Goal: Task Accomplishment & Management: Manage account settings

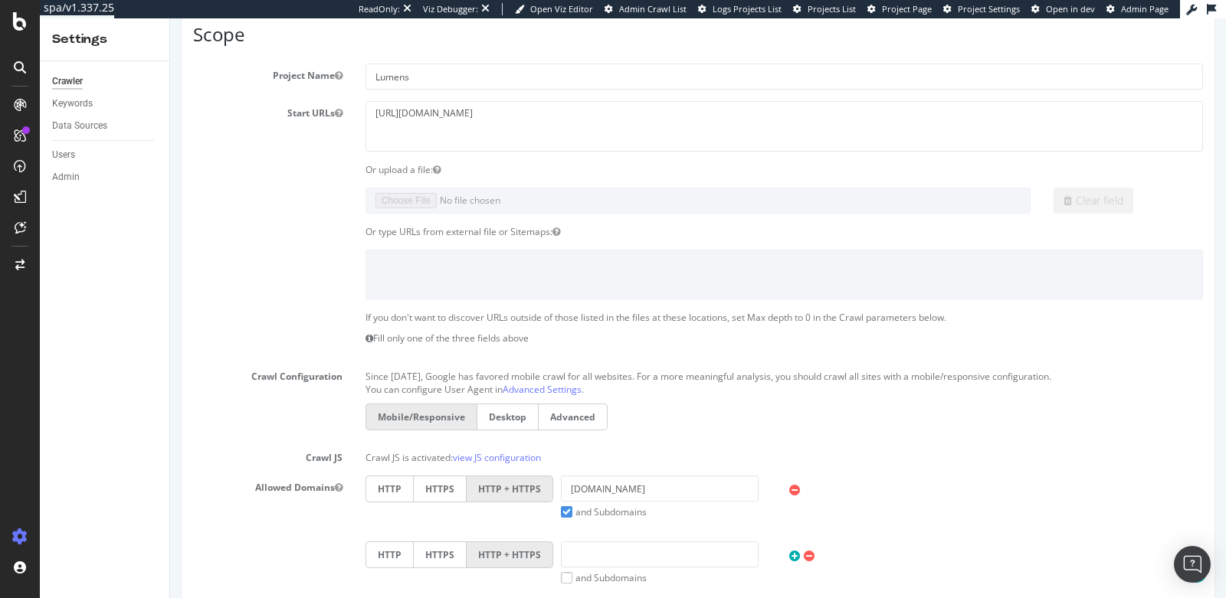
scroll to position [173, 0]
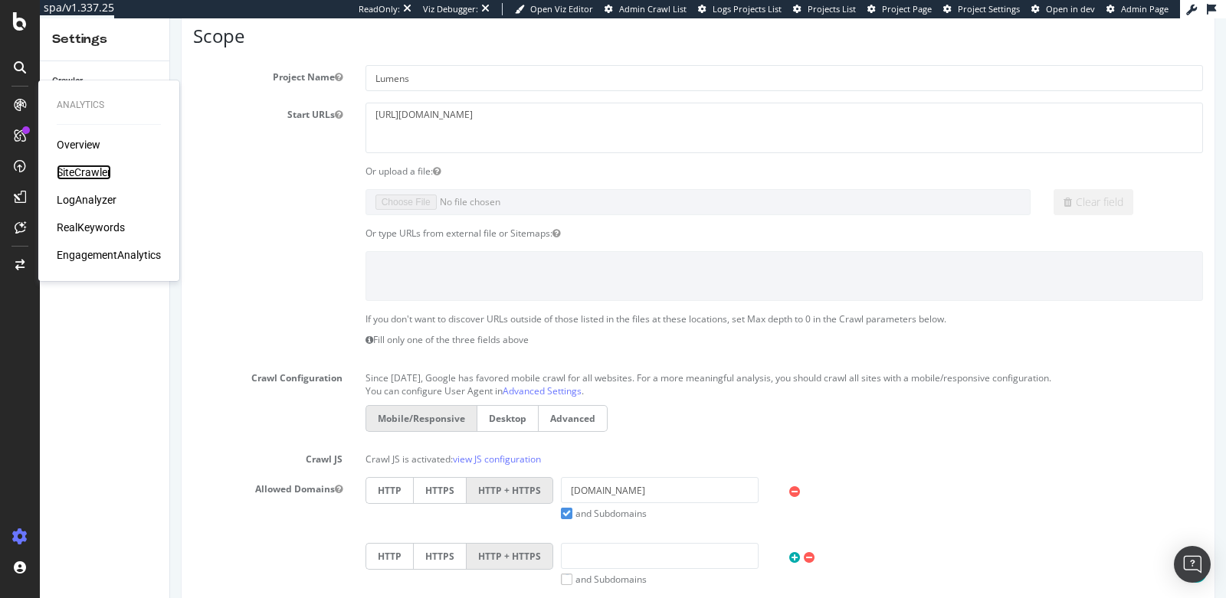
click at [76, 170] on div "SiteCrawler" at bounding box center [84, 172] width 54 height 15
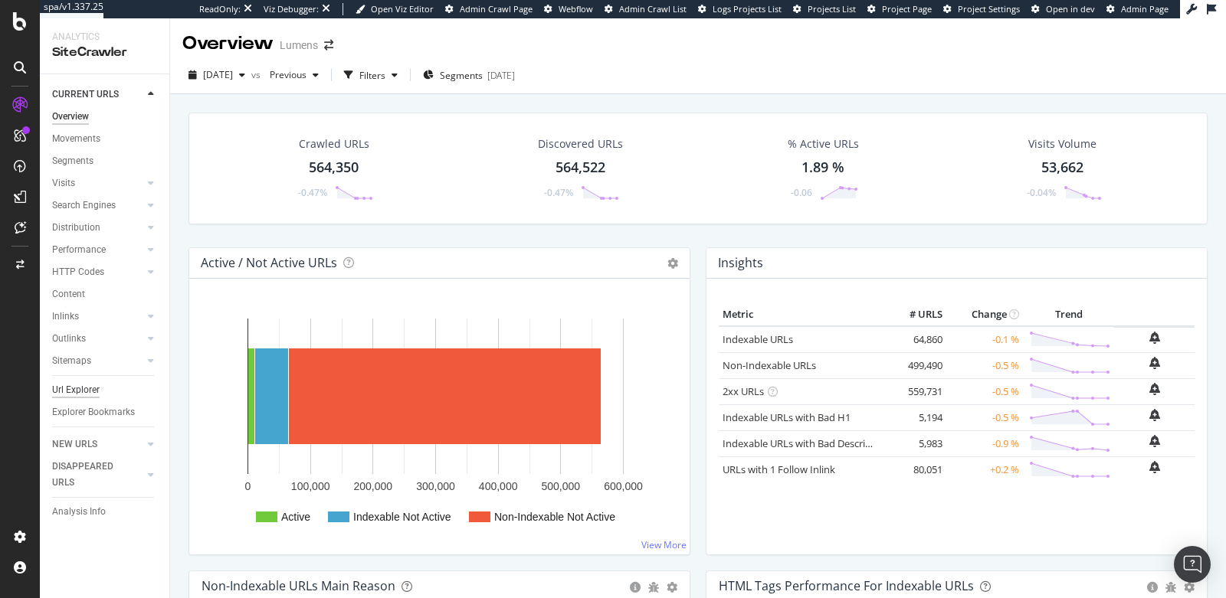
click at [79, 395] on div "Url Explorer" at bounding box center [75, 390] width 47 height 16
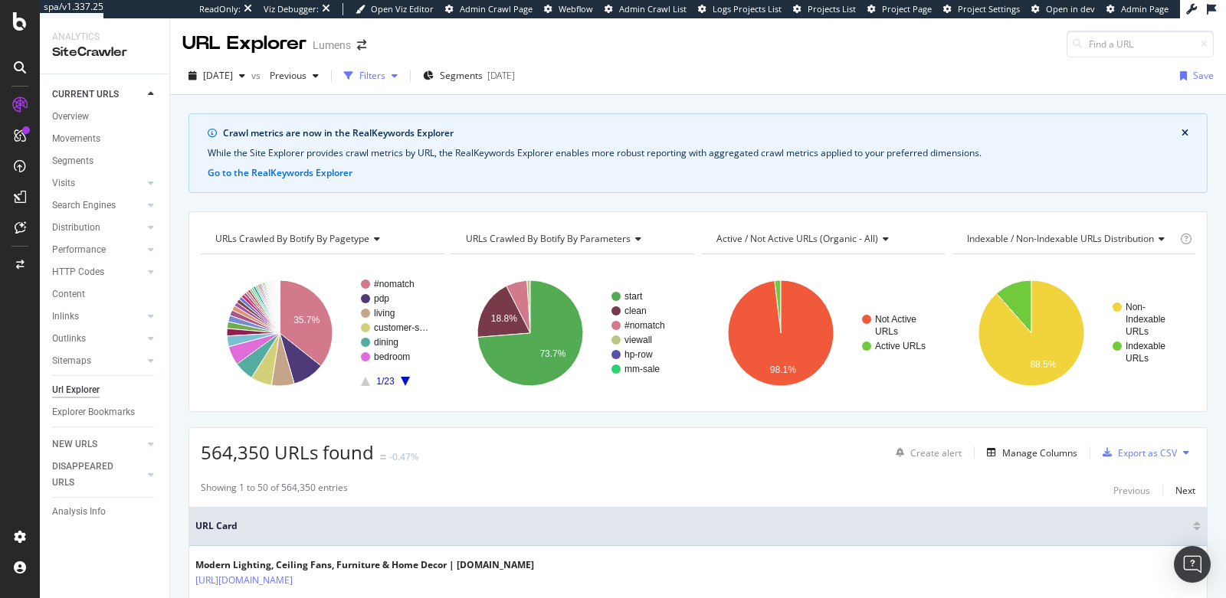
click at [385, 77] on div "Filters" at bounding box center [372, 75] width 26 height 13
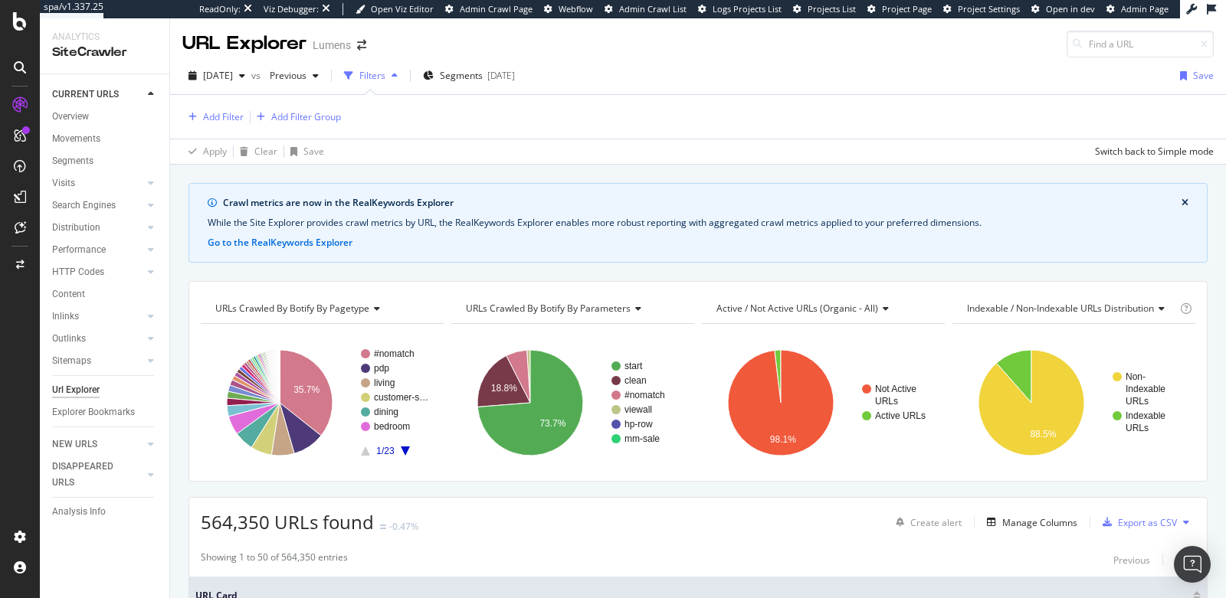
click at [228, 127] on div "Add Filter Add Filter Group" at bounding box center [697, 117] width 1031 height 44
click at [236, 124] on div "Add Filter" at bounding box center [212, 117] width 61 height 17
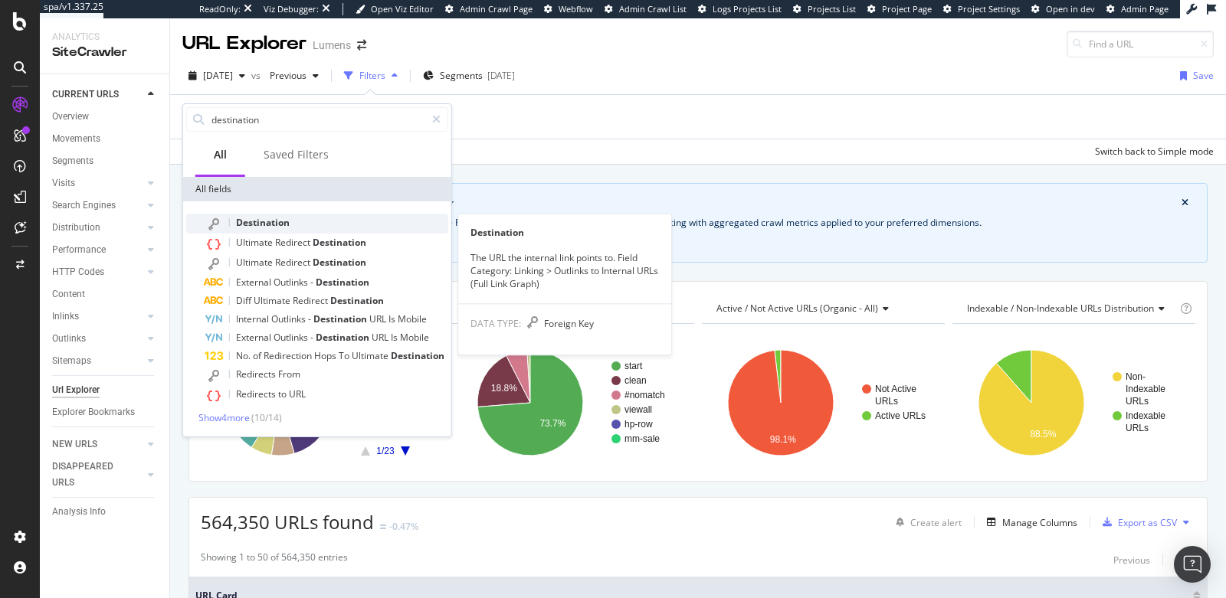
type input "destination"
click at [264, 224] on span "Destination" at bounding box center [263, 222] width 54 height 13
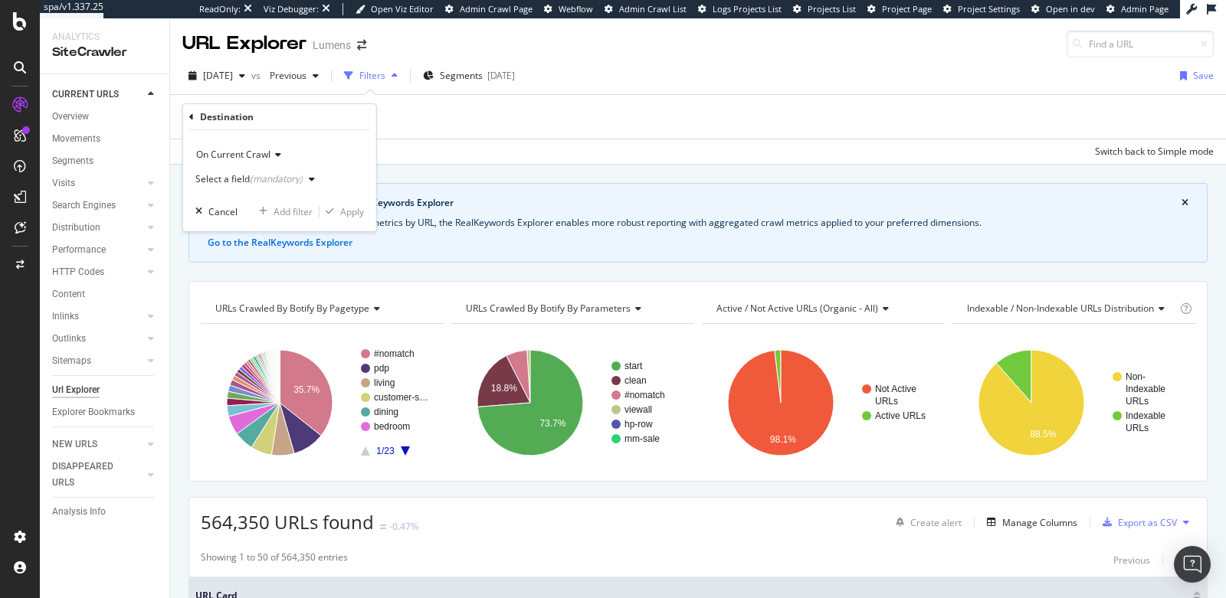
click at [229, 179] on div "Select a field (mandatory)" at bounding box center [248, 179] width 107 height 9
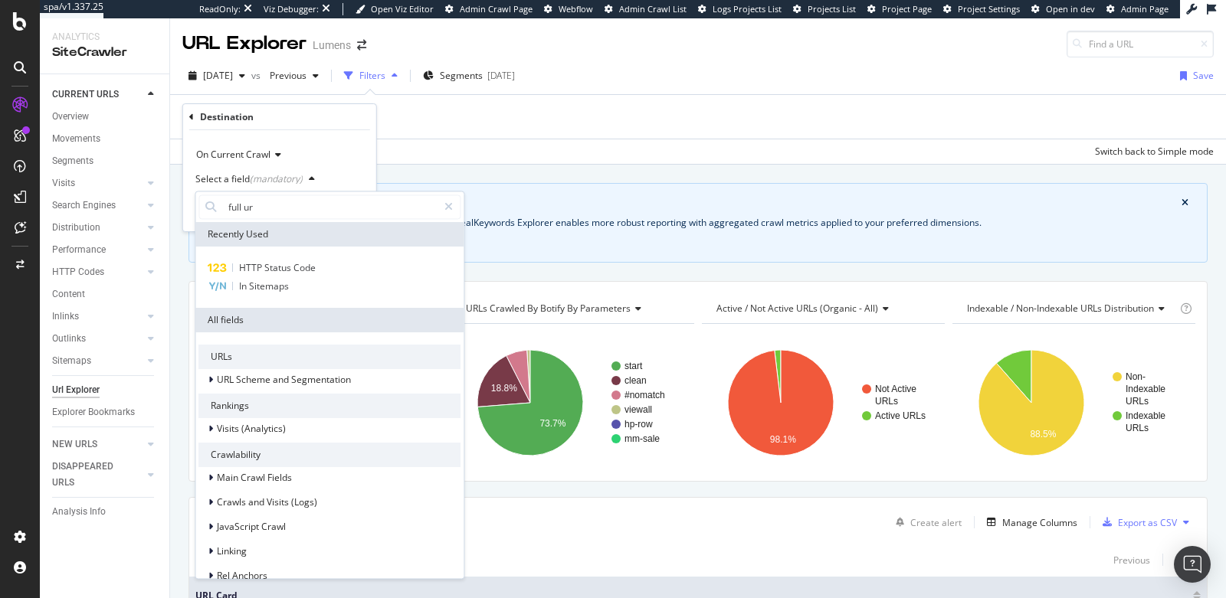
type input "full url"
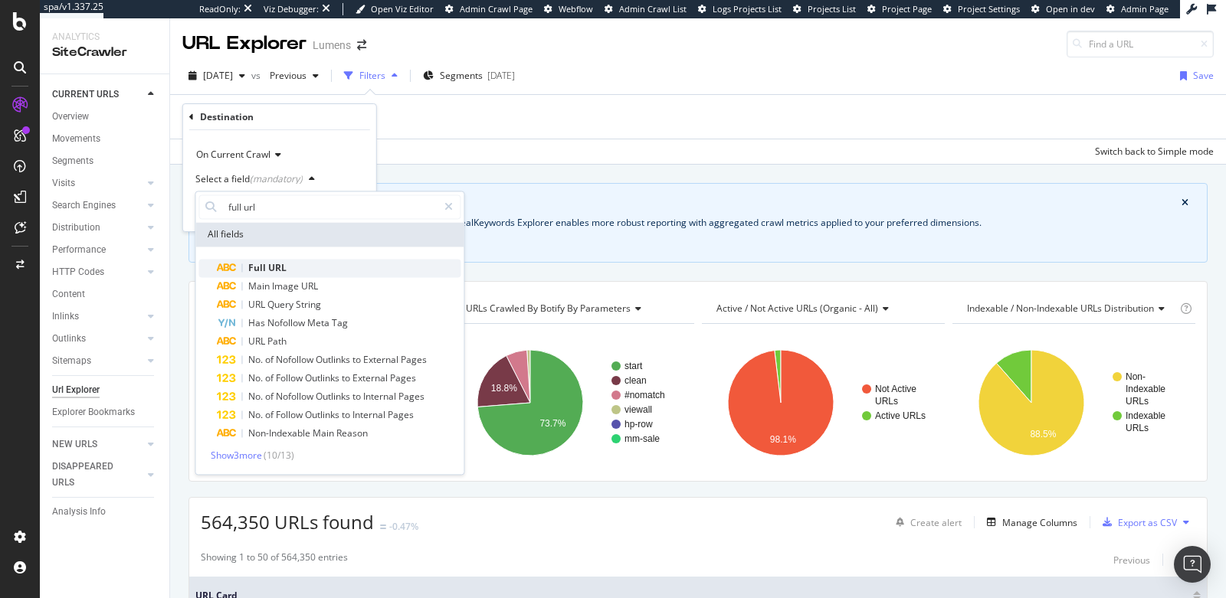
click at [281, 270] on span "URL" at bounding box center [277, 267] width 18 height 13
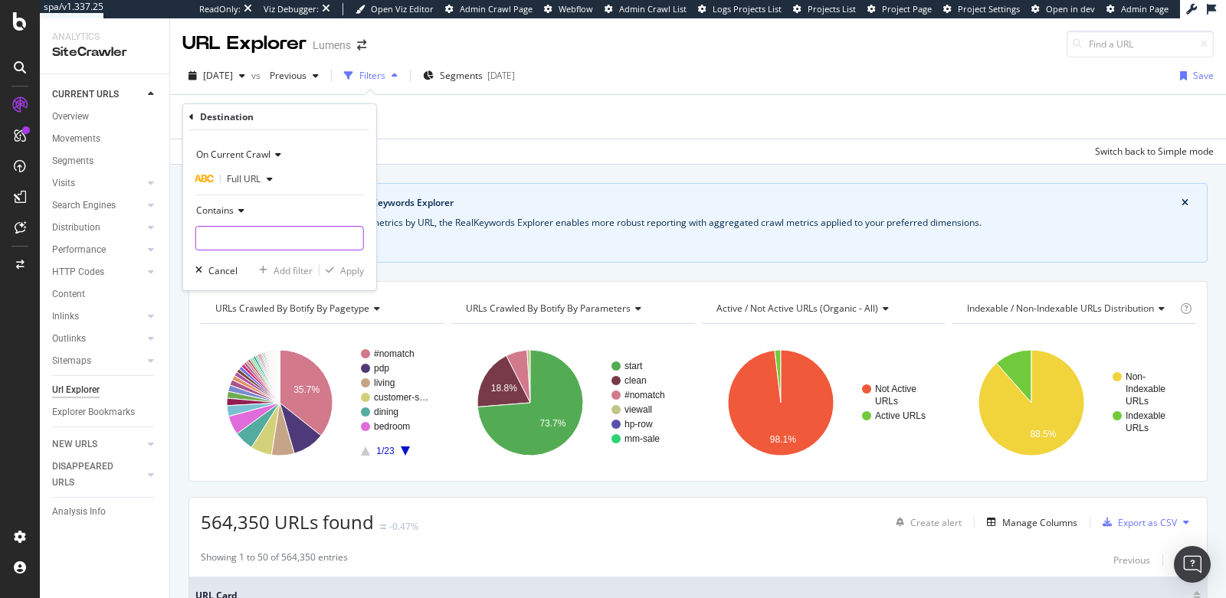
click at [246, 238] on input "text" at bounding box center [279, 238] width 167 height 25
paste input "https://www.lumens.com/the-edit/)"
click at [211, 239] on input "https://www.lumens.com/the-edit/" at bounding box center [268, 238] width 145 height 25
type input "https://www.lumens.com/the-edit/"
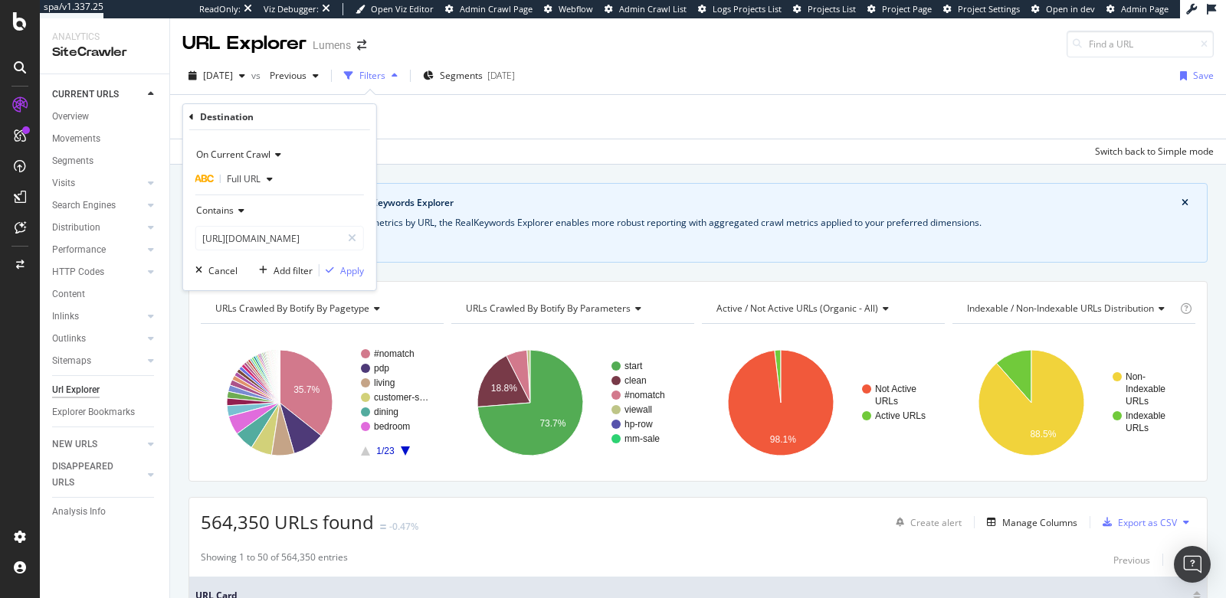
scroll to position [0, 0]
click at [227, 208] on span "Contains" at bounding box center [215, 210] width 38 height 13
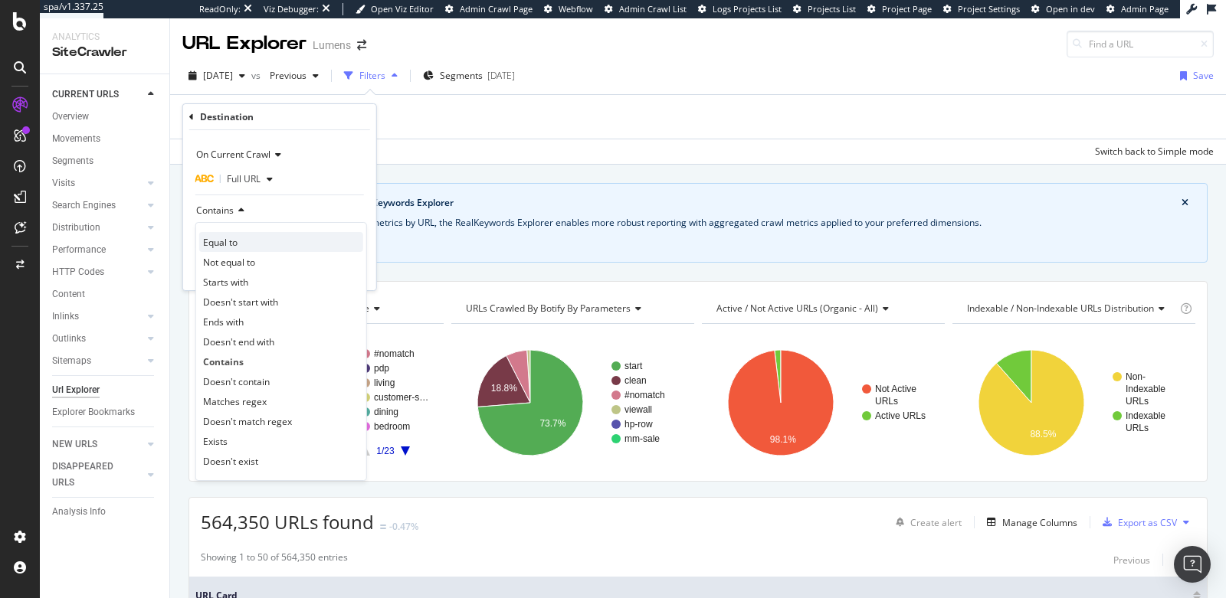
click at [239, 232] on div "Equal to" at bounding box center [281, 242] width 164 height 20
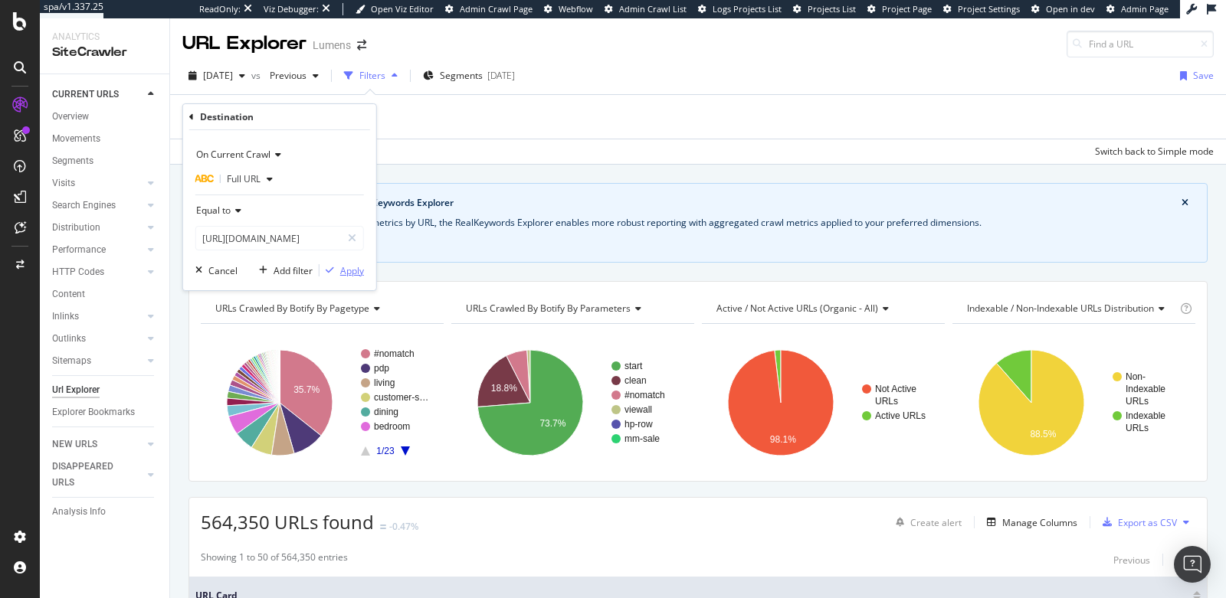
click at [340, 274] on div "Apply" at bounding box center [352, 270] width 24 height 13
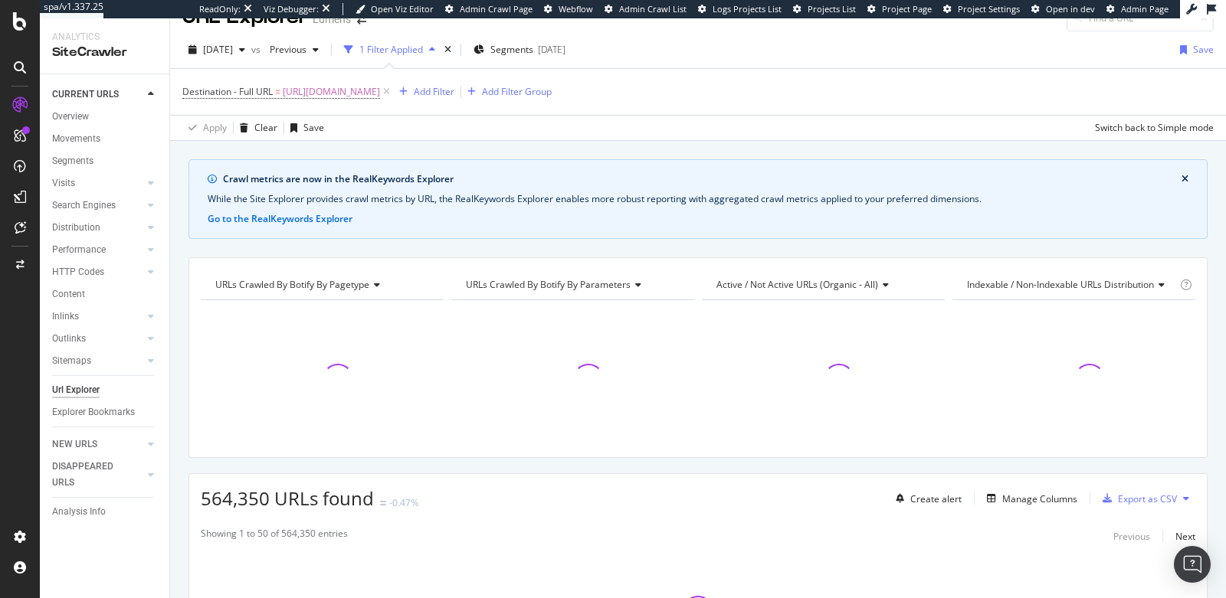
scroll to position [30, 0]
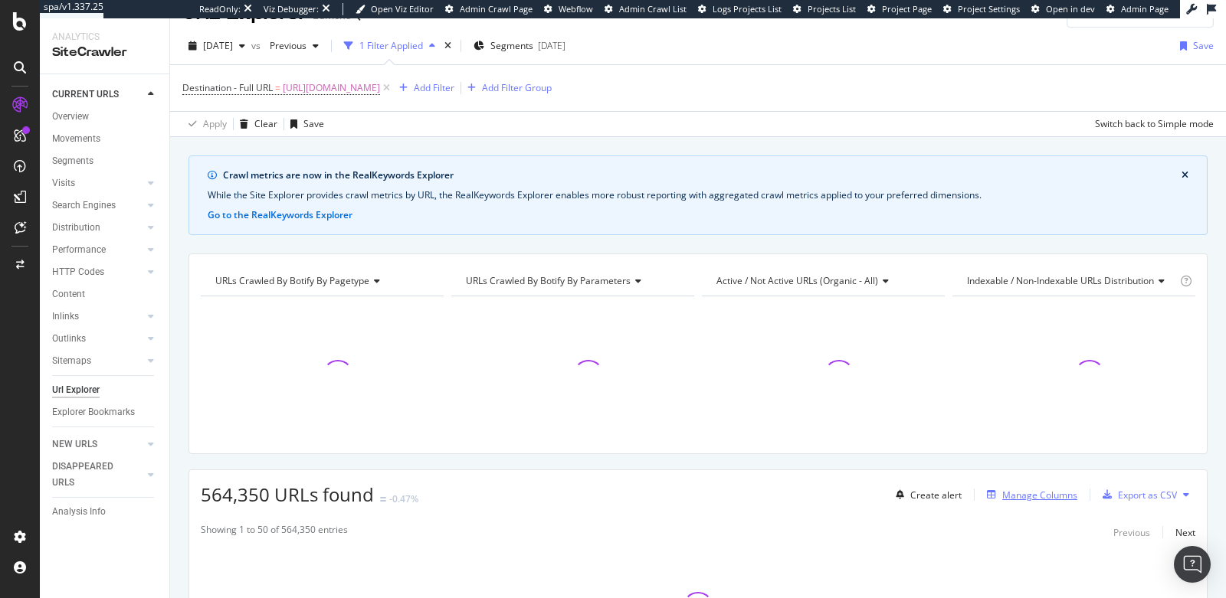
click at [1014, 496] on div "Manage Columns" at bounding box center [1039, 495] width 75 height 13
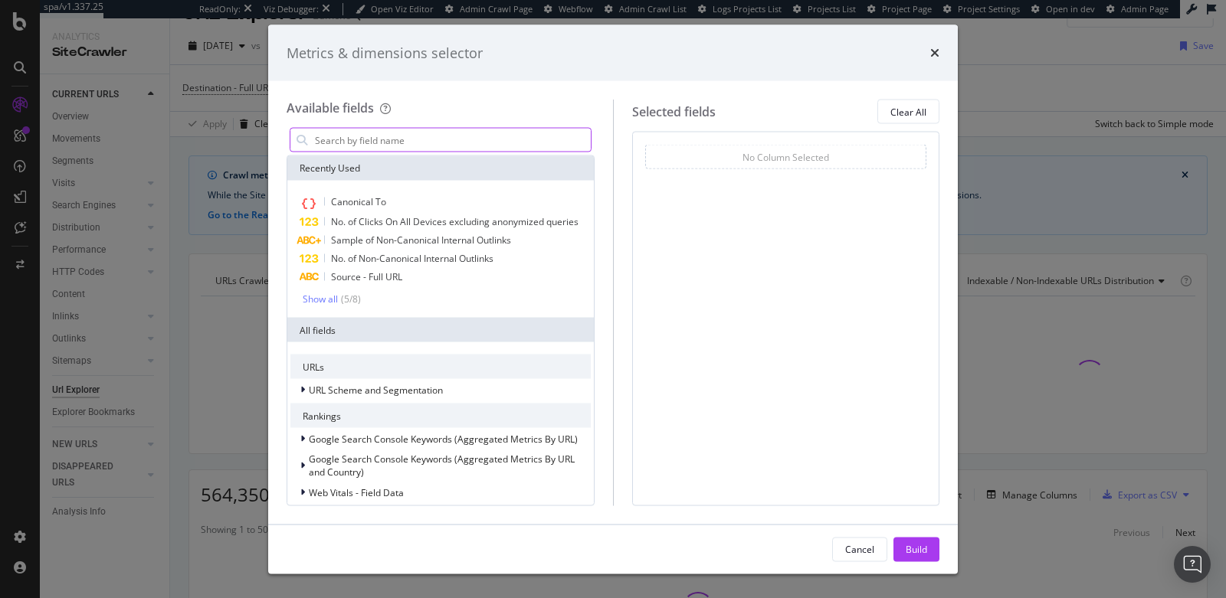
click at [407, 144] on input "modal" at bounding box center [451, 140] width 277 height 23
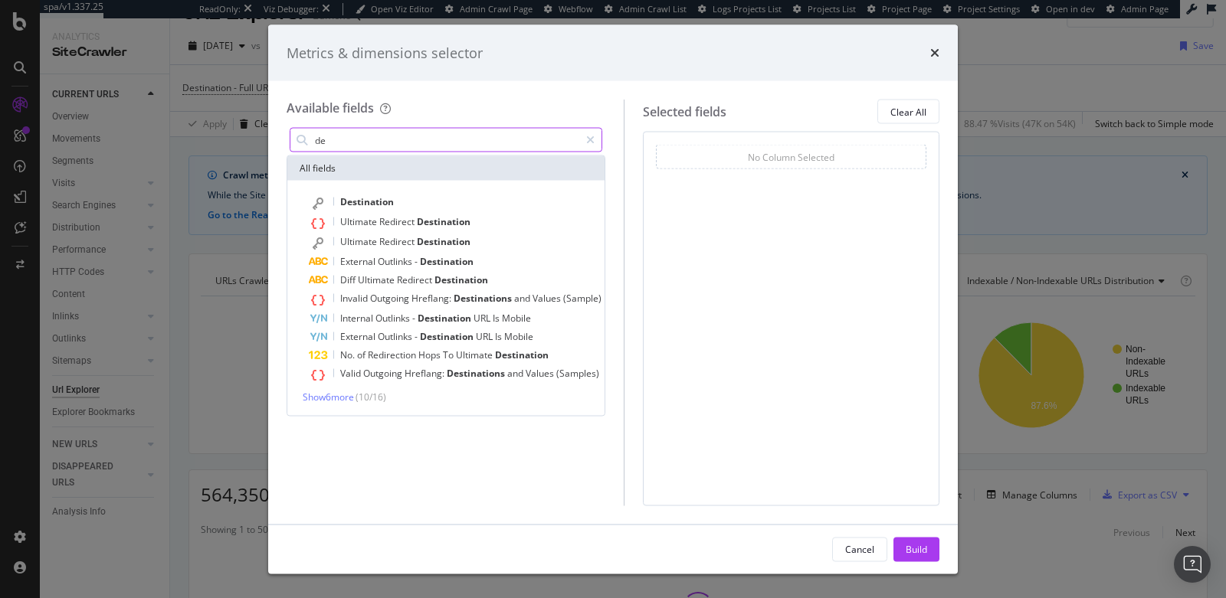
type input "d"
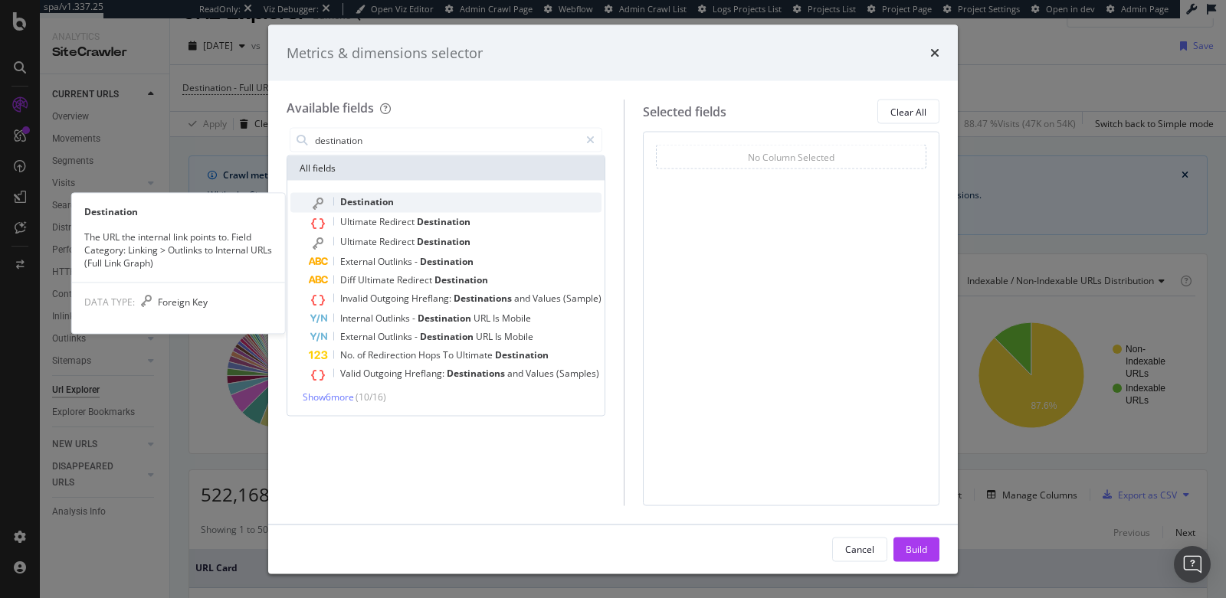
type input "destination"
click at [468, 208] on div "Destination" at bounding box center [455, 203] width 293 height 20
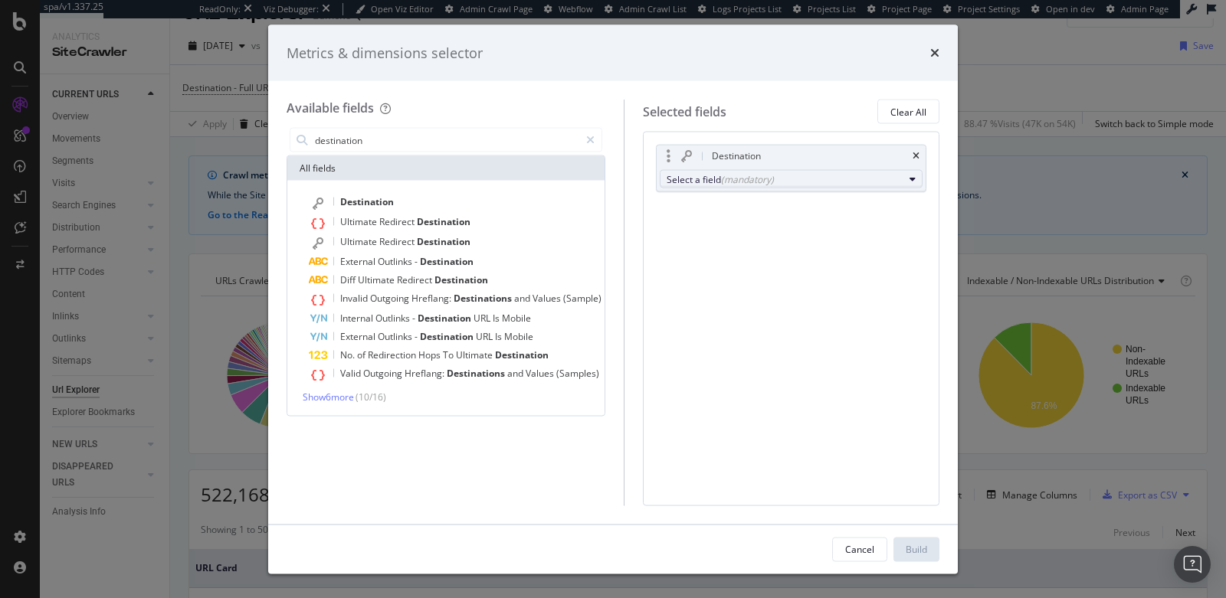
click at [711, 178] on div "Select a field (mandatory)" at bounding box center [784, 178] width 237 height 13
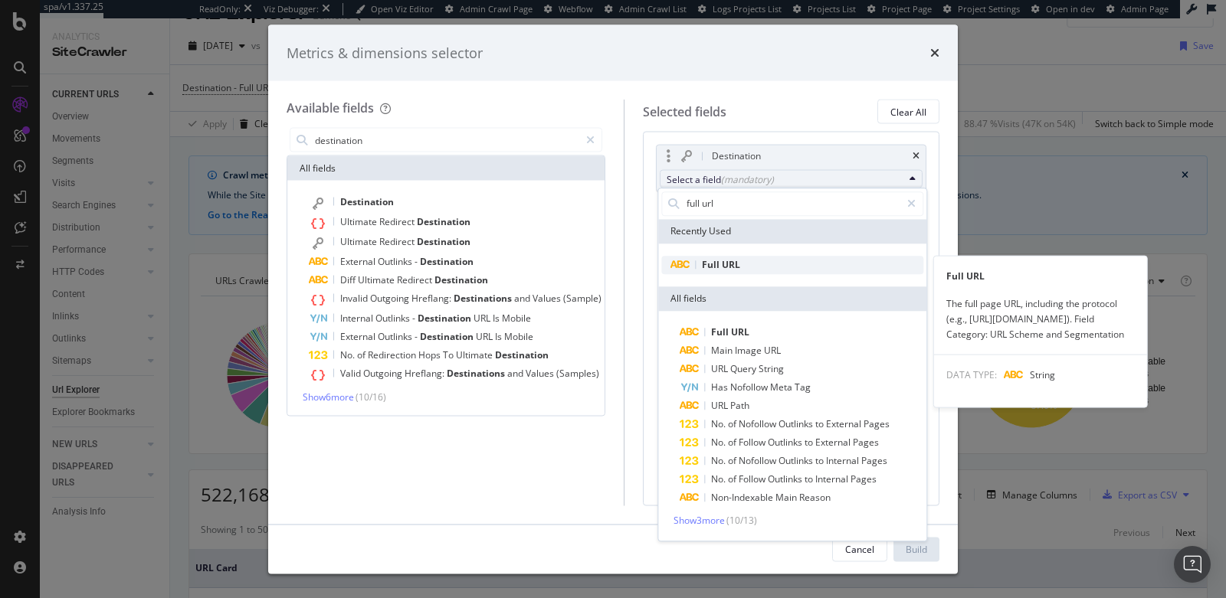
type input "full url"
click at [784, 265] on span "Full URL" at bounding box center [792, 265] width 262 height 18
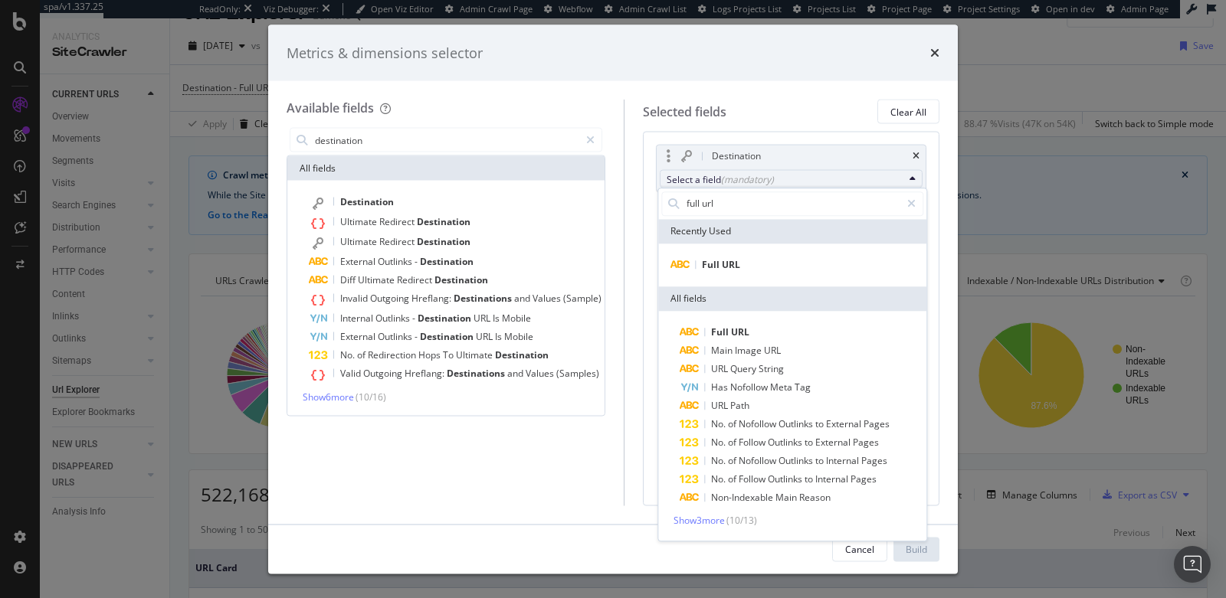
click at [722, 249] on div "Full URL" at bounding box center [792, 265] width 268 height 43
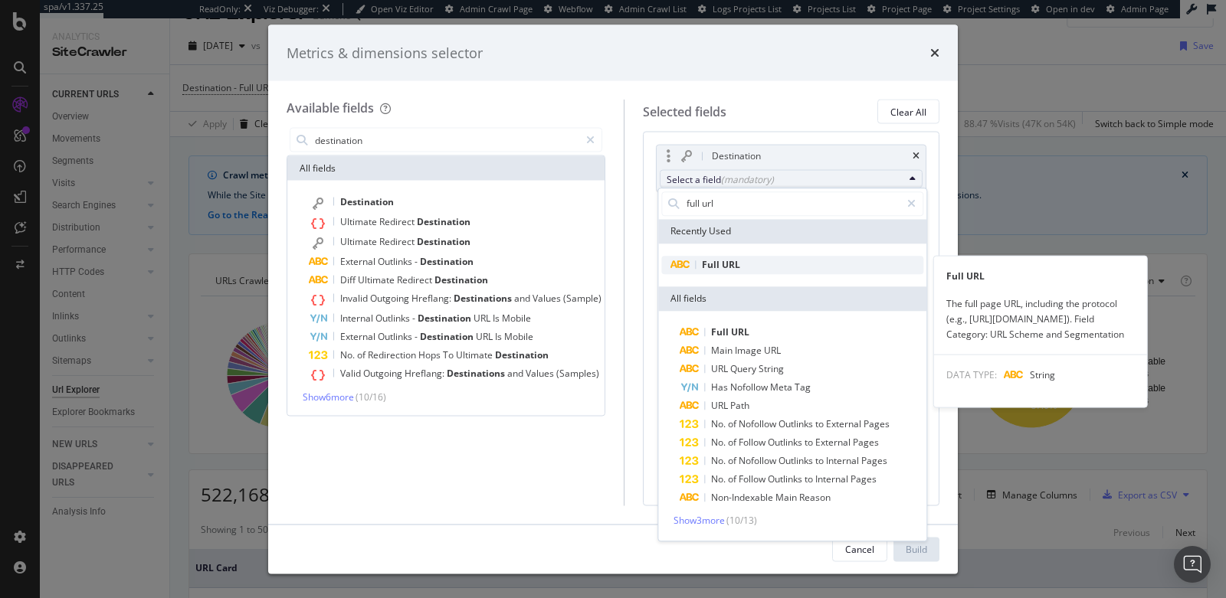
click at [722, 266] on span "URL" at bounding box center [731, 264] width 18 height 13
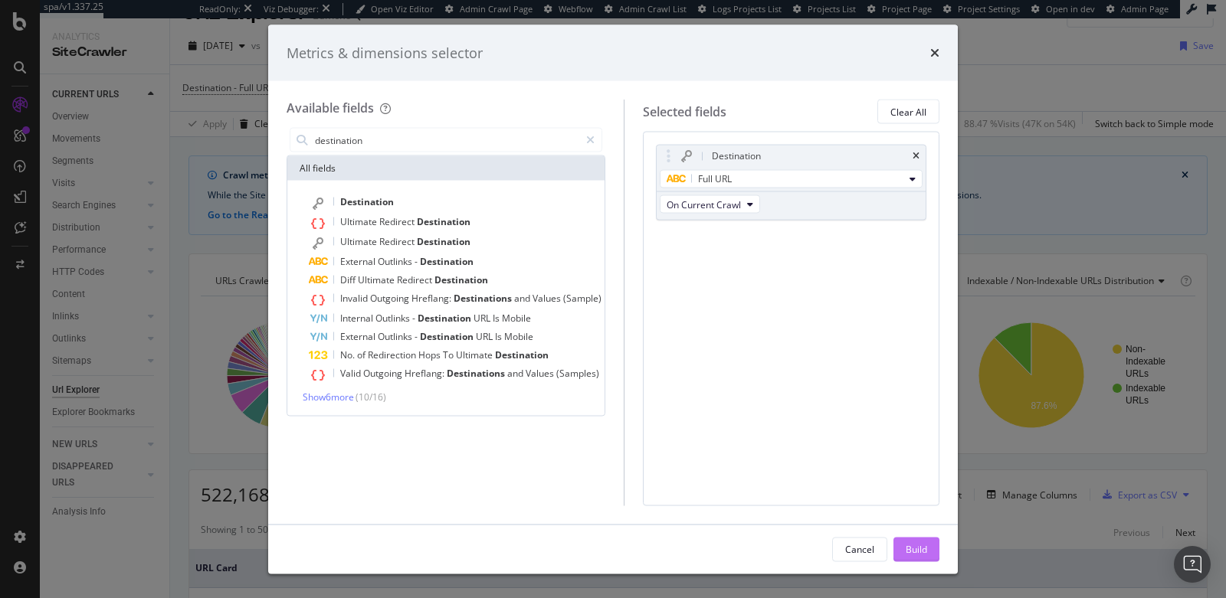
click at [914, 548] on div "Build" at bounding box center [915, 548] width 21 height 13
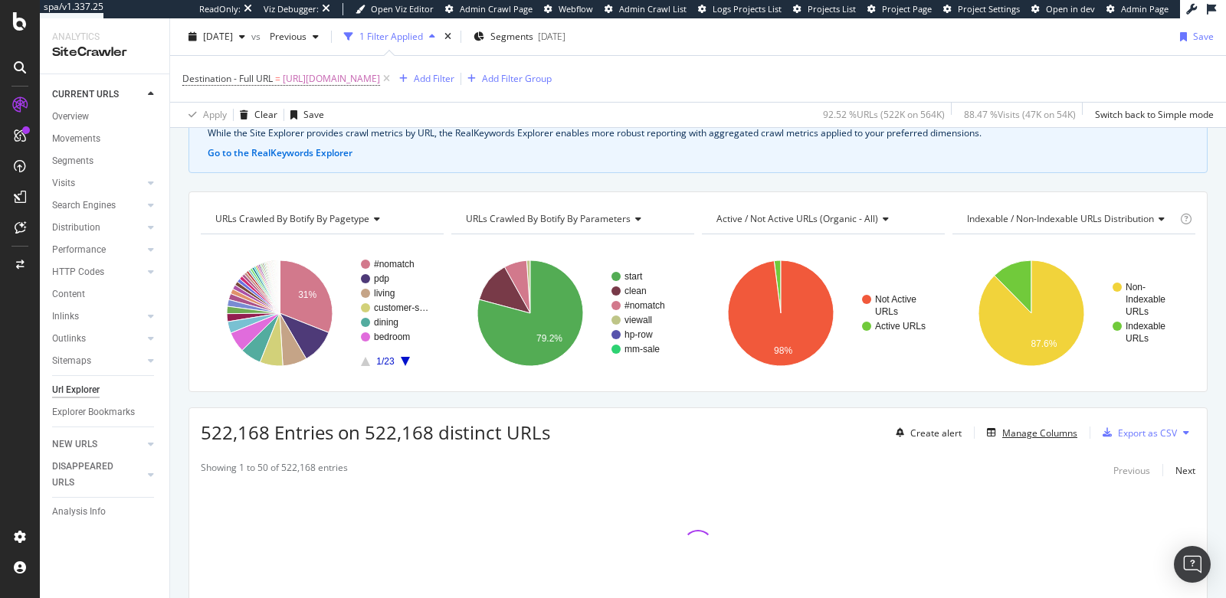
scroll to position [98, 0]
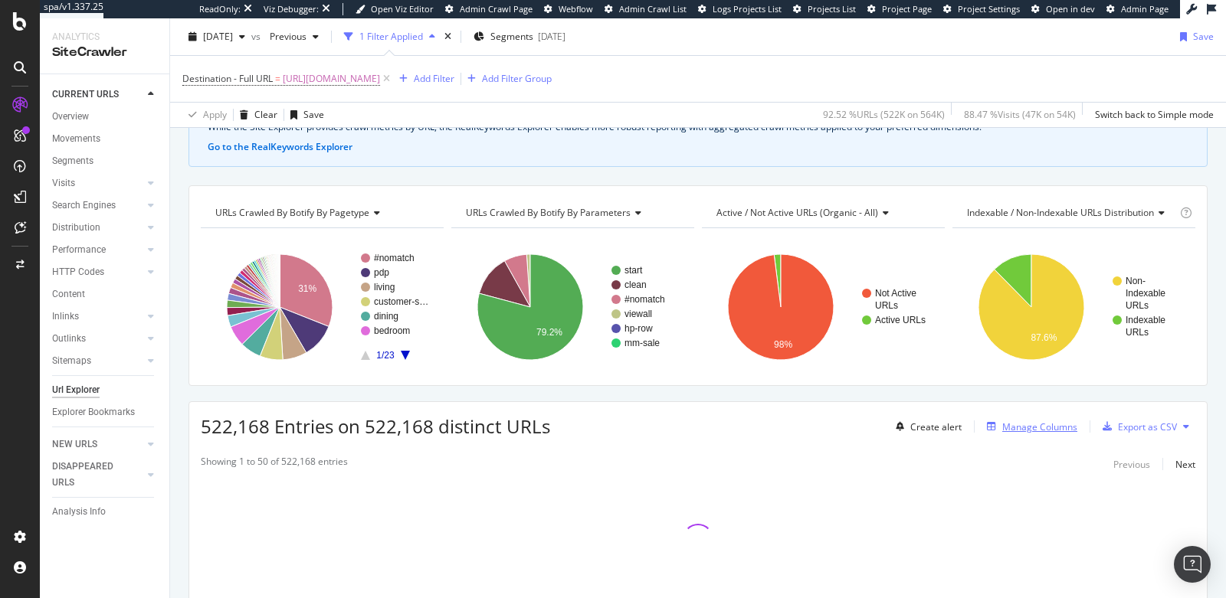
click at [1023, 425] on div "Manage Columns" at bounding box center [1039, 427] width 75 height 13
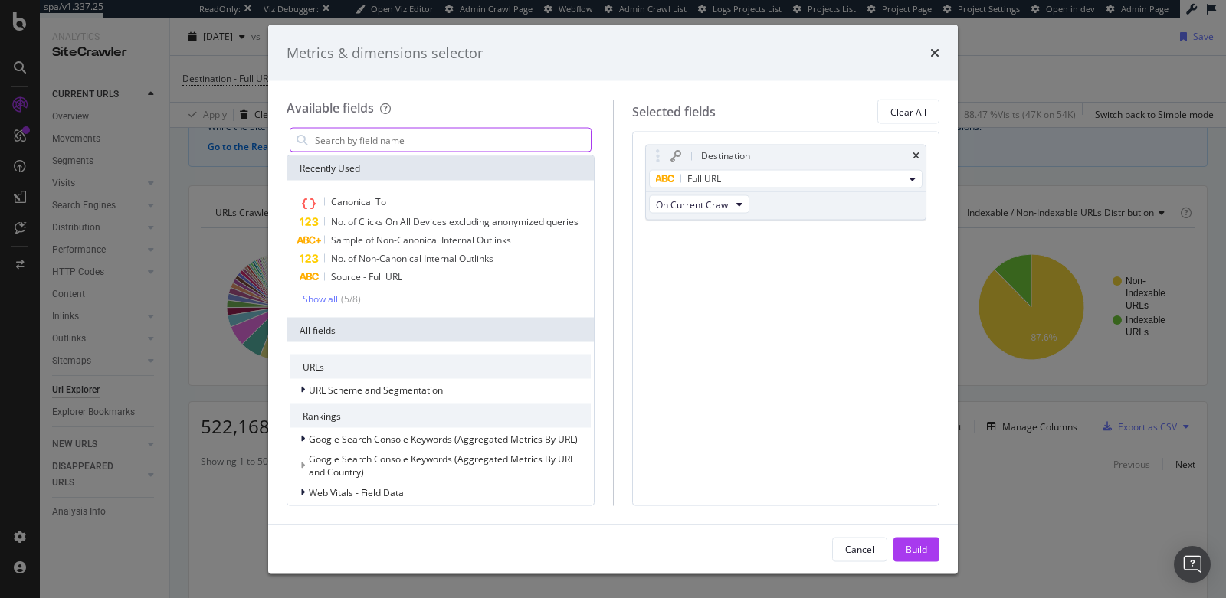
click at [531, 131] on input "modal" at bounding box center [451, 140] width 277 height 23
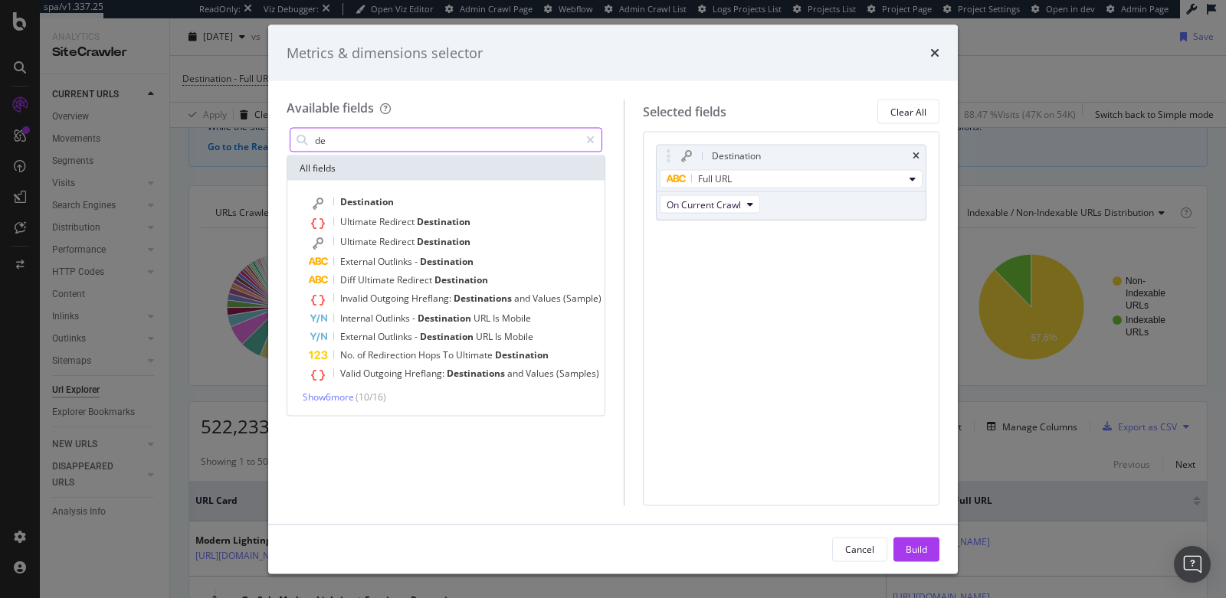
type input "d"
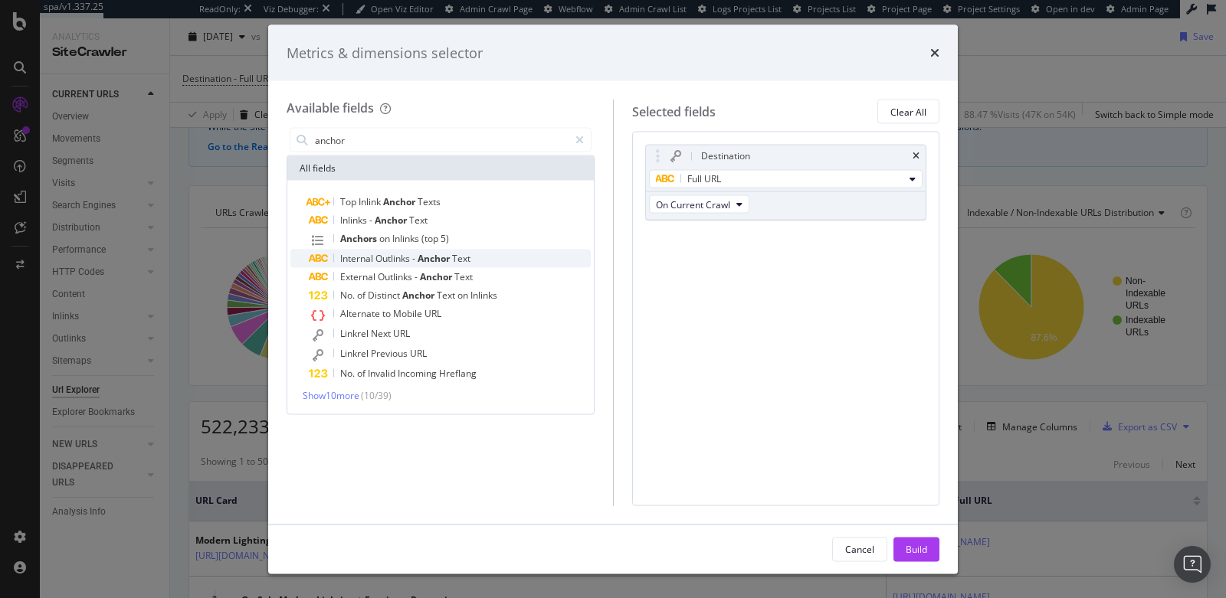
click at [474, 255] on div "Internal Outlinks - Anchor Text" at bounding box center [450, 259] width 282 height 18
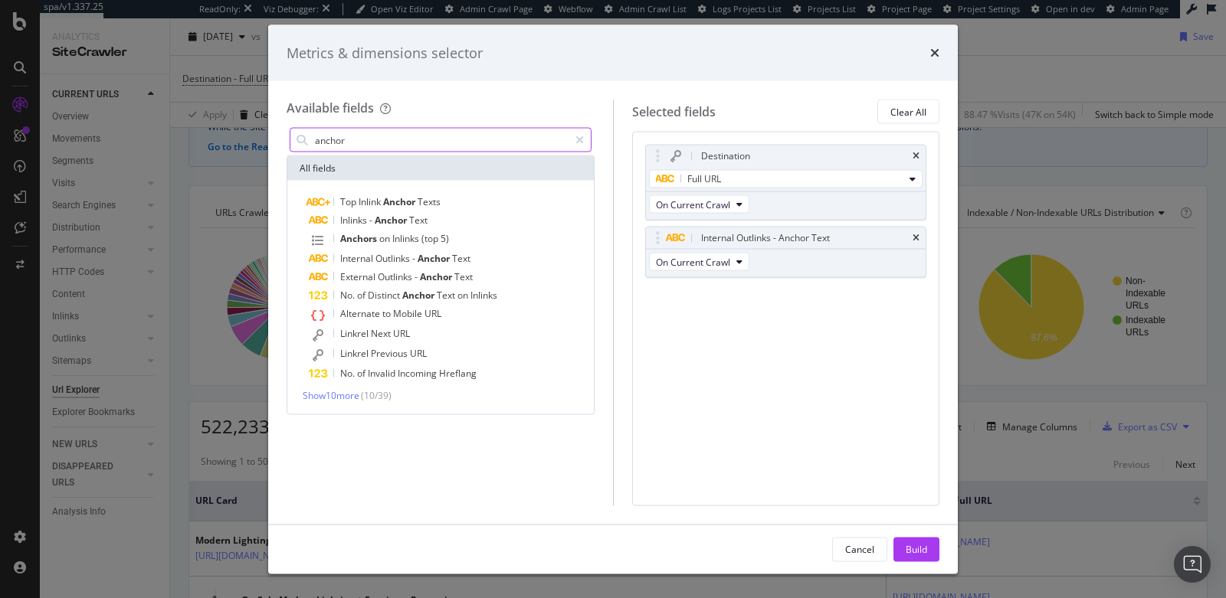
click at [455, 131] on input "anchor" at bounding box center [440, 140] width 255 height 23
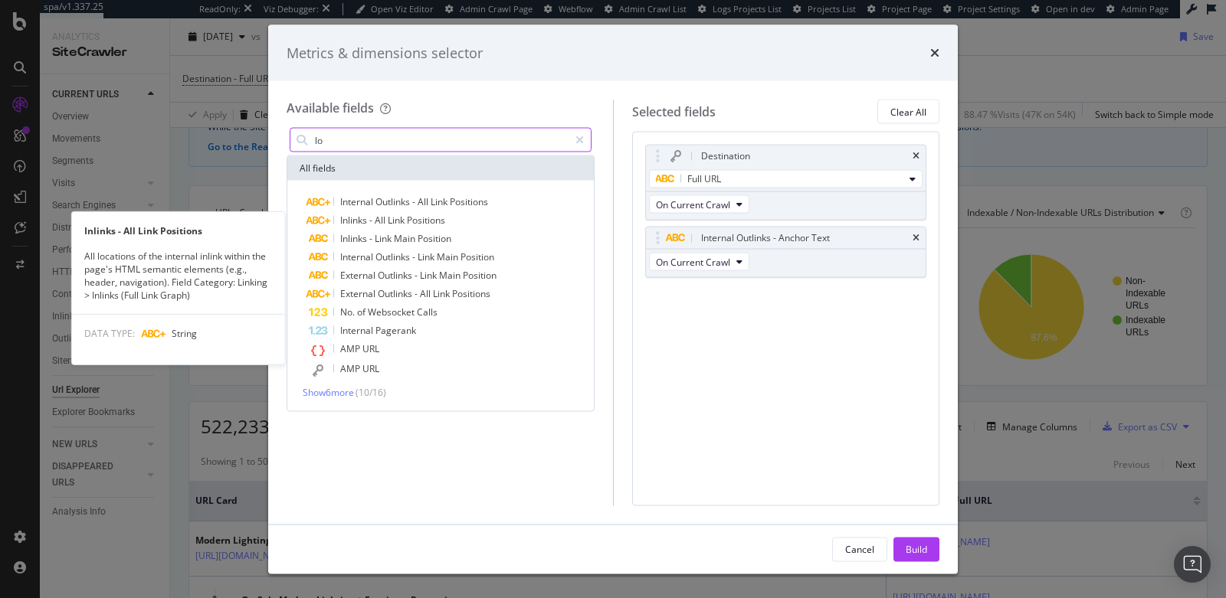
type input "l"
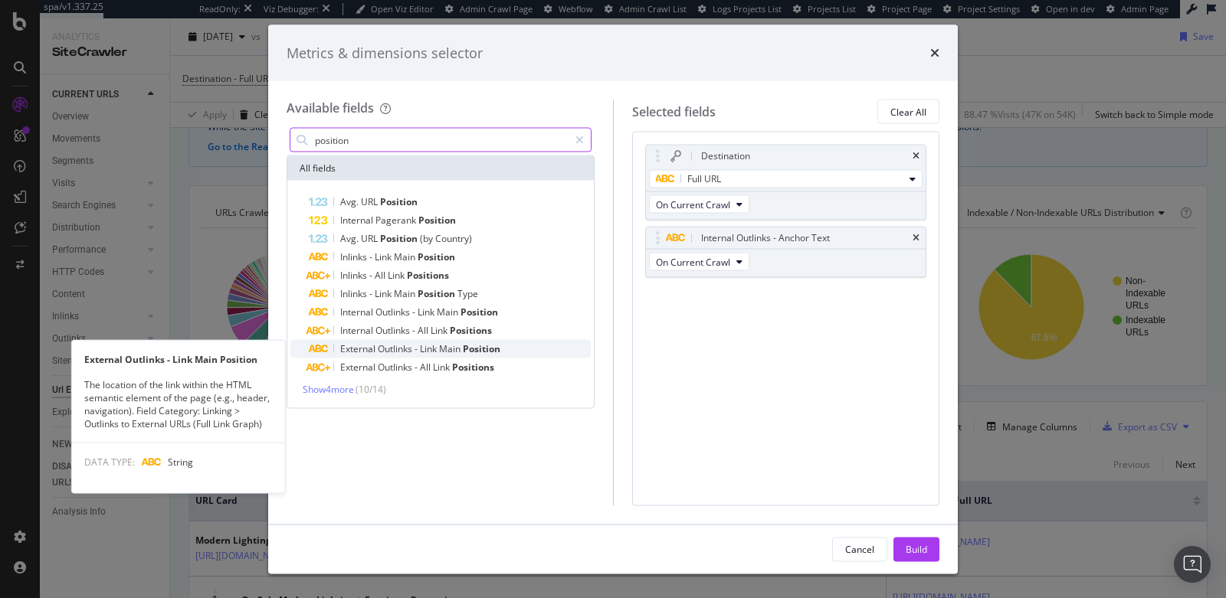
type input "position"
click at [413, 349] on span "Outlinks" at bounding box center [396, 348] width 37 height 13
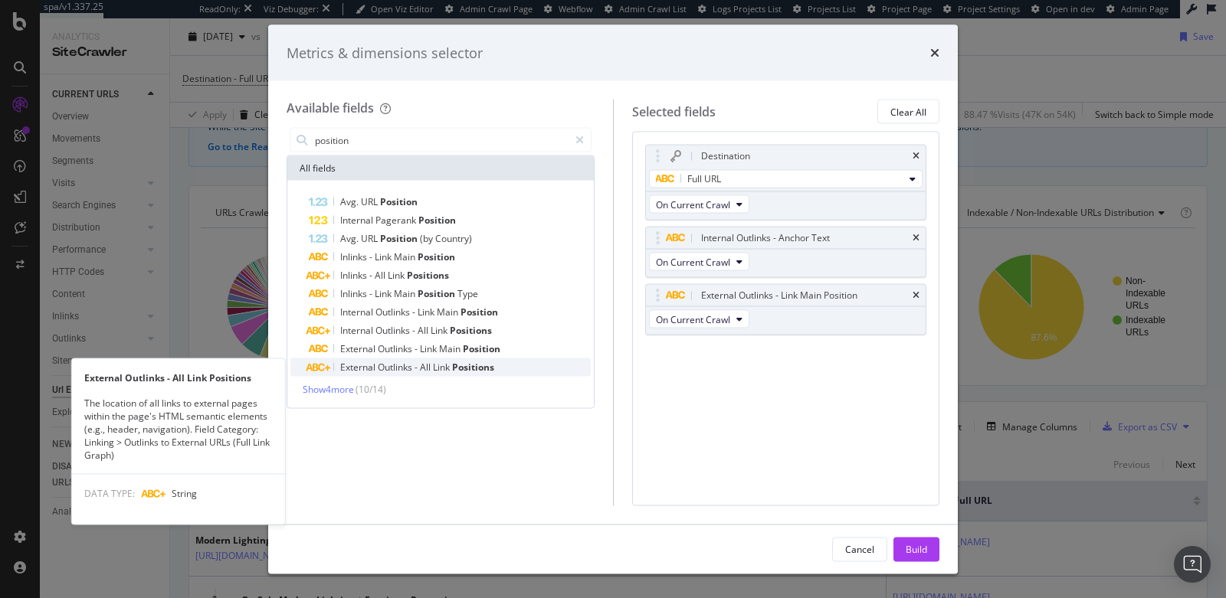
click at [360, 371] on span "External" at bounding box center [359, 367] width 38 height 13
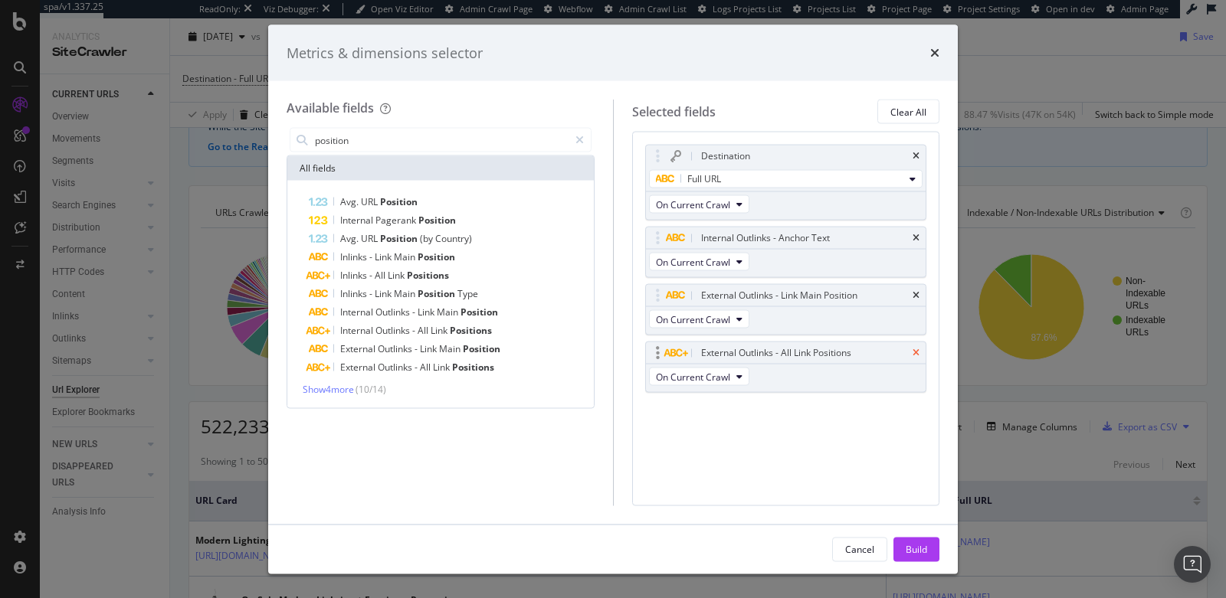
click at [915, 351] on icon "times" at bounding box center [915, 353] width 7 height 9
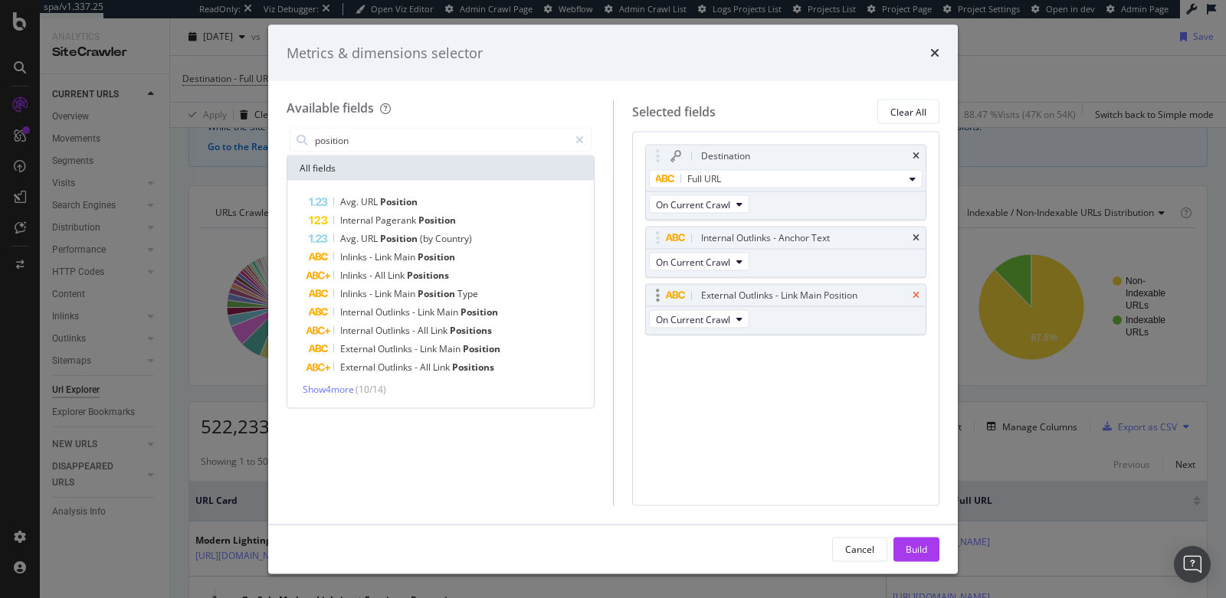
click at [916, 292] on icon "times" at bounding box center [915, 295] width 7 height 9
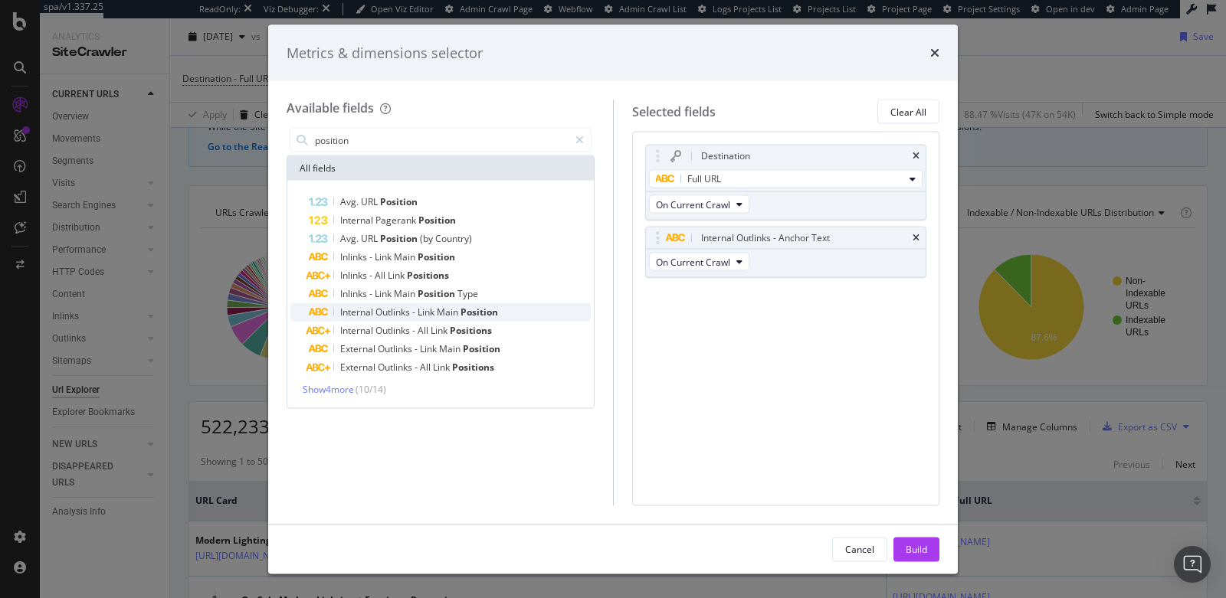
click at [524, 312] on div "Internal Outlinks - Link Main Position" at bounding box center [450, 312] width 282 height 18
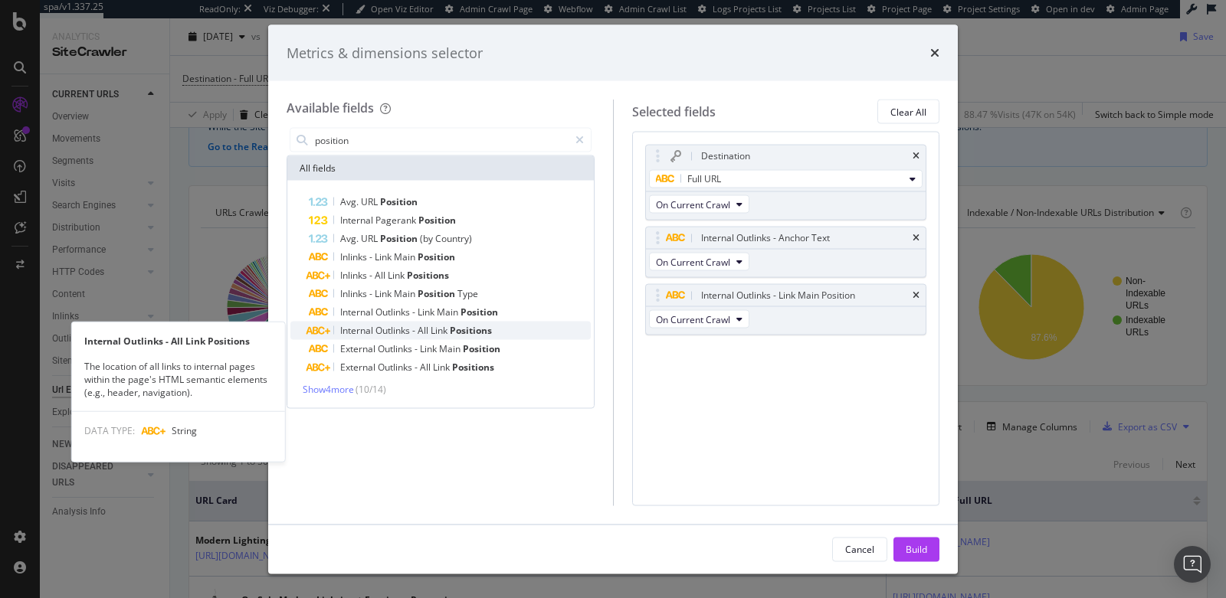
click at [528, 331] on div "Internal Outlinks - All Link Positions" at bounding box center [450, 331] width 282 height 18
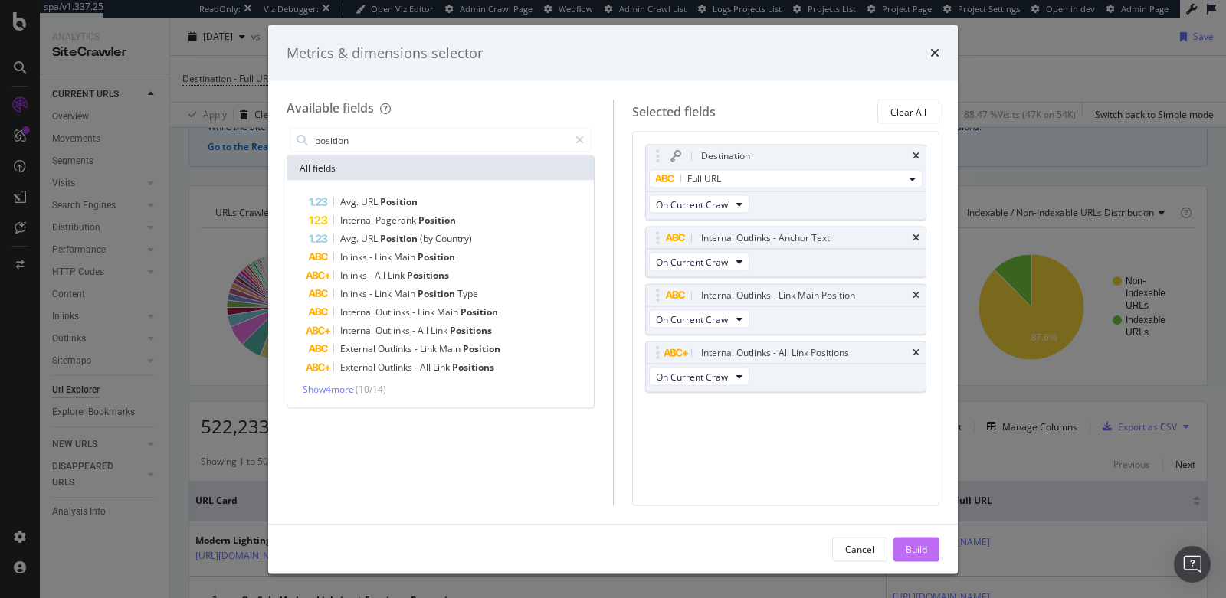
click at [913, 548] on div "Build" at bounding box center [915, 548] width 21 height 13
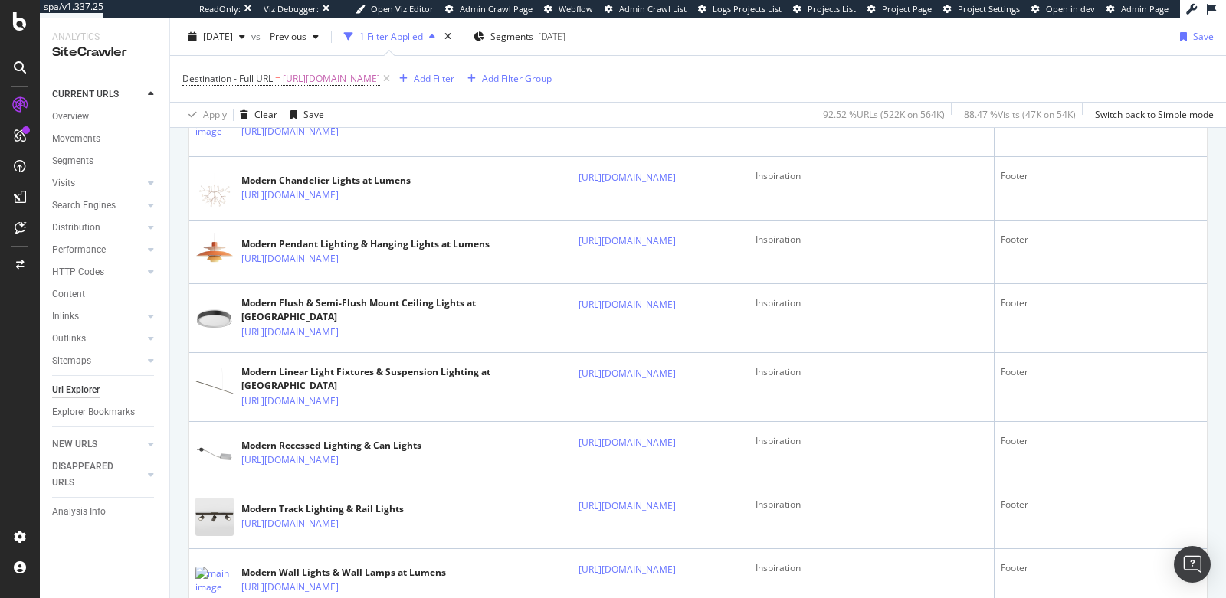
scroll to position [641, 0]
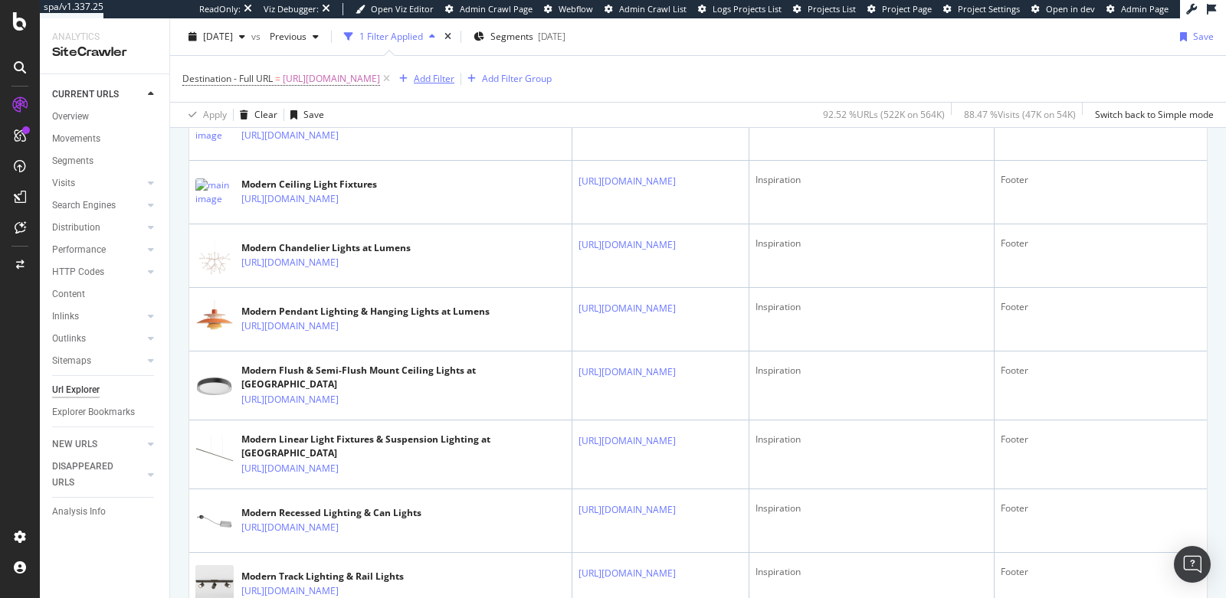
click at [454, 81] on div "Add Filter" at bounding box center [434, 78] width 41 height 13
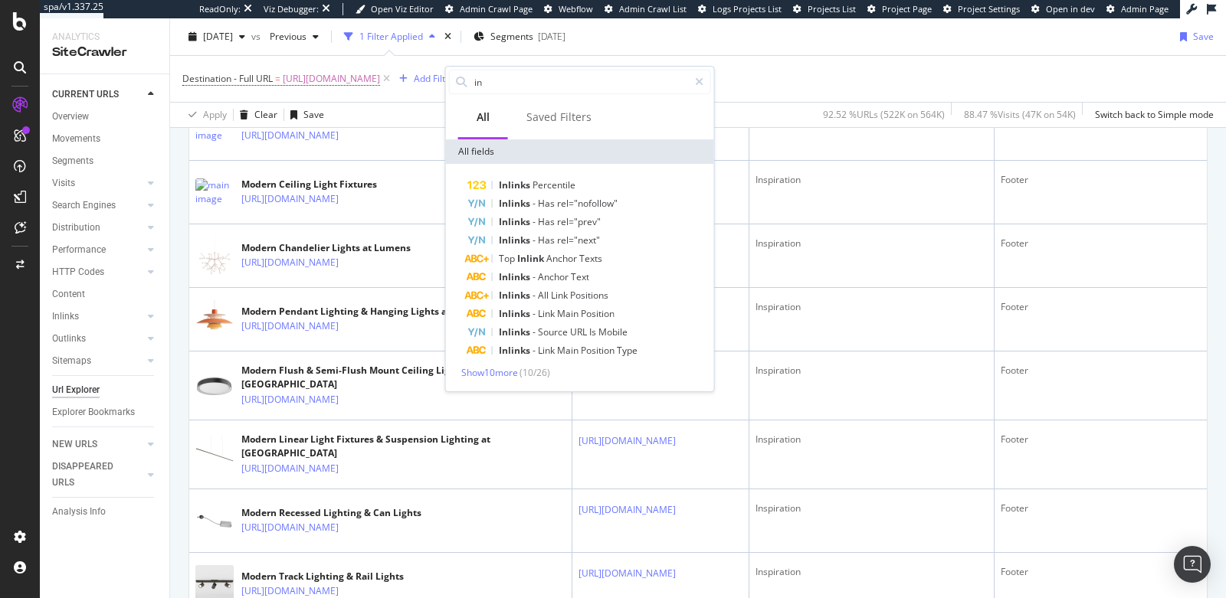
type input "i"
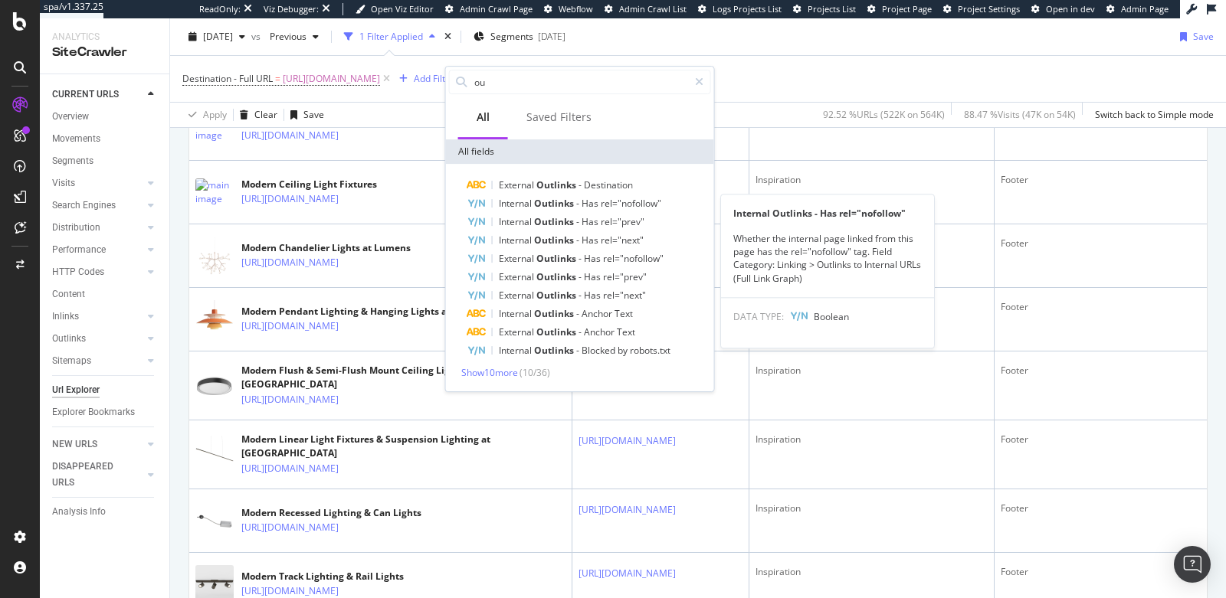
type input "o"
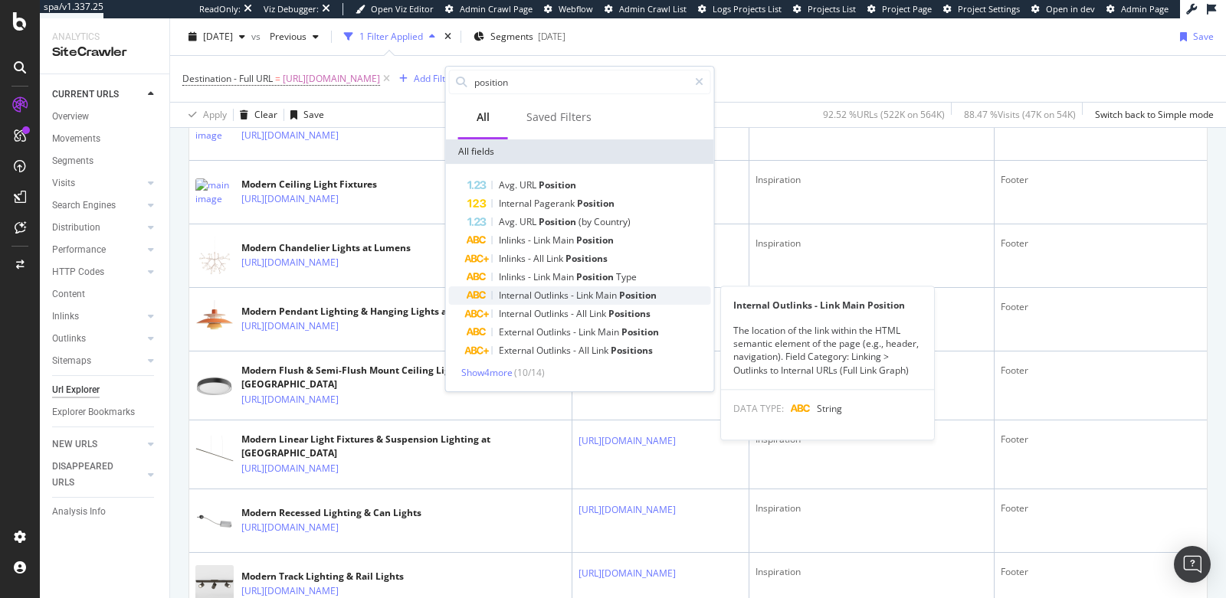
type input "position"
click at [532, 298] on span "Internal" at bounding box center [516, 295] width 35 height 13
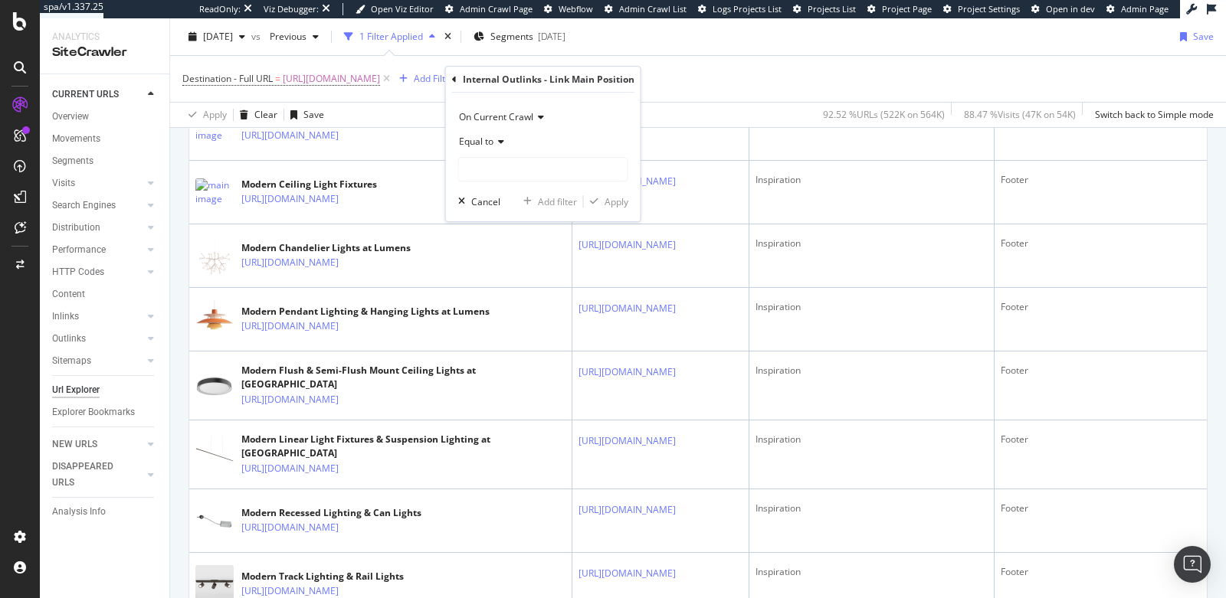
click at [479, 142] on span "Equal to" at bounding box center [476, 141] width 34 height 13
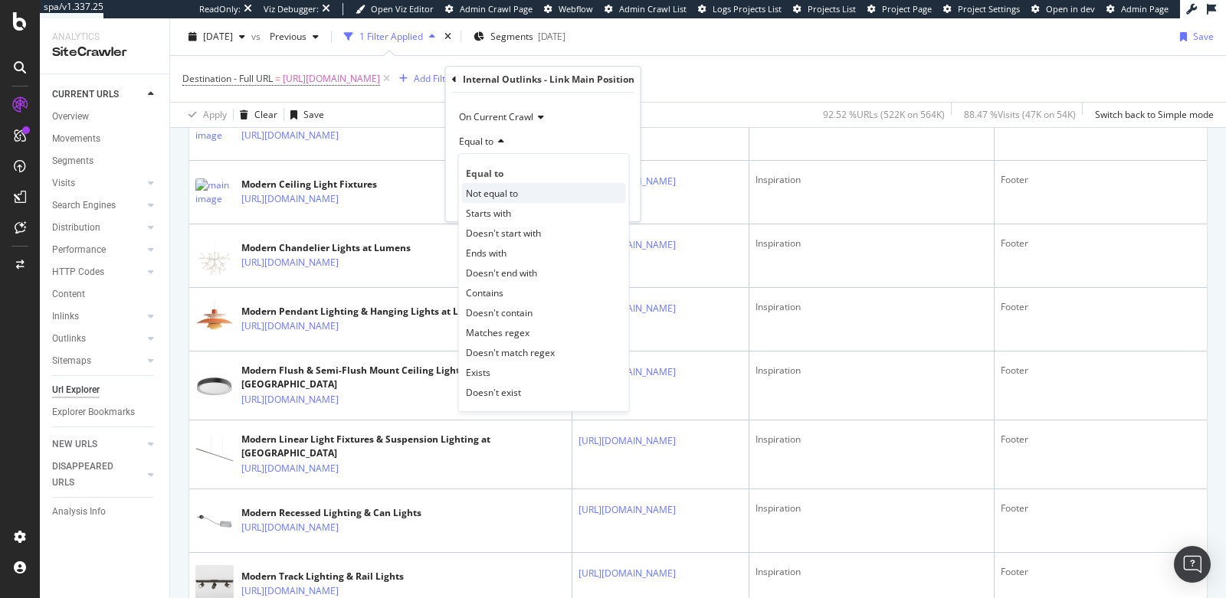
click at [489, 194] on span "Not equal to" at bounding box center [492, 193] width 52 height 13
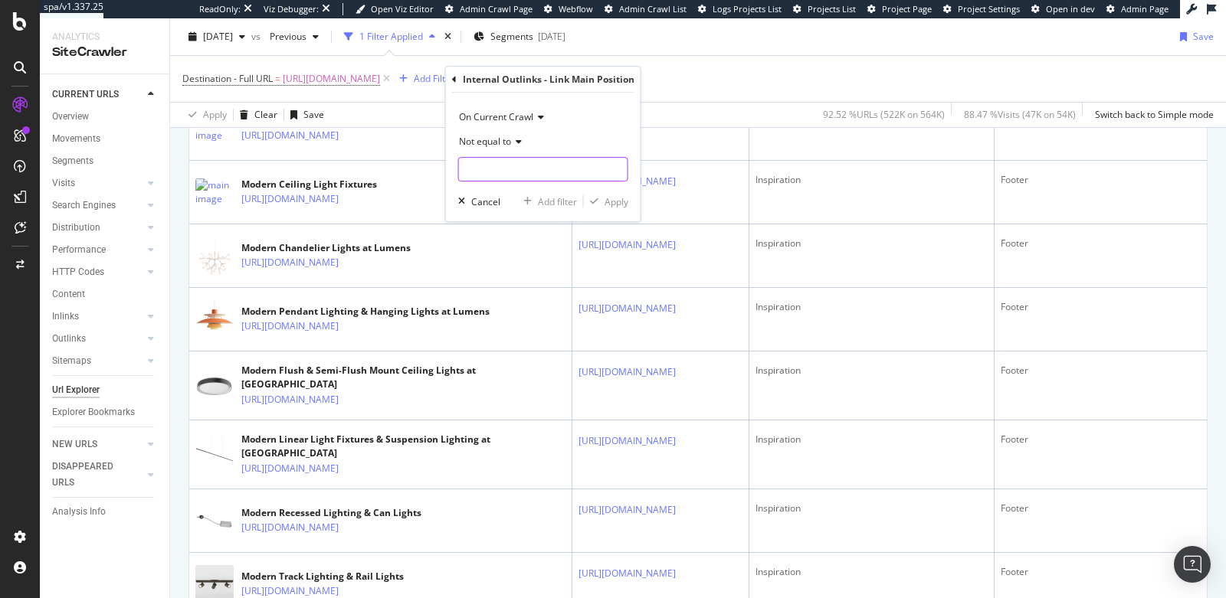
click at [493, 164] on input "text" at bounding box center [543, 169] width 169 height 25
type input "Footer"
click at [560, 190] on span "Footer" at bounding box center [514, 189] width 102 height 13
click at [607, 198] on div "Apply" at bounding box center [616, 201] width 24 height 13
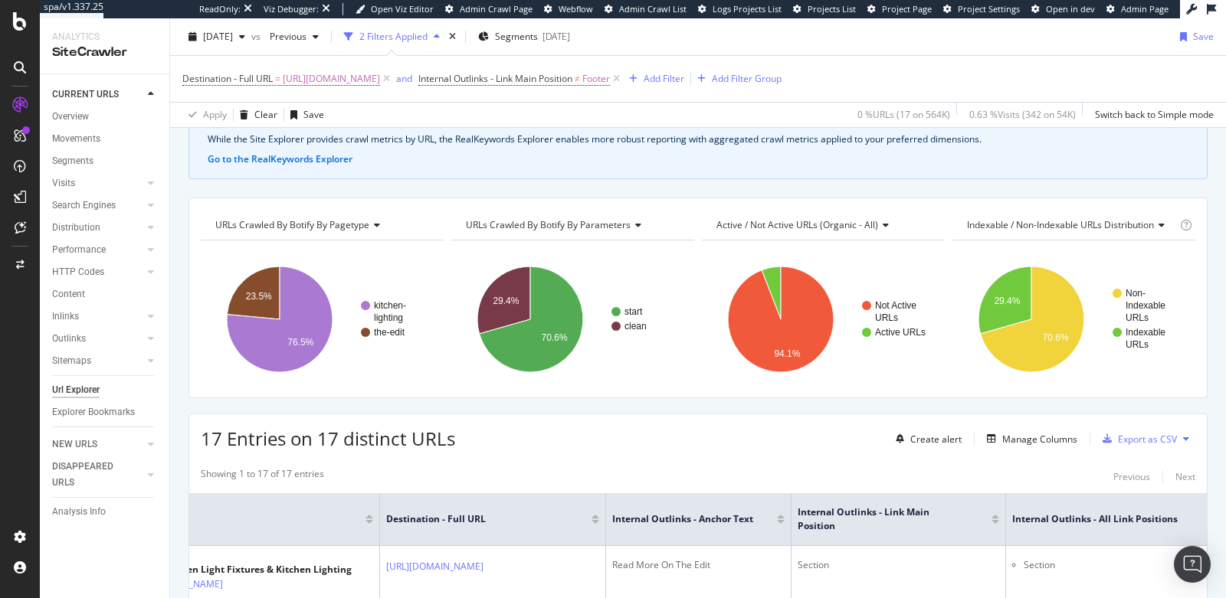
scroll to position [96, 0]
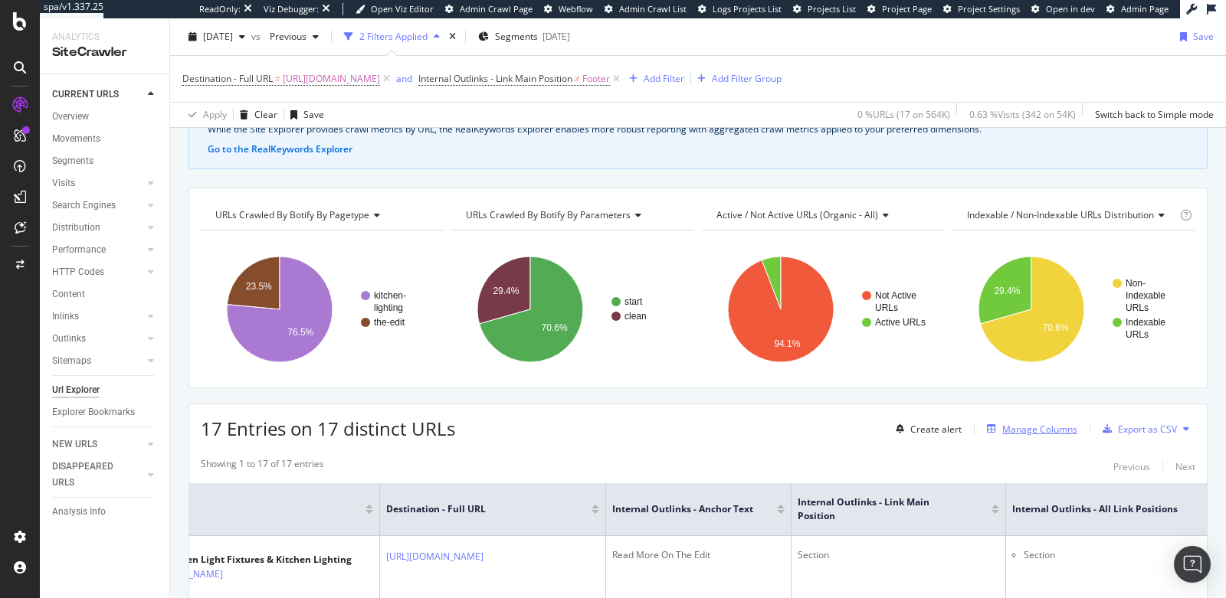
click at [1036, 423] on div "Manage Columns" at bounding box center [1039, 429] width 75 height 13
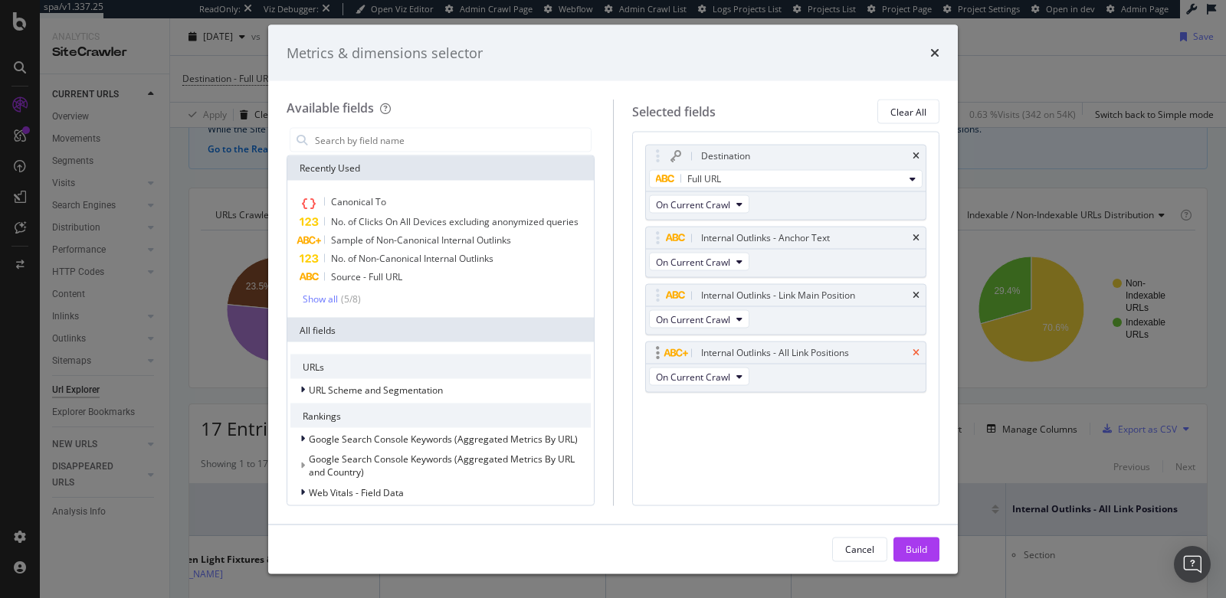
click at [915, 352] on icon "times" at bounding box center [915, 353] width 7 height 9
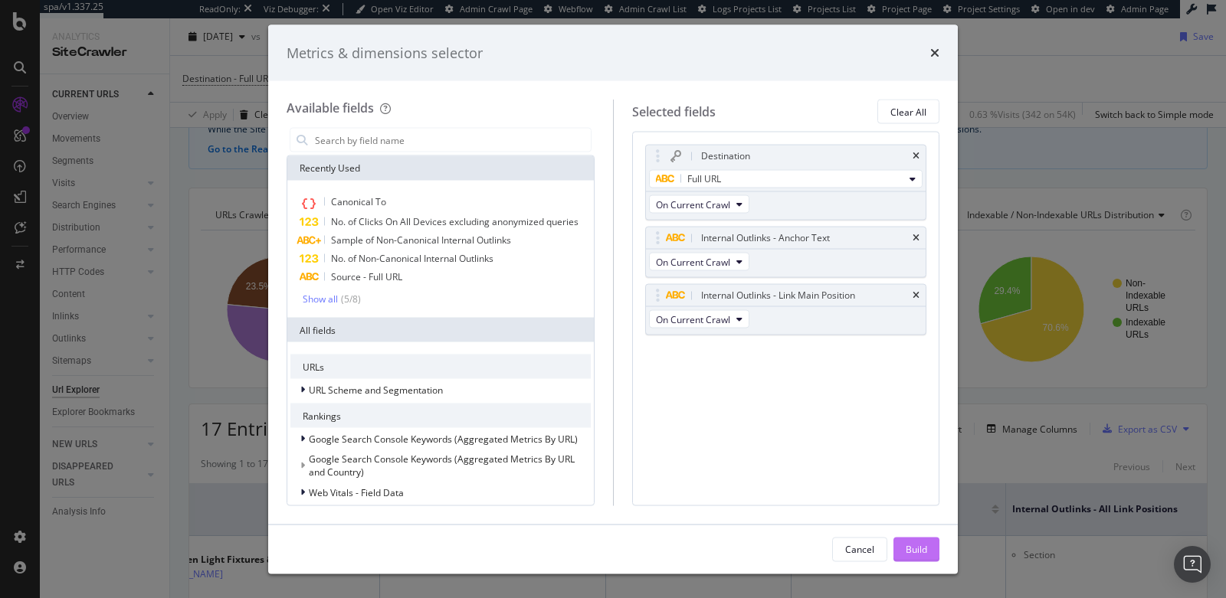
click at [925, 547] on div "Build" at bounding box center [915, 548] width 21 height 13
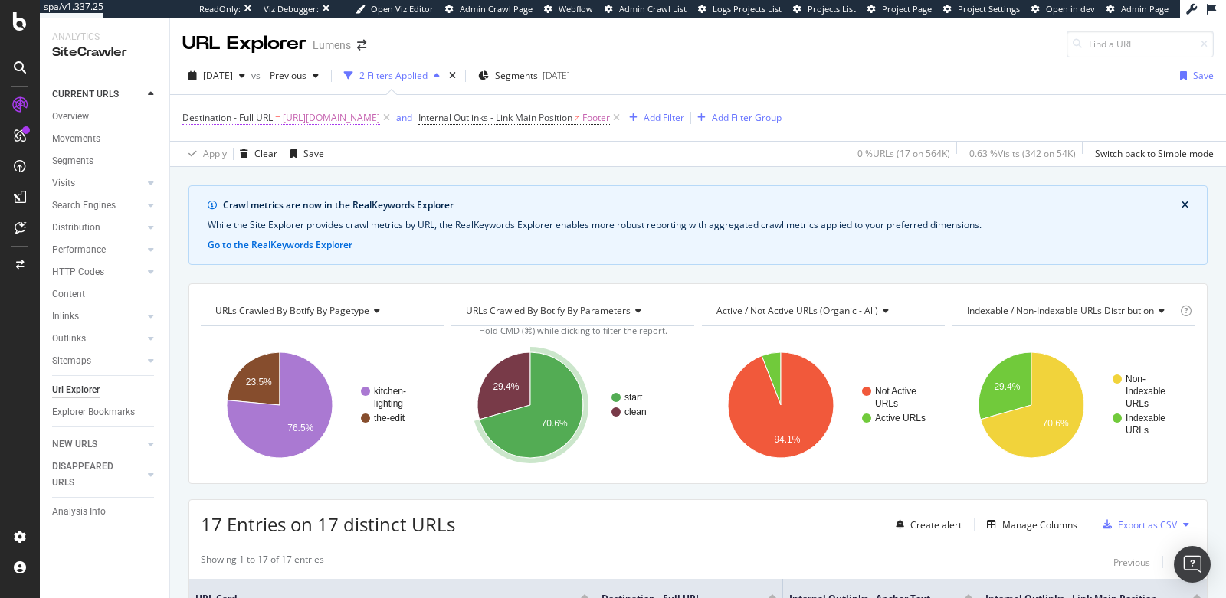
click at [380, 116] on span "https://www.lumens.com/the-edit/" at bounding box center [331, 117] width 97 height 21
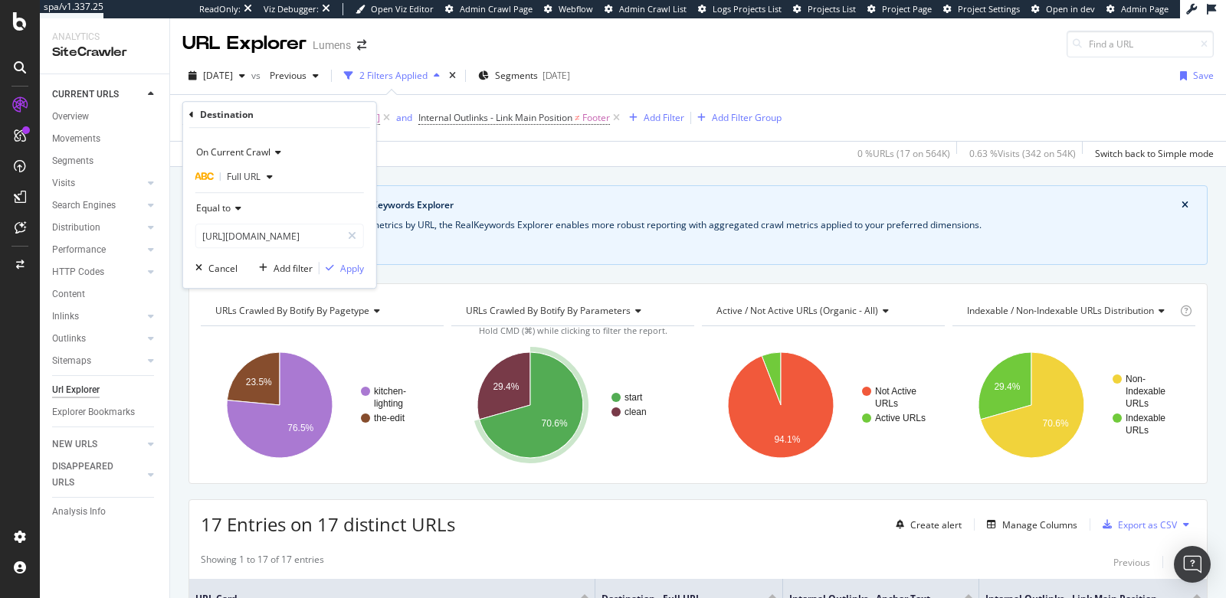
click at [223, 205] on span "Equal to" at bounding box center [213, 207] width 34 height 13
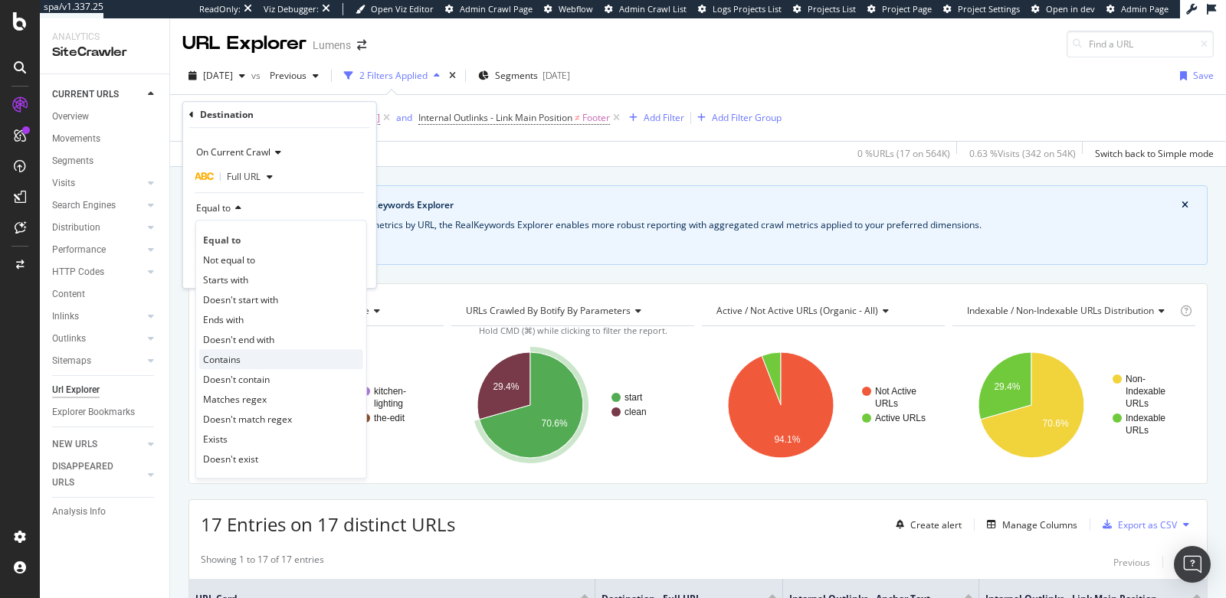
click at [244, 362] on div "Contains" at bounding box center [281, 359] width 164 height 20
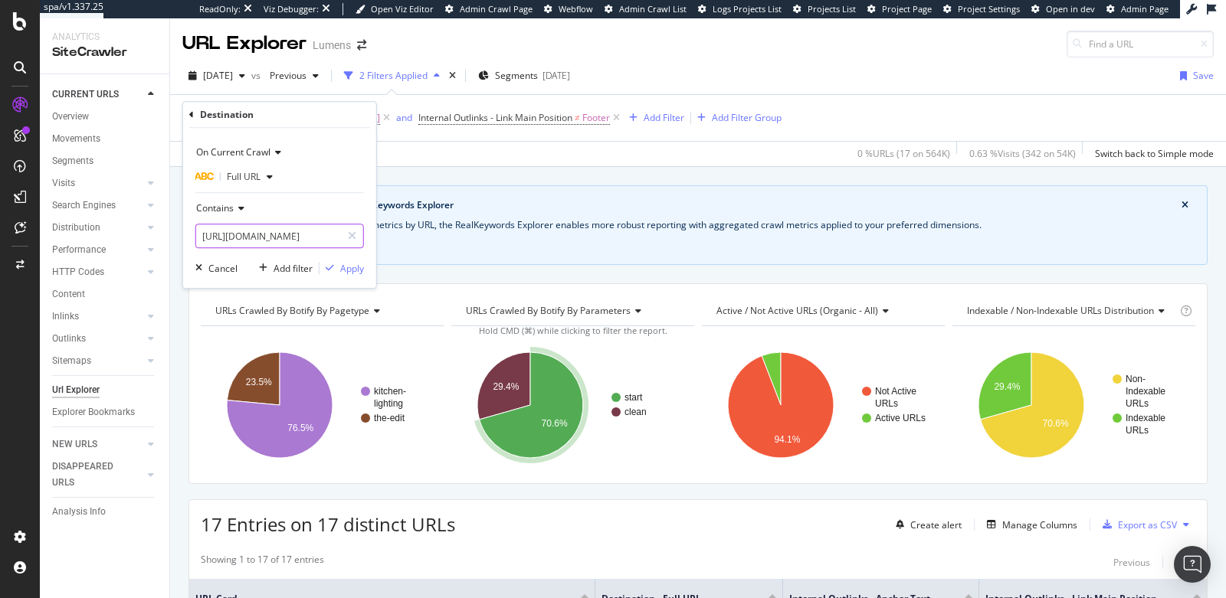
click at [254, 241] on input "https://www.lumens.com/the-edit/" at bounding box center [268, 236] width 145 height 25
click at [308, 237] on input "https://www.lumens.com/the-edit/" at bounding box center [268, 236] width 145 height 25
drag, startPoint x: 309, startPoint y: 234, endPoint x: 155, endPoint y: 219, distance: 154.0
click at [155, 219] on body "spa/v1.337.25 ReadOnly: Viz Debugger: Open Viz Editor Admin Crawl Page Webflow …" at bounding box center [613, 299] width 1226 height 598
click at [287, 237] on input "https://www.lumens.com" at bounding box center [268, 236] width 145 height 25
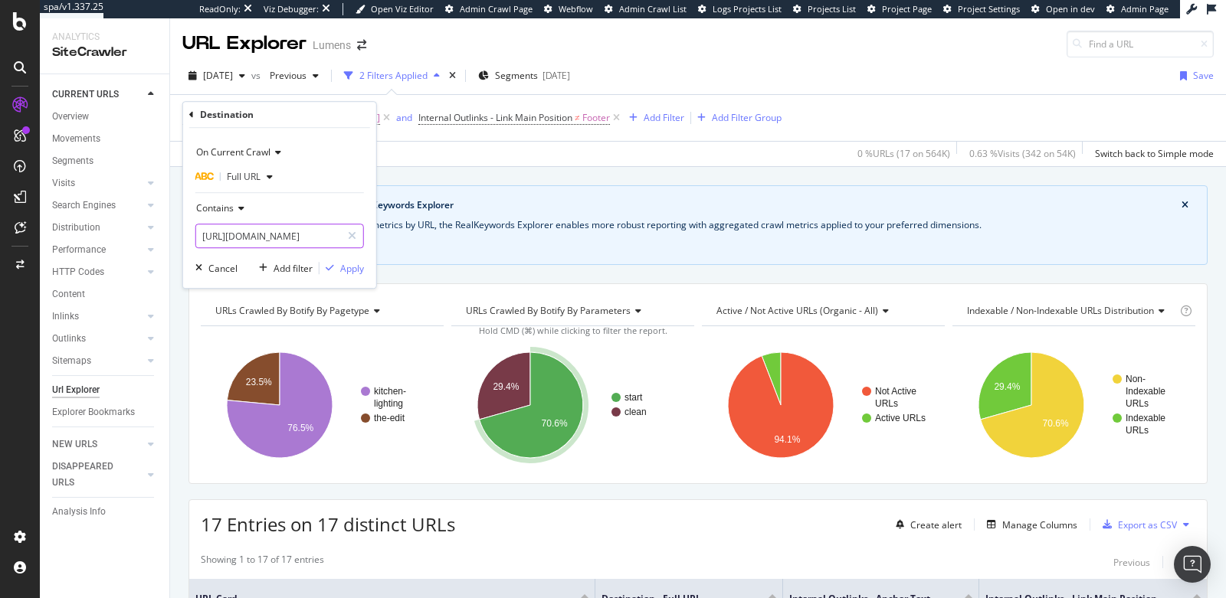
click at [287, 237] on input "https://www.lumens.com" at bounding box center [268, 236] width 145 height 25
type input "the-edit"
click at [356, 270] on div "Apply" at bounding box center [352, 268] width 24 height 13
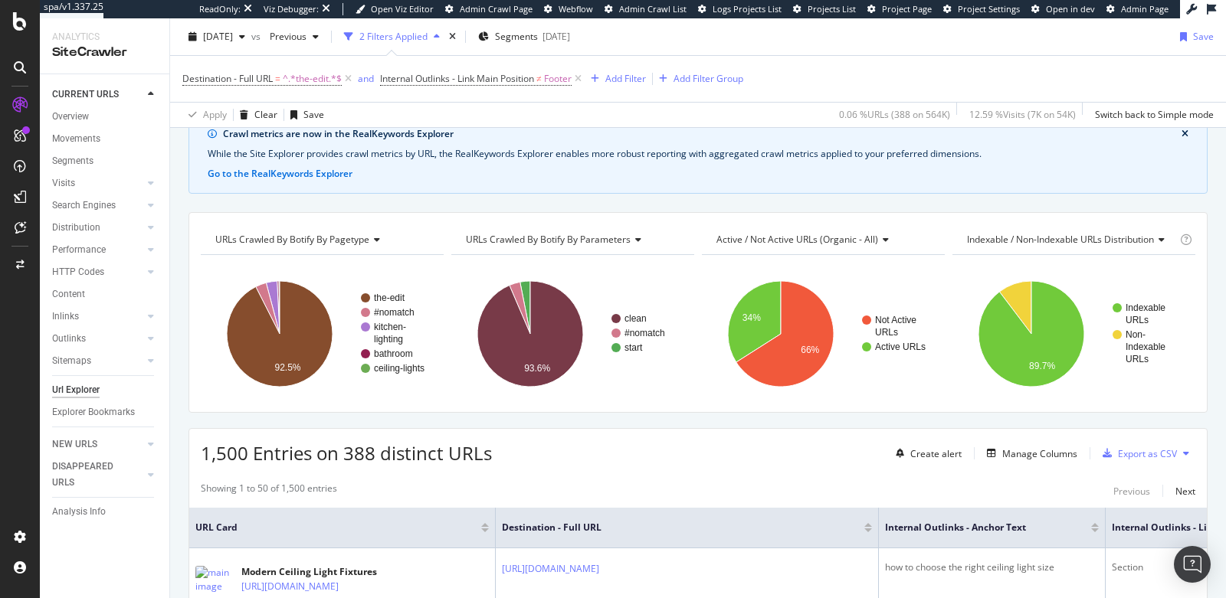
scroll to position [43, 0]
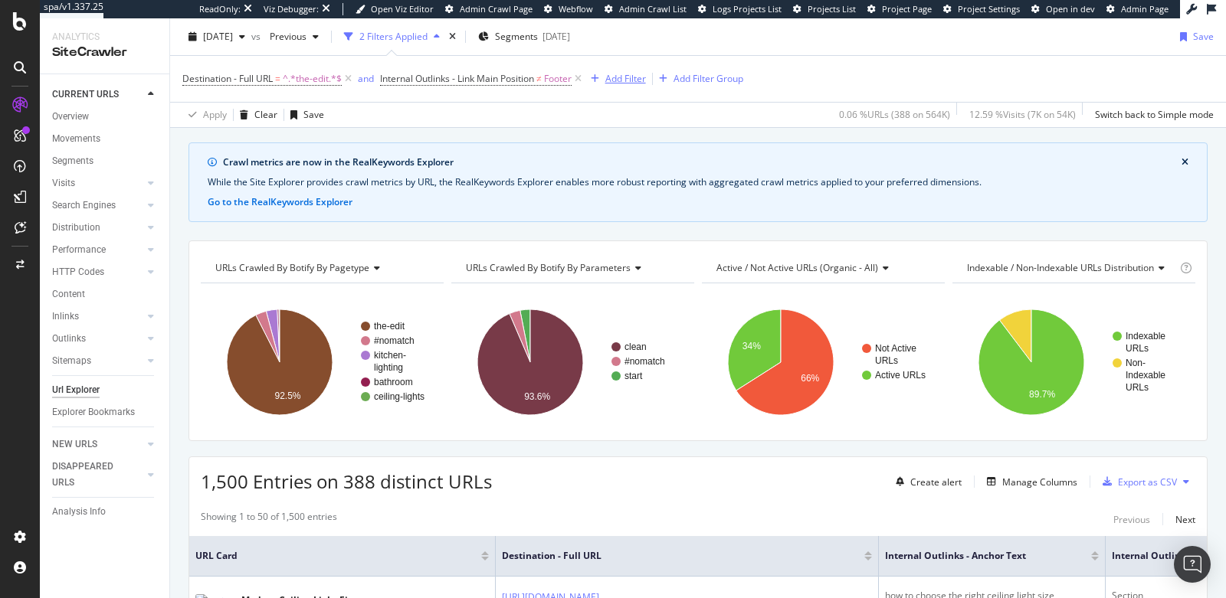
click at [630, 80] on div "Add Filter" at bounding box center [625, 78] width 41 height 13
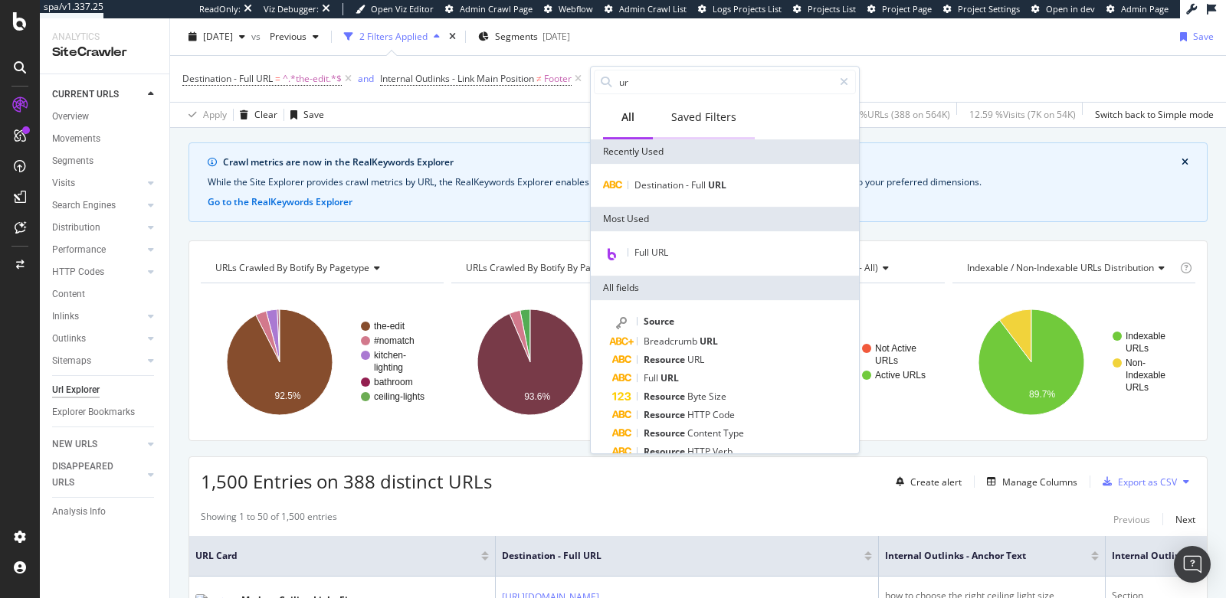
type input "u"
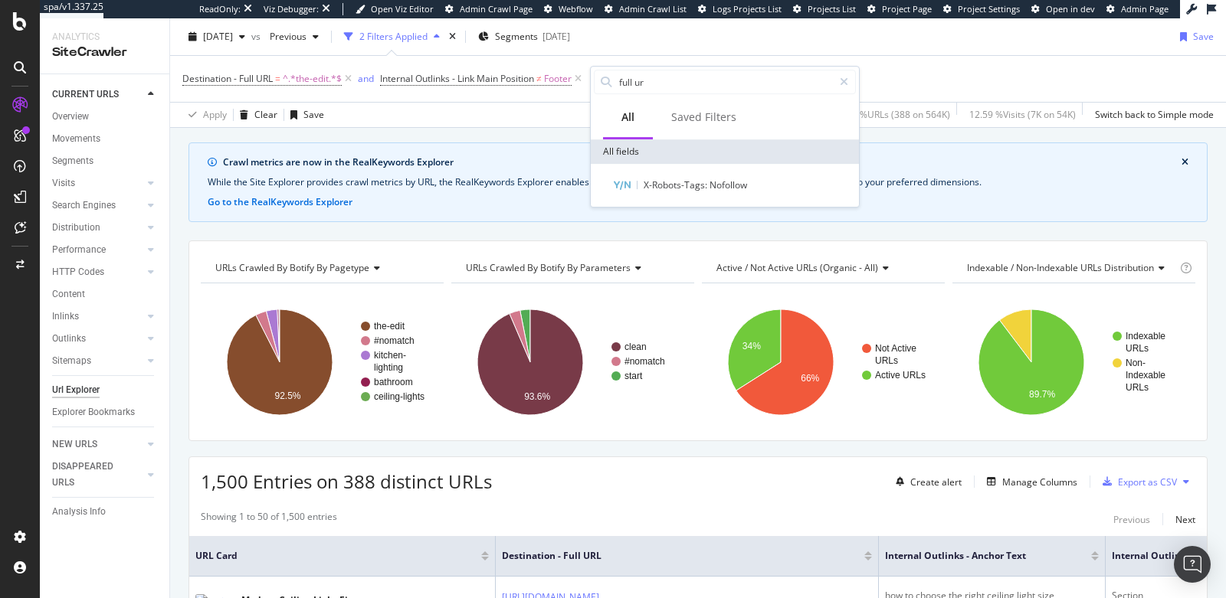
type input "full url"
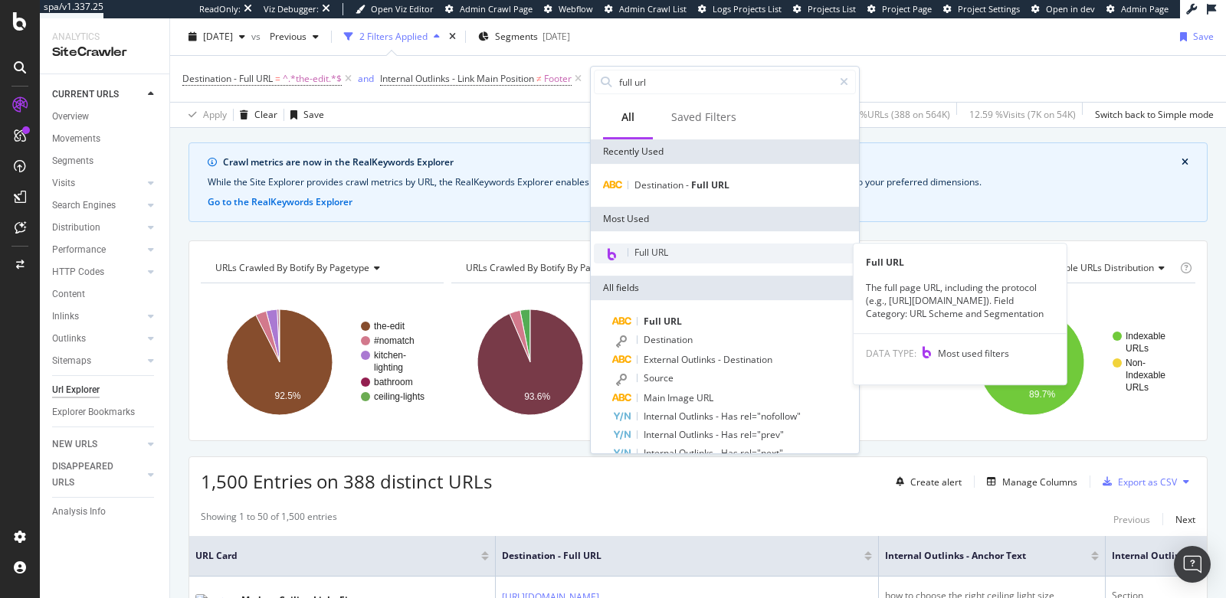
click at [712, 253] on div "Full URL" at bounding box center [725, 254] width 262 height 20
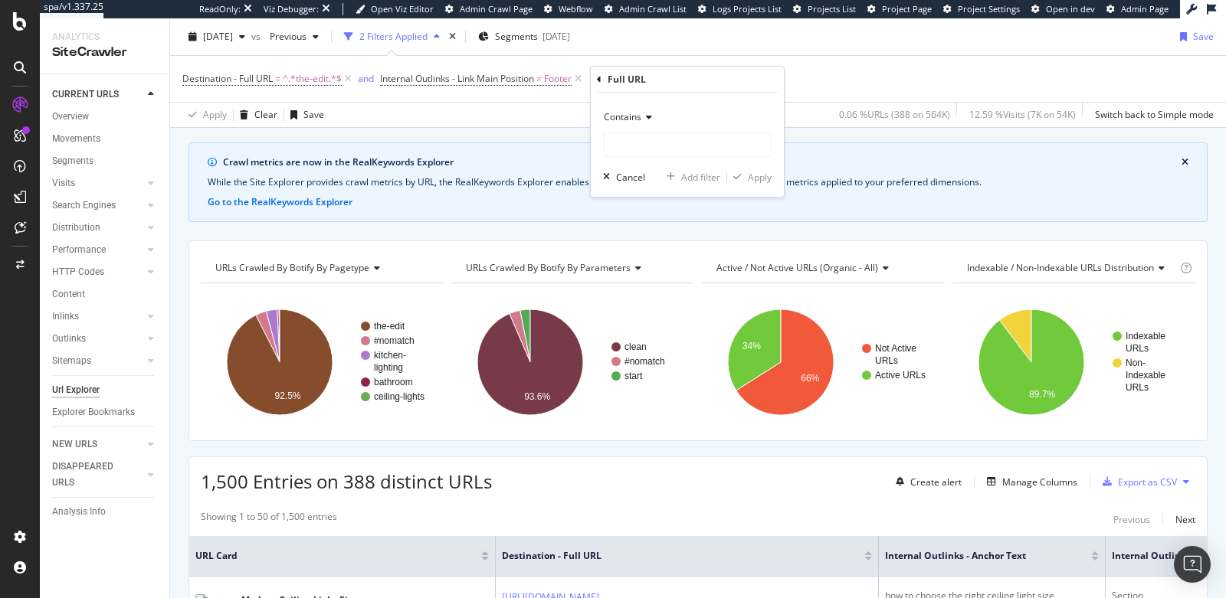
click at [624, 124] on div "Contains" at bounding box center [687, 117] width 169 height 25
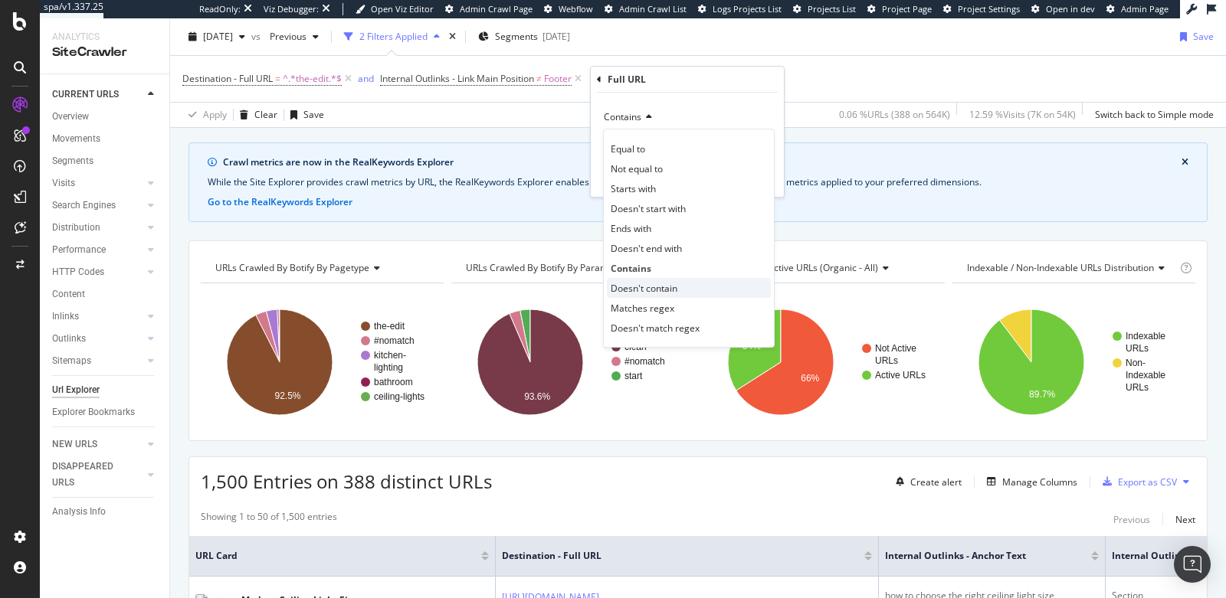
click at [647, 283] on span "Doesn't contain" at bounding box center [643, 288] width 67 height 13
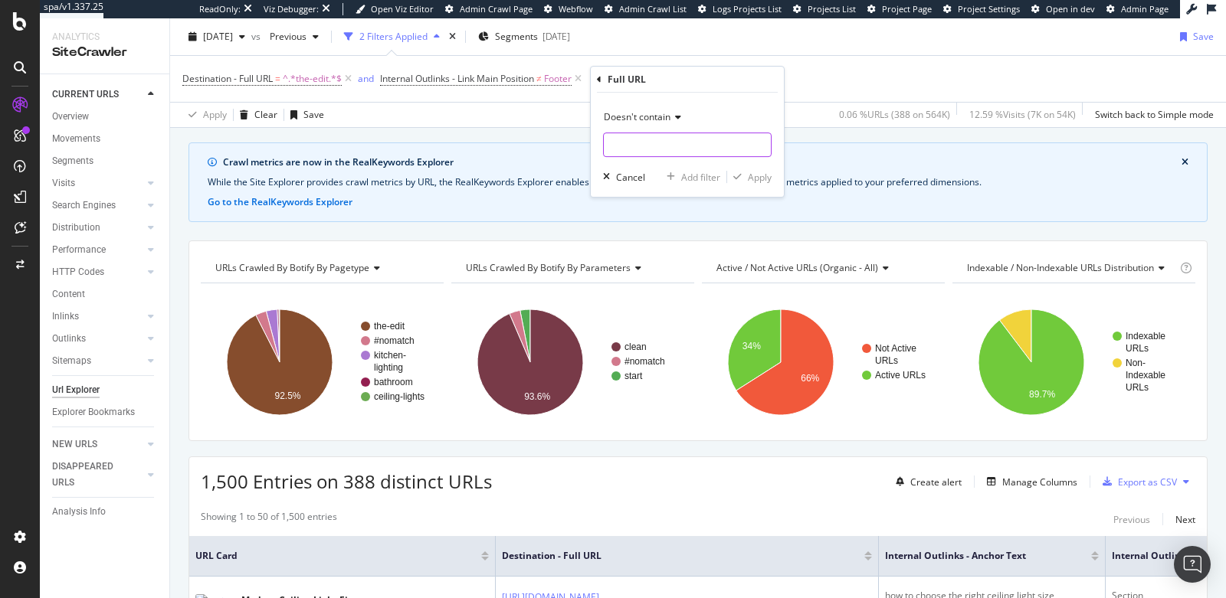
click at [649, 146] on input "text" at bounding box center [687, 145] width 167 height 25
type input "the-edit"
click at [761, 182] on div "Apply" at bounding box center [749, 177] width 44 height 14
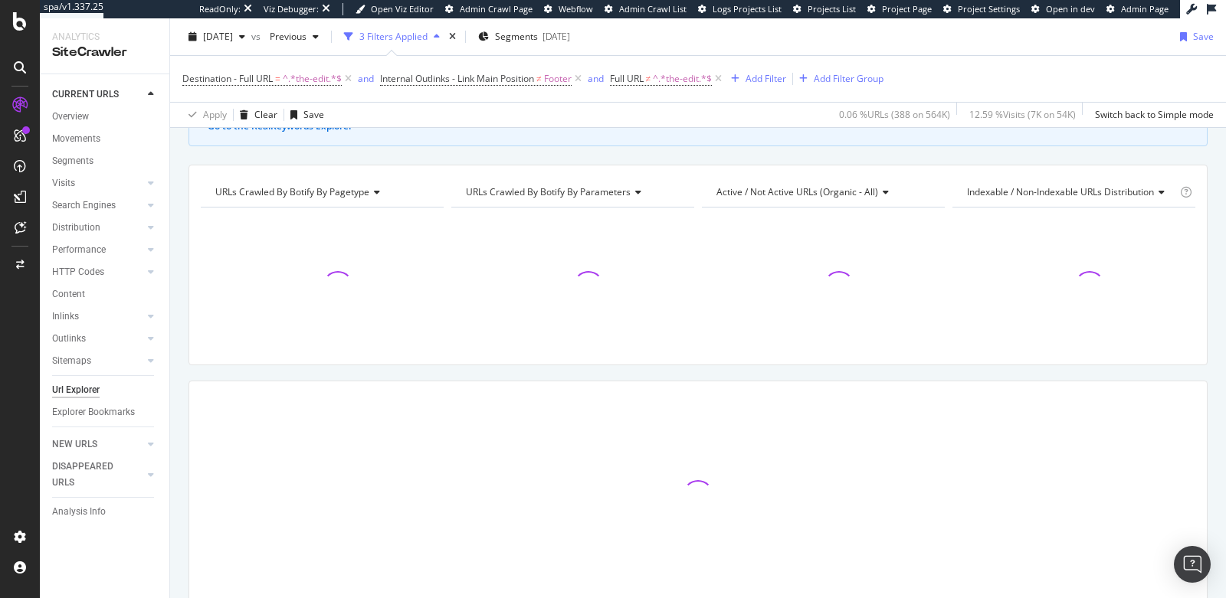
scroll to position [181, 0]
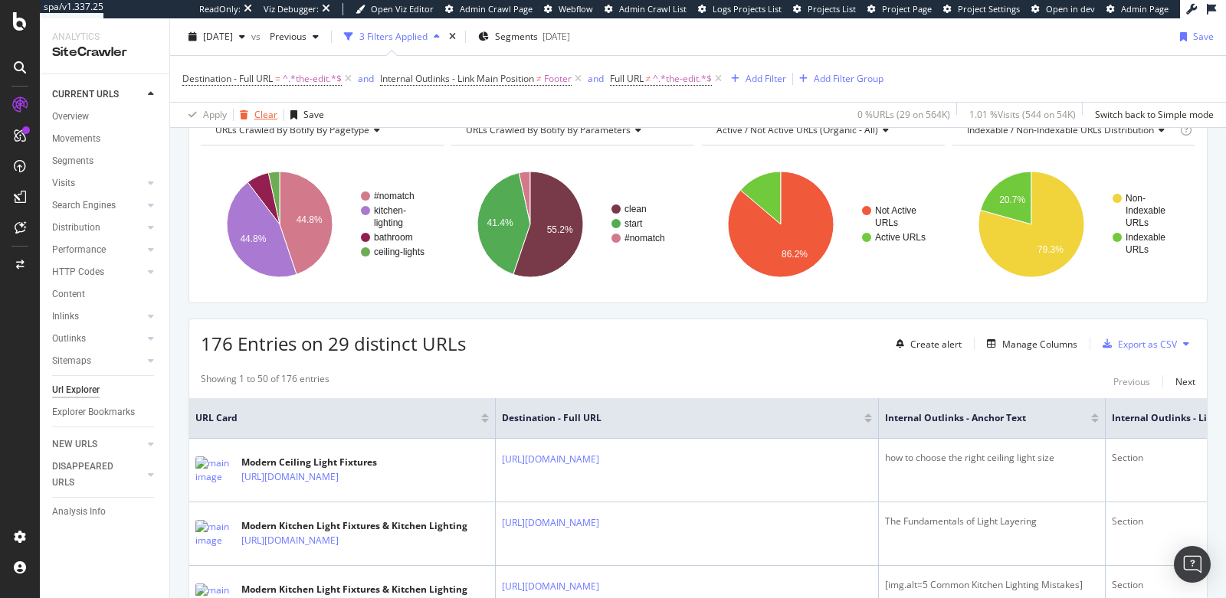
click at [256, 113] on div "Clear" at bounding box center [265, 114] width 23 height 13
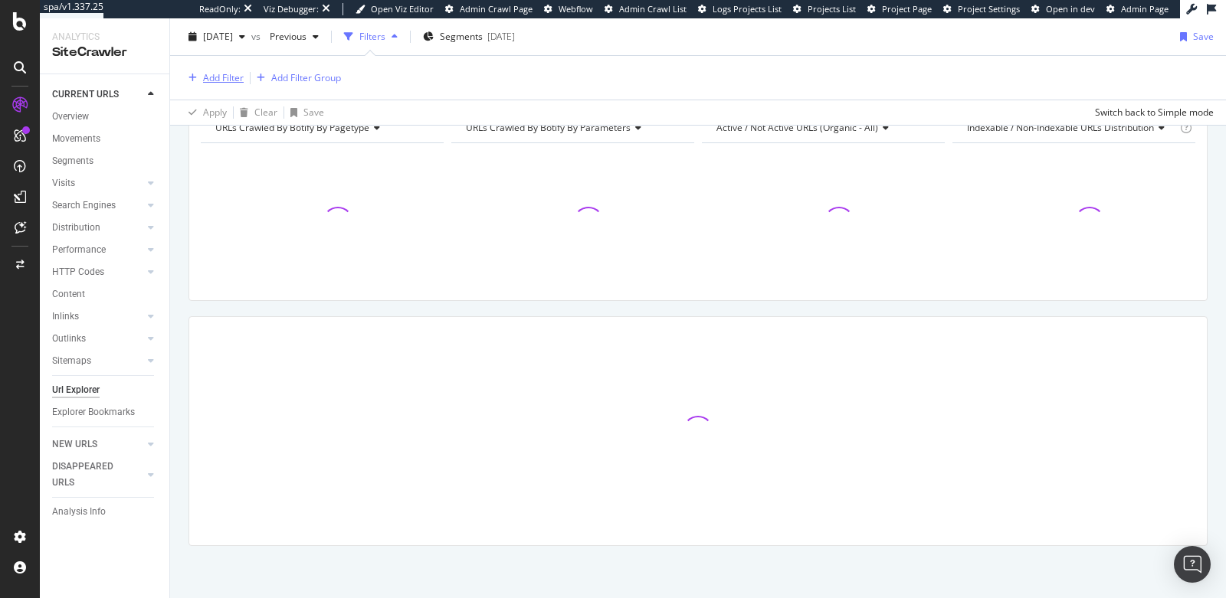
scroll to position [178, 0]
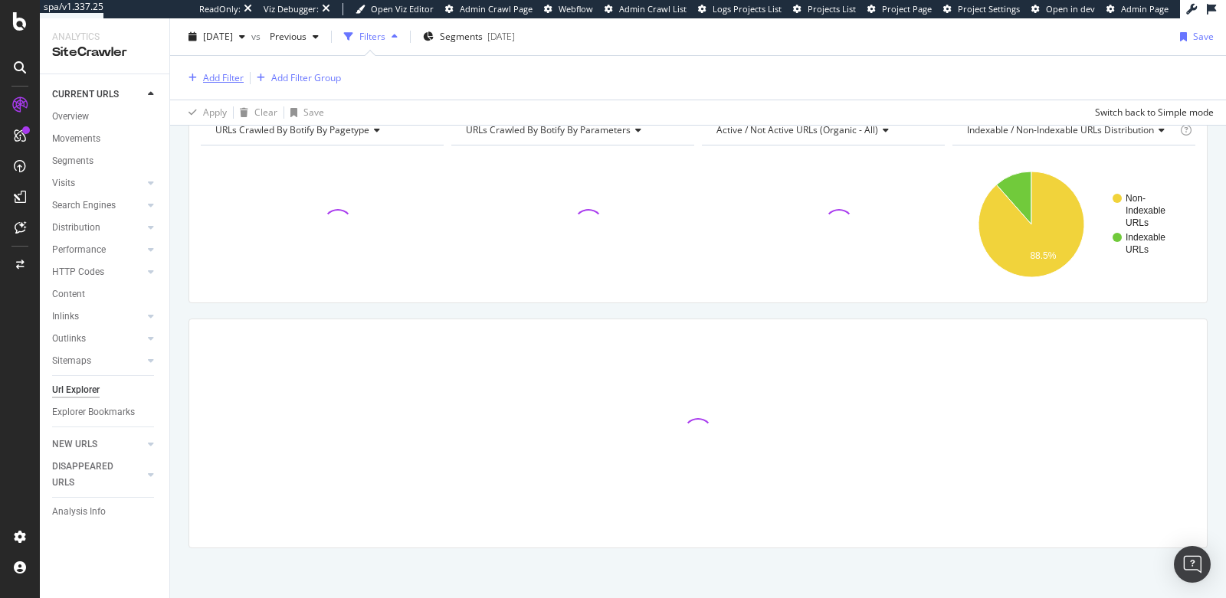
click at [217, 76] on div "Add Filter" at bounding box center [223, 77] width 41 height 13
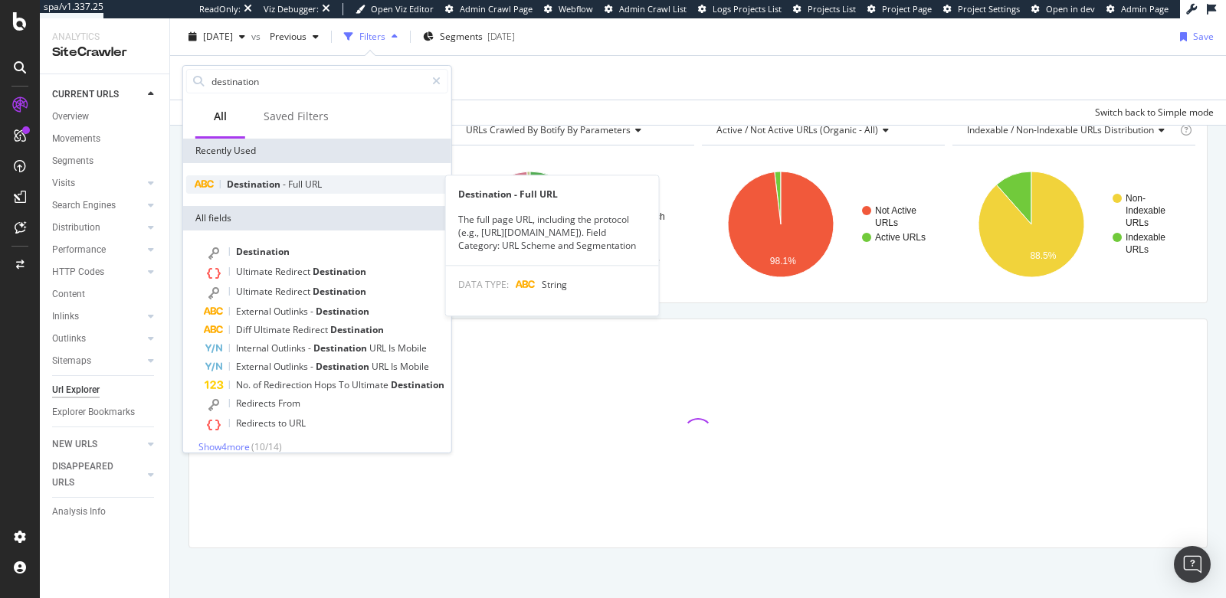
type input "destination"
click at [267, 185] on span "Destination" at bounding box center [255, 184] width 56 height 13
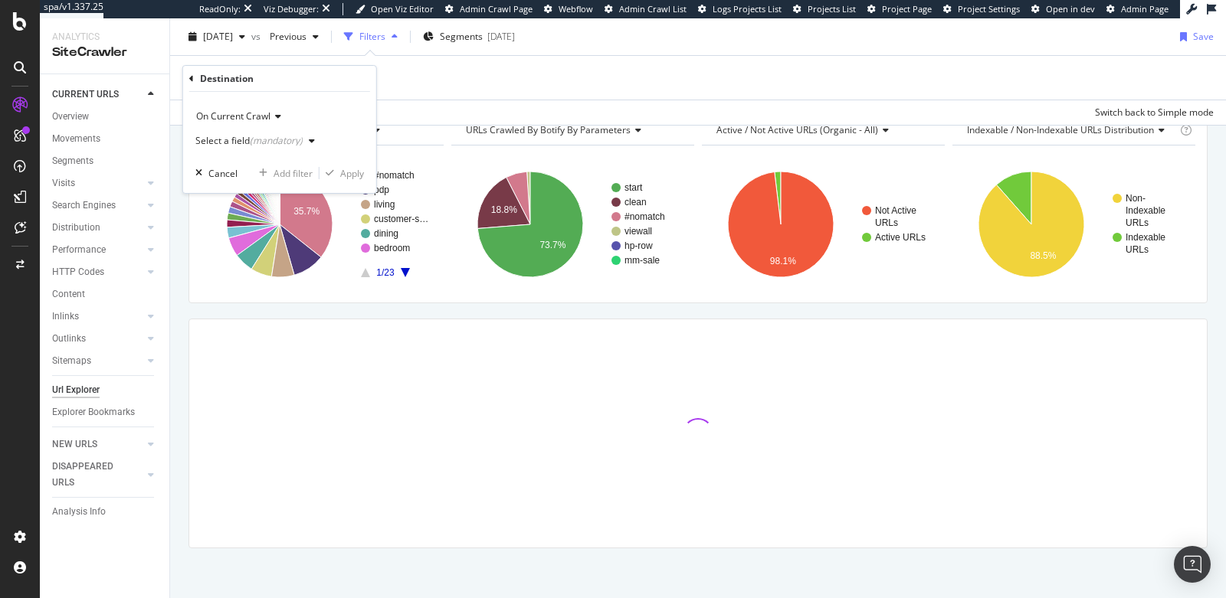
click at [192, 79] on icon at bounding box center [191, 78] width 5 height 9
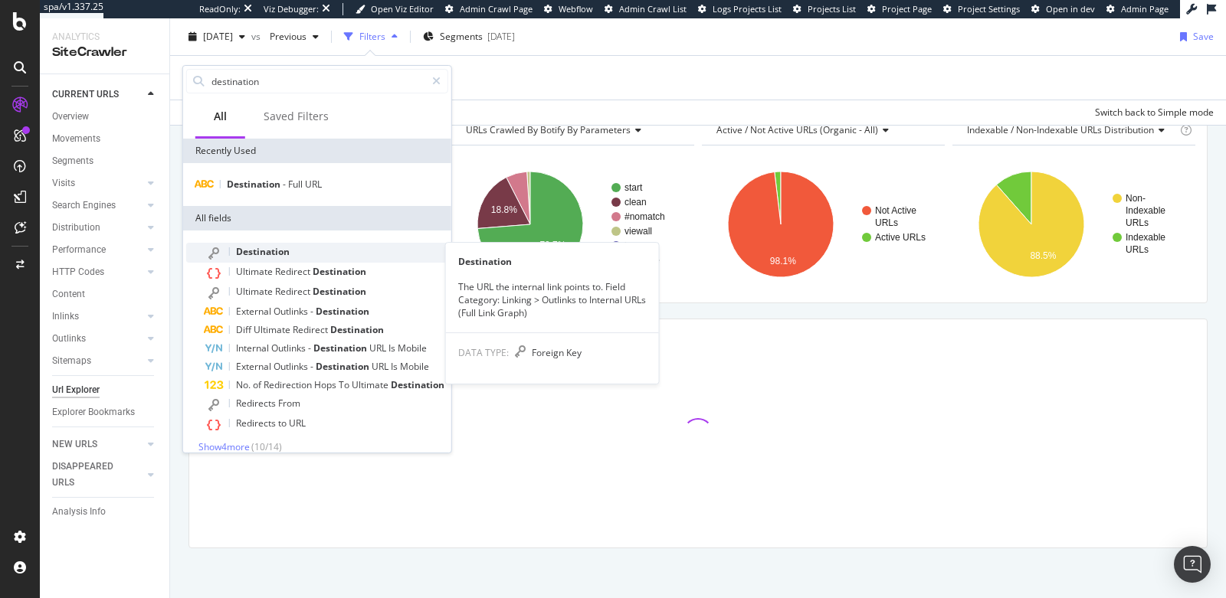
click at [264, 253] on span "Destination" at bounding box center [263, 251] width 54 height 13
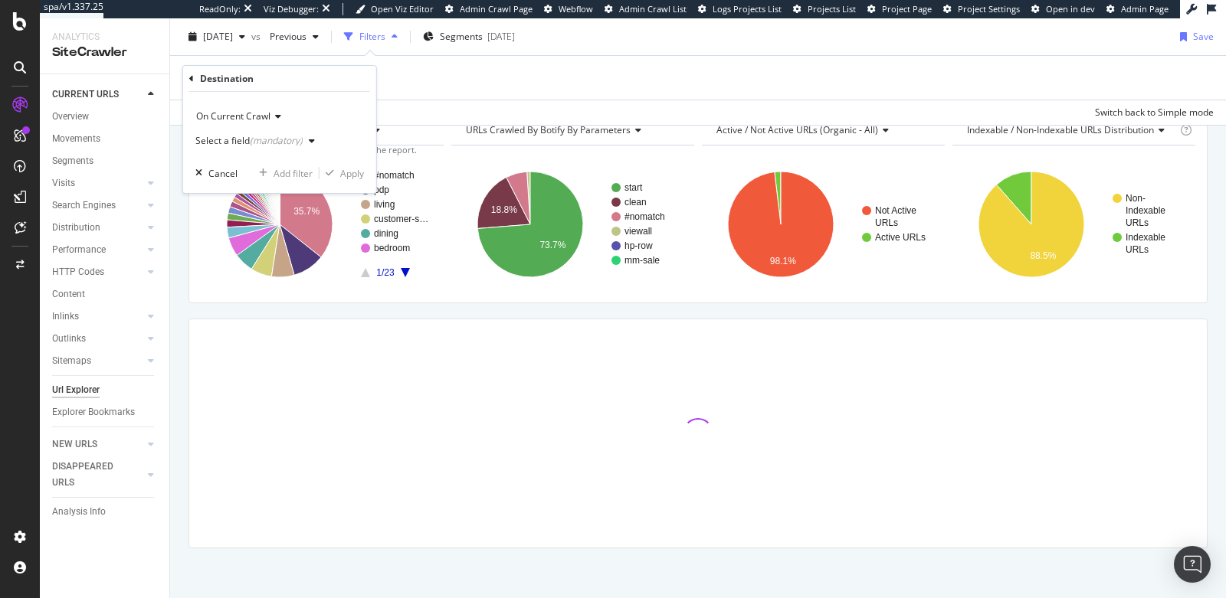
click at [237, 113] on span "On Current Crawl" at bounding box center [233, 116] width 74 height 13
click at [310, 113] on div "On Current Crawl" at bounding box center [279, 116] width 169 height 25
click at [293, 138] on div "(mandatory)" at bounding box center [276, 140] width 53 height 13
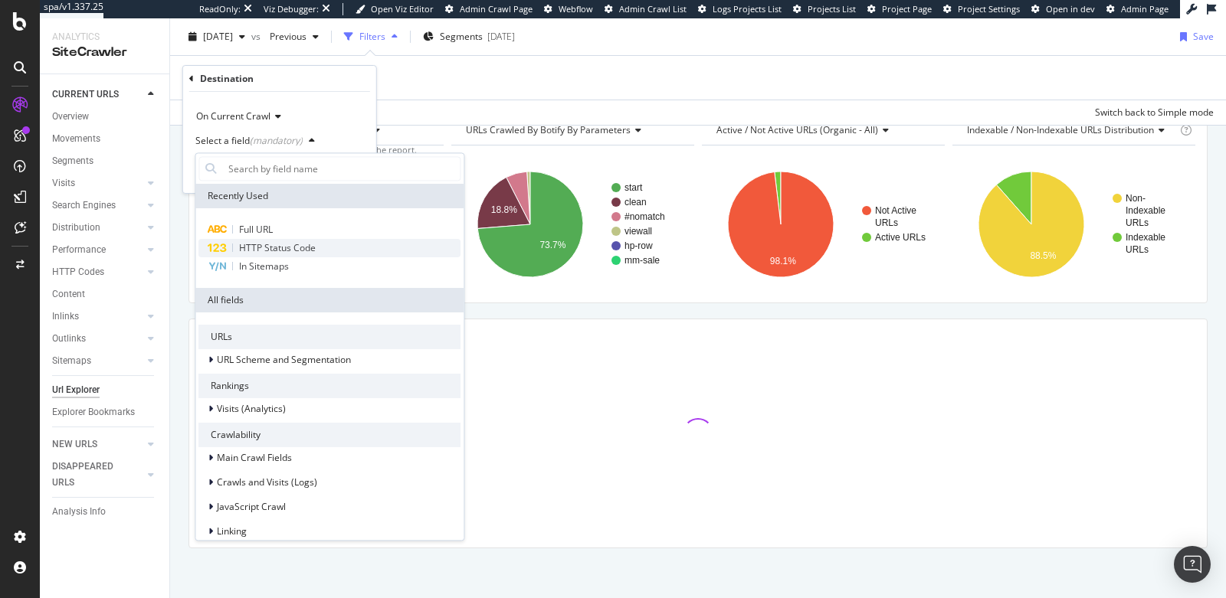
click at [334, 247] on div "HTTP Status Code" at bounding box center [329, 248] width 262 height 18
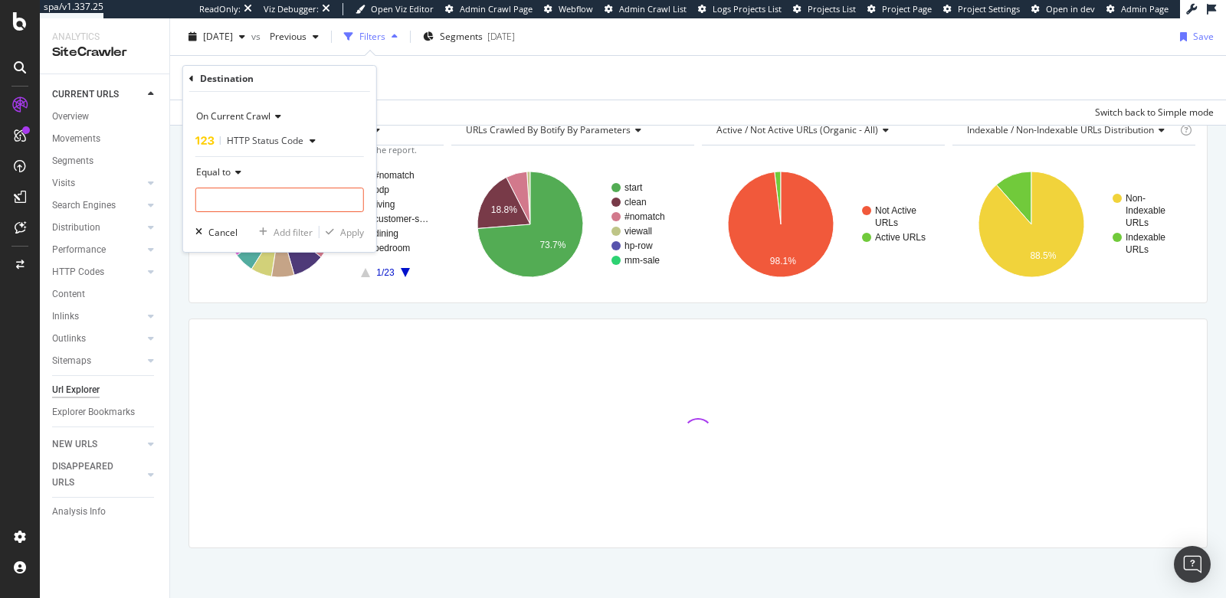
click at [223, 170] on span "Equal to" at bounding box center [213, 171] width 34 height 13
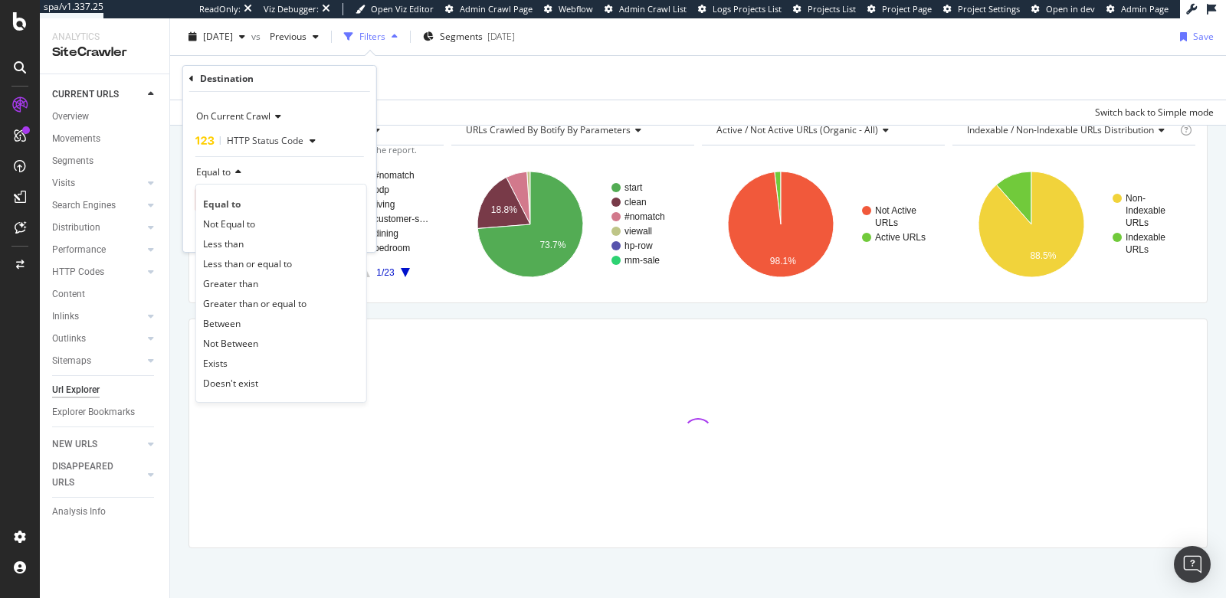
click at [193, 79] on div "Destination" at bounding box center [279, 79] width 181 height 26
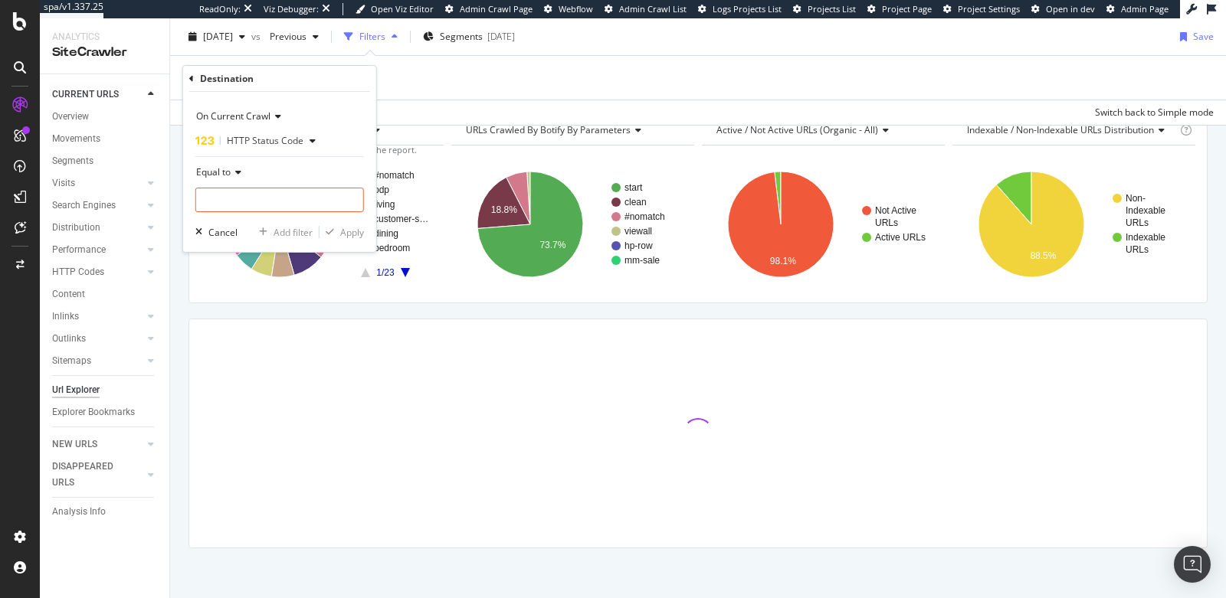
click at [191, 77] on icon at bounding box center [191, 78] width 5 height 9
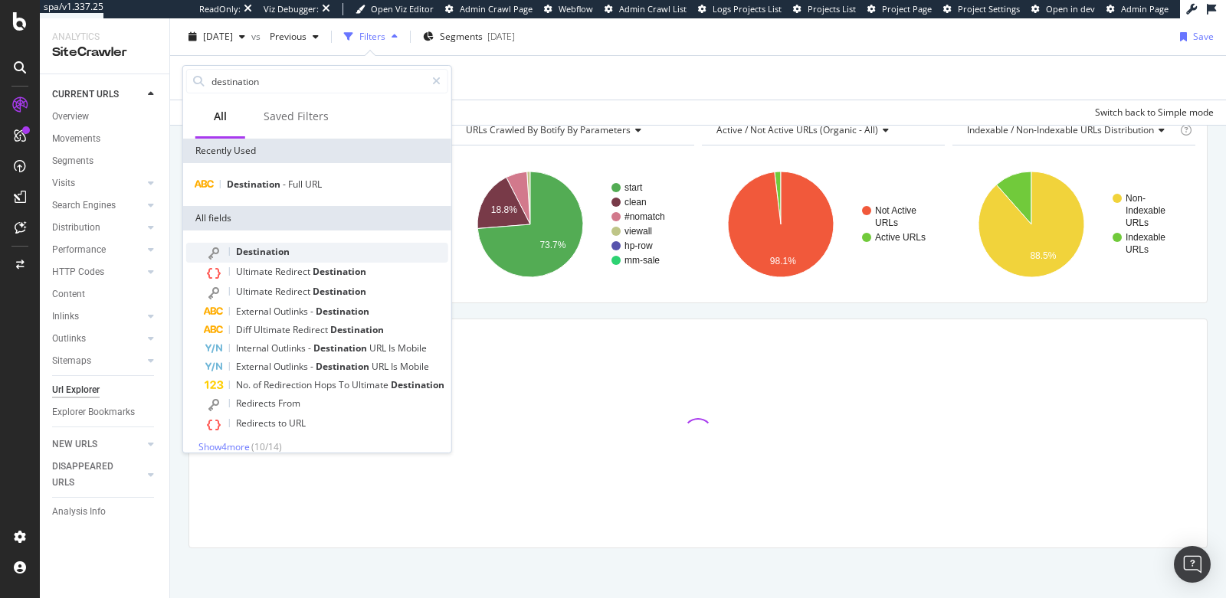
click at [296, 252] on div "Destination" at bounding box center [327, 253] width 244 height 20
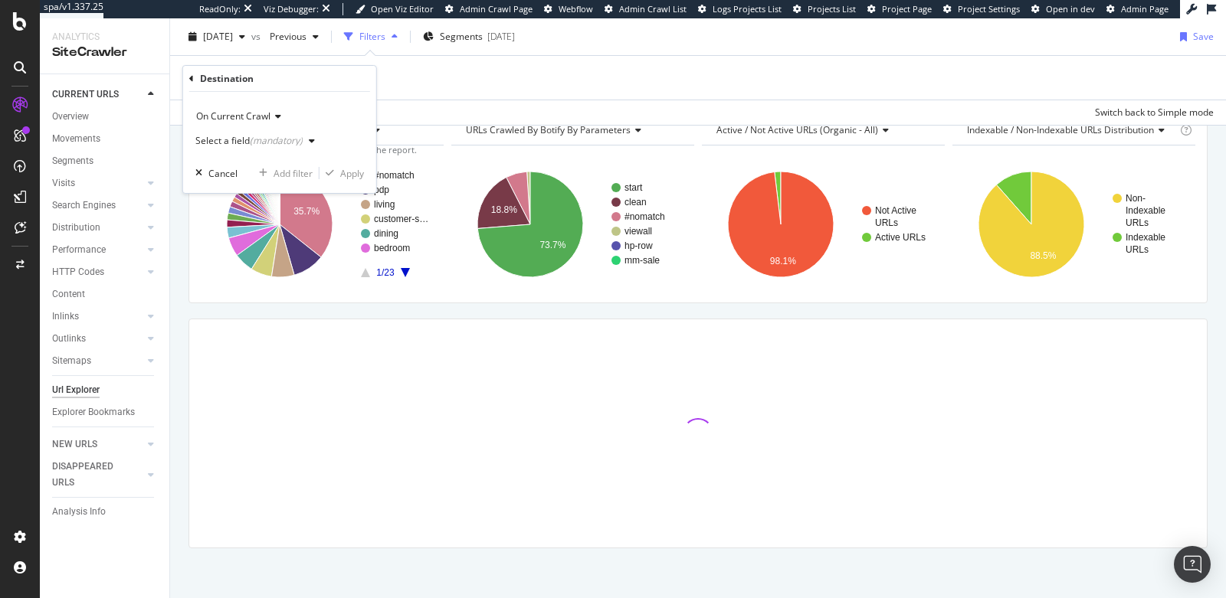
click at [239, 146] on div "Select a field (mandatory)" at bounding box center [258, 140] width 126 height 23
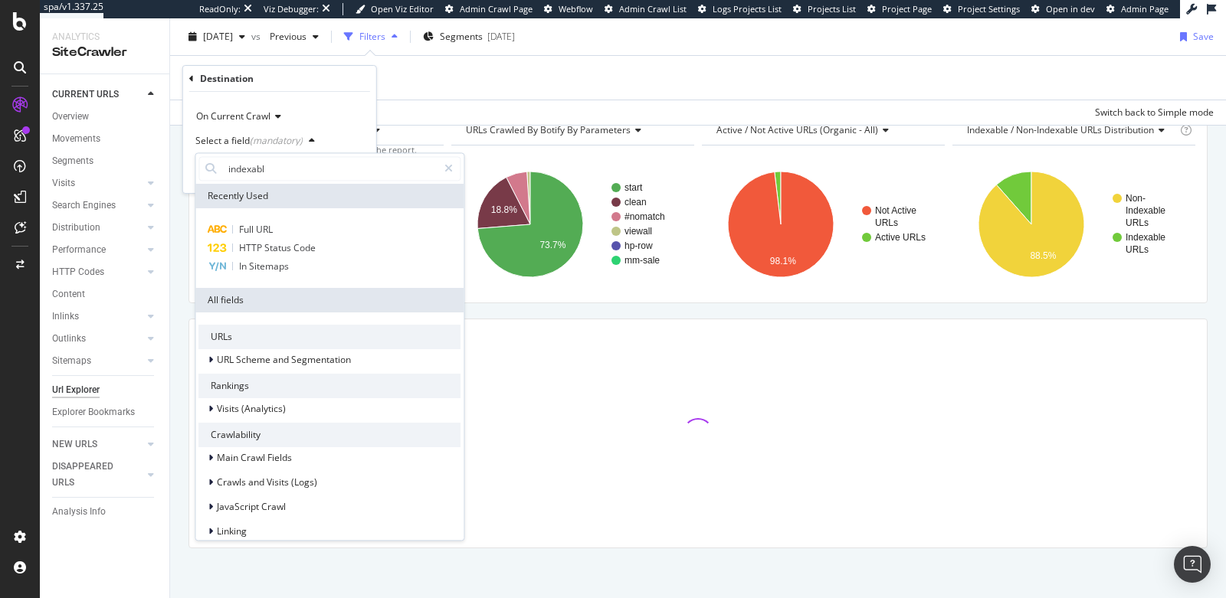
type input "indexable"
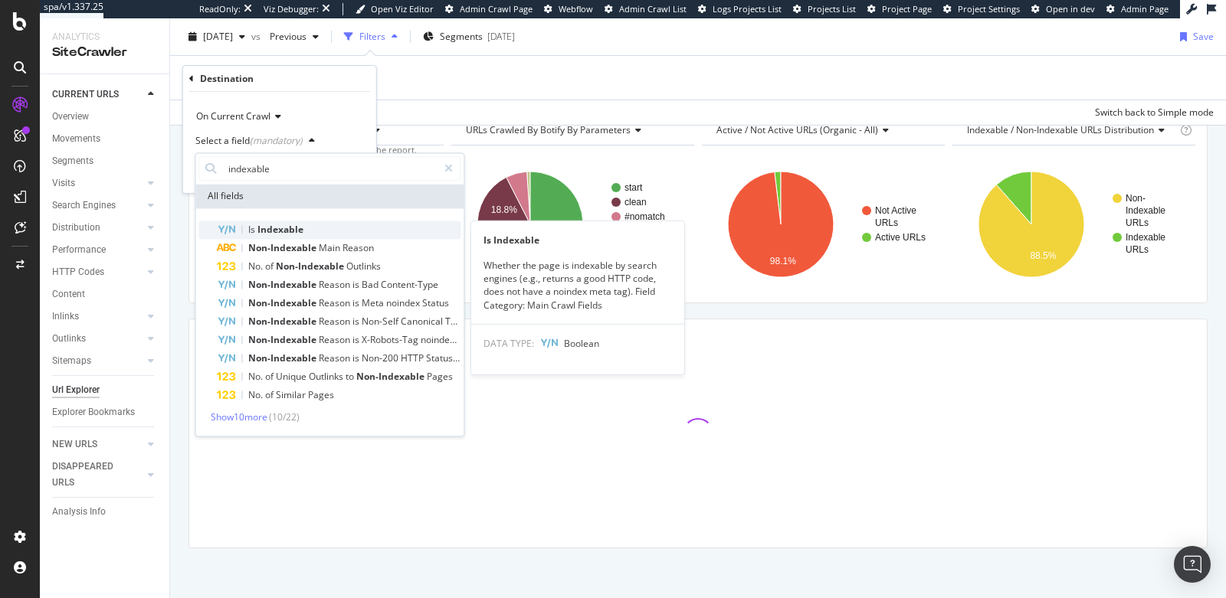
click at [290, 228] on span "Indexable" at bounding box center [280, 229] width 46 height 13
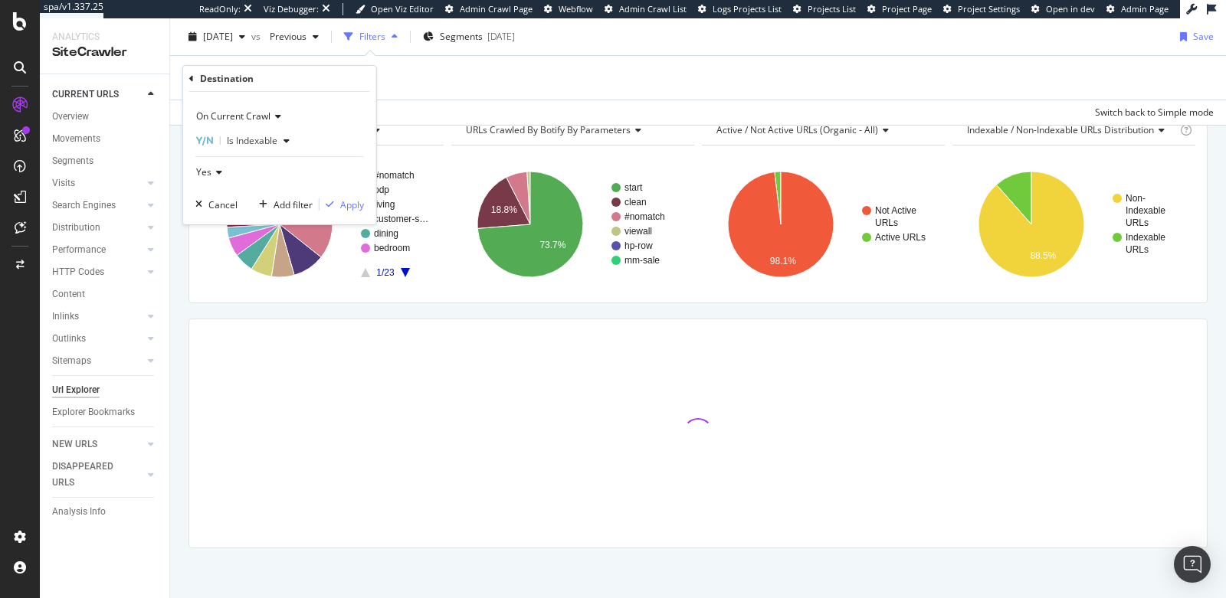
click at [209, 169] on span "Yes" at bounding box center [203, 171] width 15 height 13
click at [218, 221] on div "No" at bounding box center [281, 224] width 164 height 20
click at [344, 208] on div "Apply" at bounding box center [352, 204] width 24 height 13
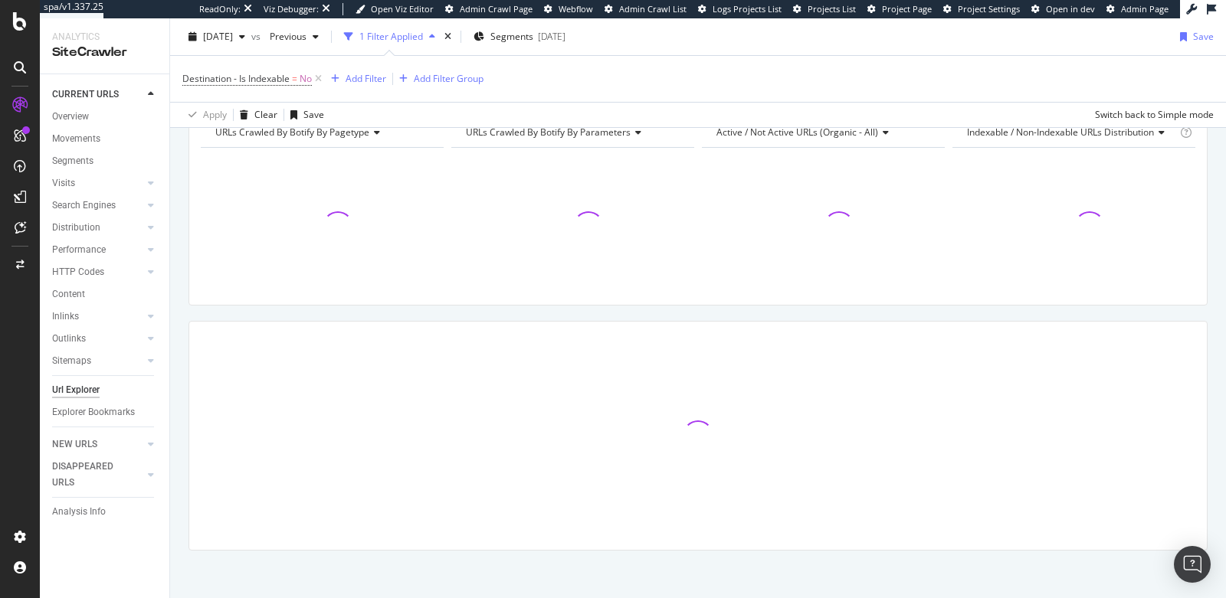
scroll to position [181, 0]
click at [351, 81] on div "Add Filter" at bounding box center [365, 78] width 41 height 13
click at [784, 87] on div "Destination - Is Indexable = No Add Filter Add Filter Group" at bounding box center [697, 79] width 1031 height 46
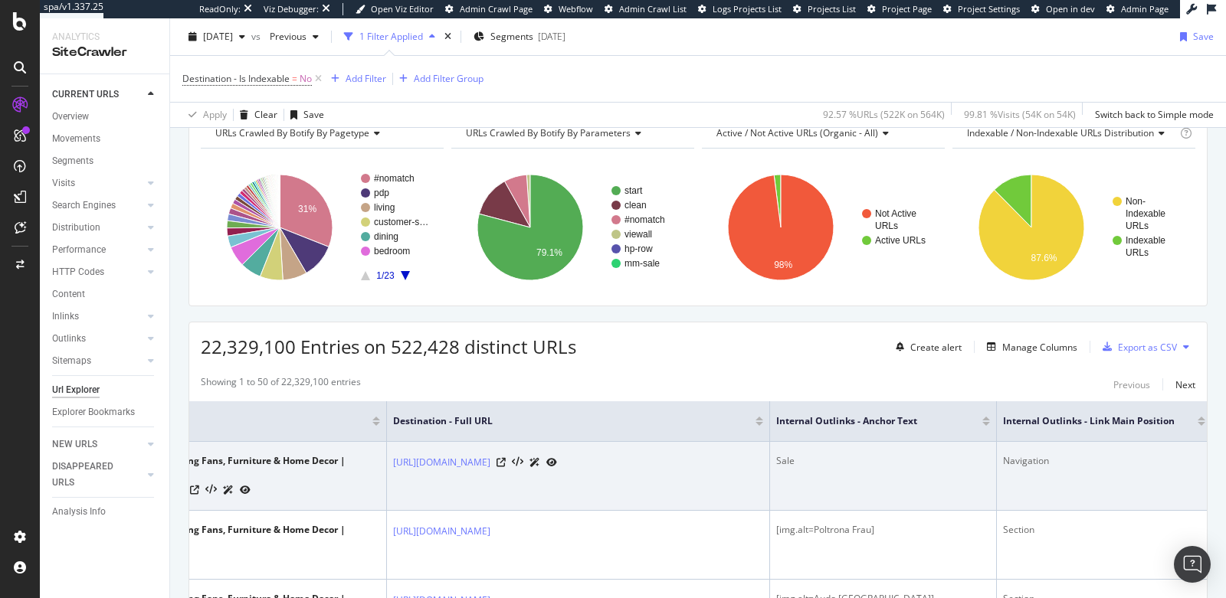
scroll to position [0, 125]
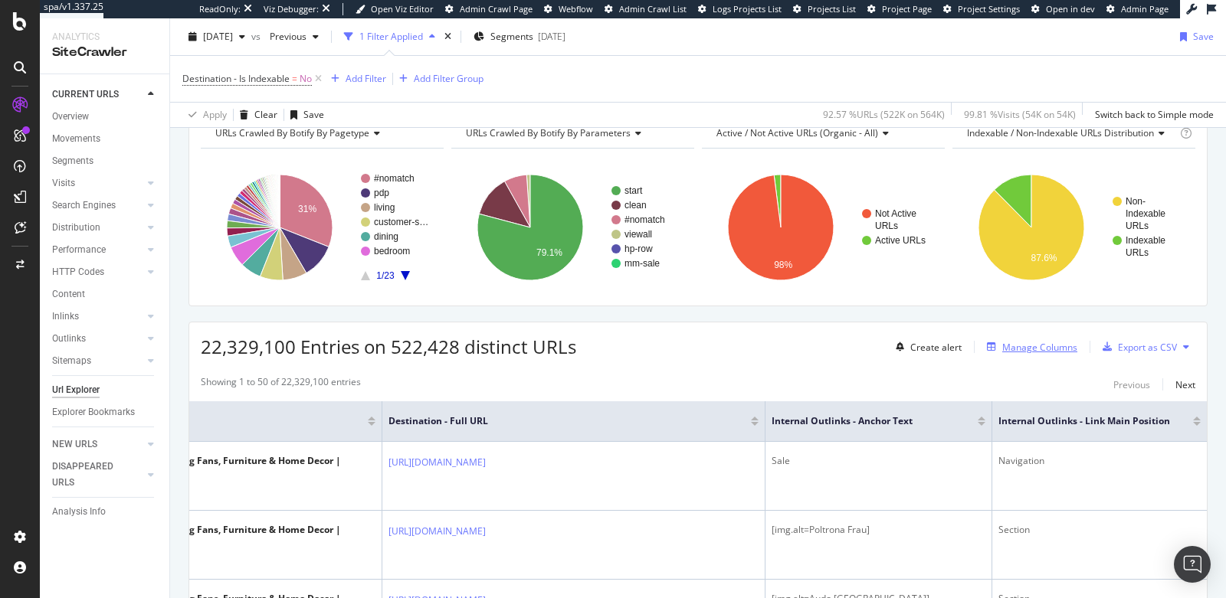
click at [1018, 347] on div "Manage Columns" at bounding box center [1039, 347] width 75 height 13
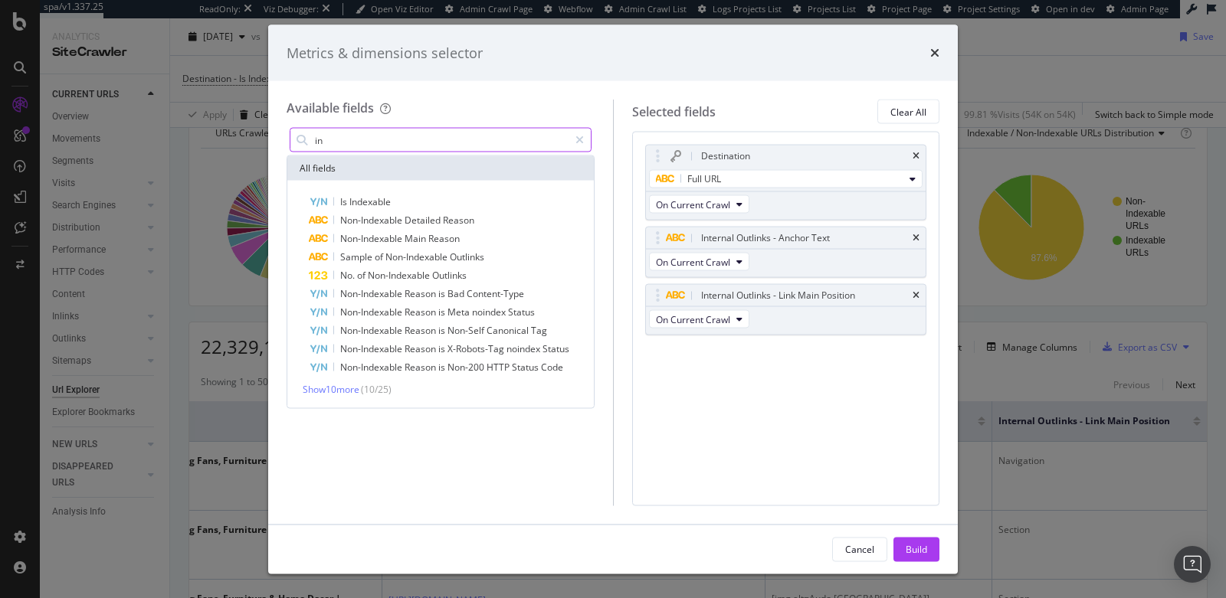
type input "i"
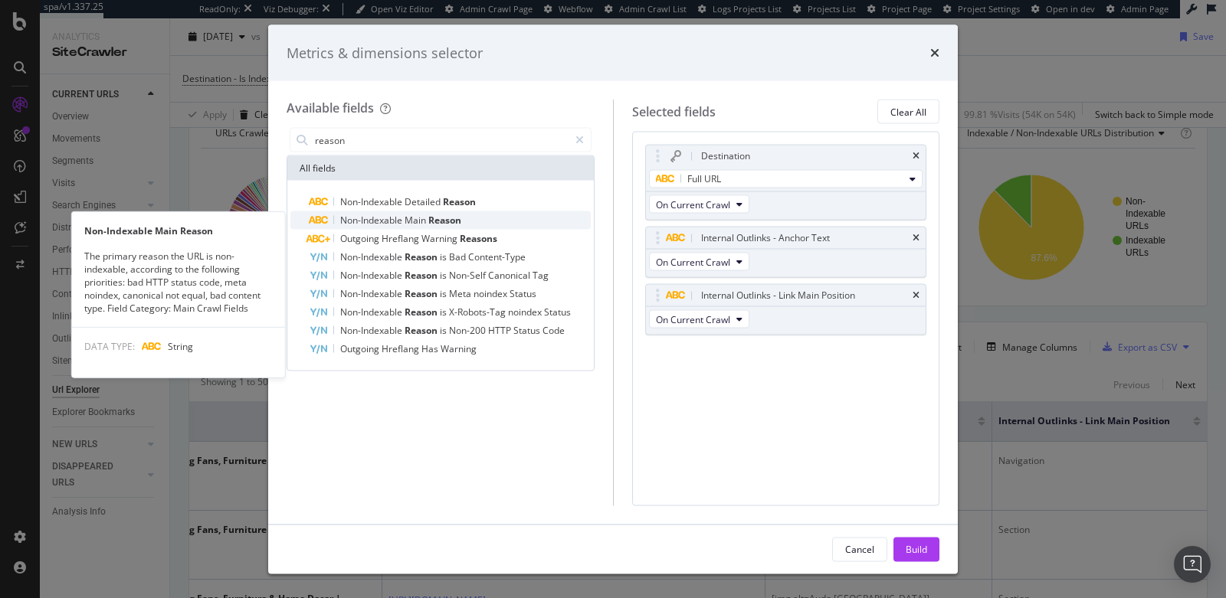
type input "reason"
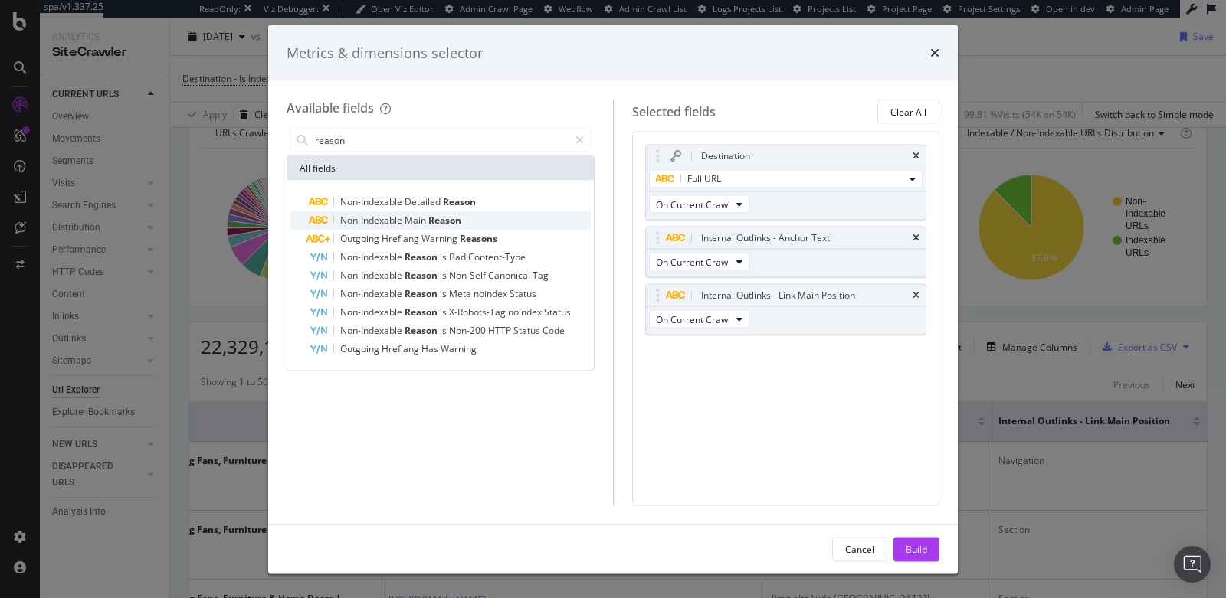
click at [490, 215] on div "Non-Indexable Main Reason" at bounding box center [450, 220] width 282 height 18
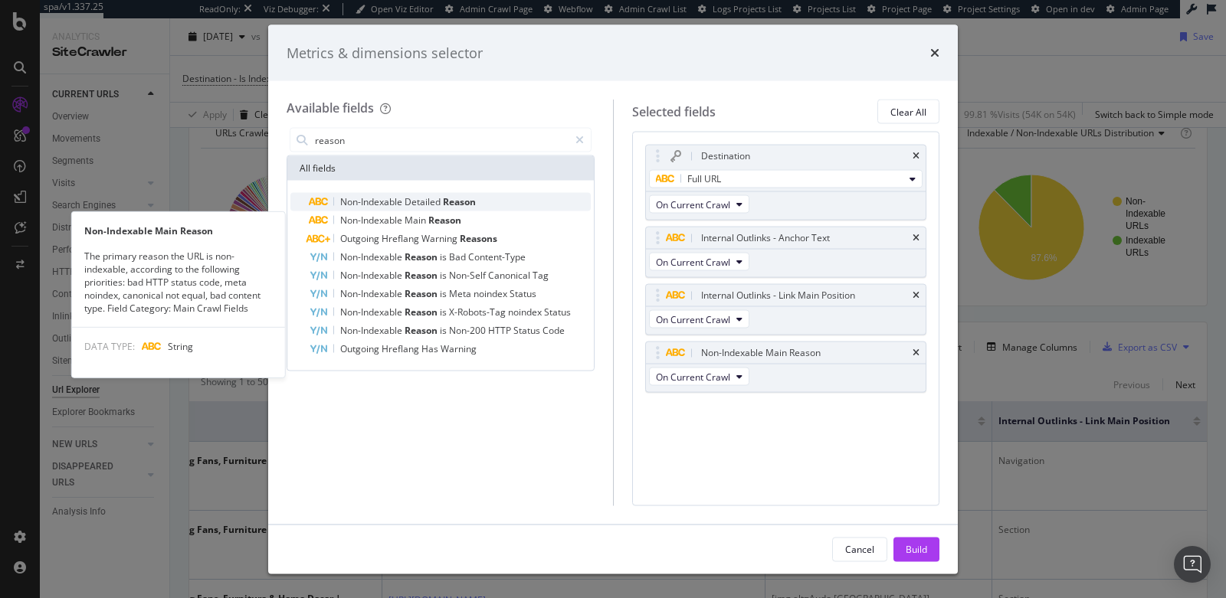
click at [492, 202] on div "Non-Indexable Detailed Reason" at bounding box center [450, 202] width 282 height 18
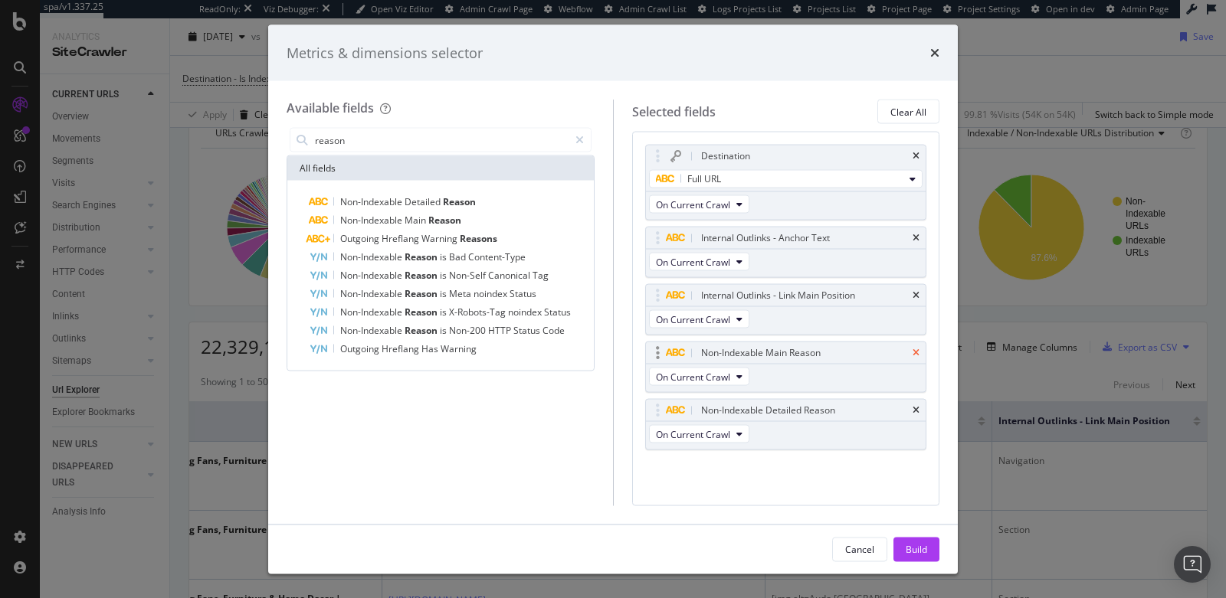
click at [916, 351] on icon "times" at bounding box center [915, 353] width 7 height 9
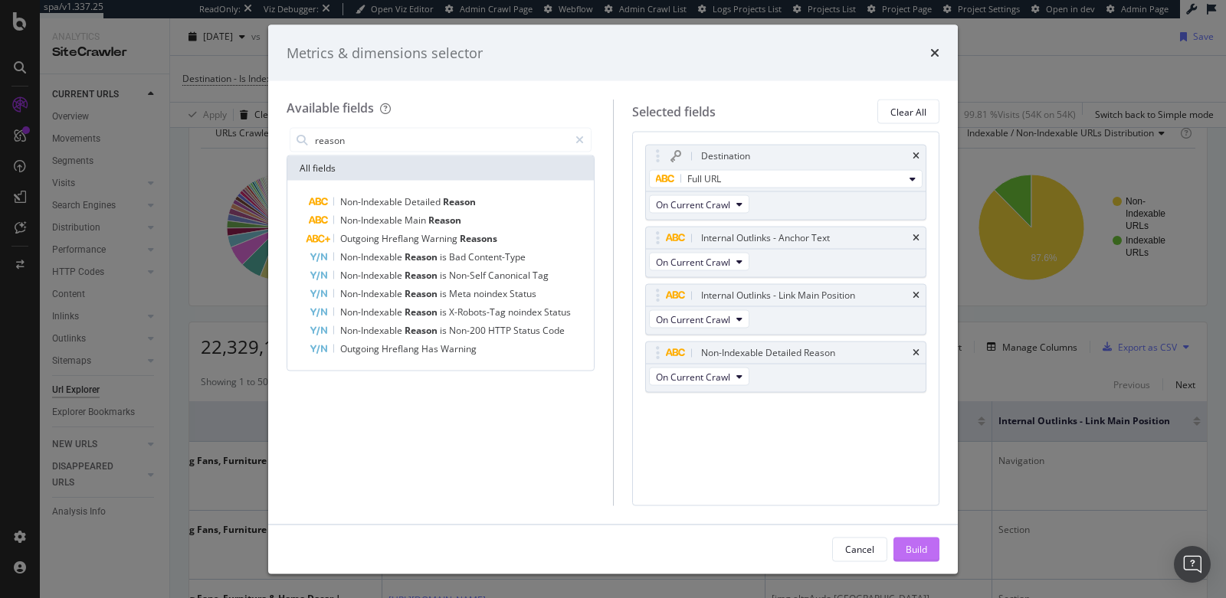
click at [923, 542] on div "Build" at bounding box center [915, 548] width 21 height 13
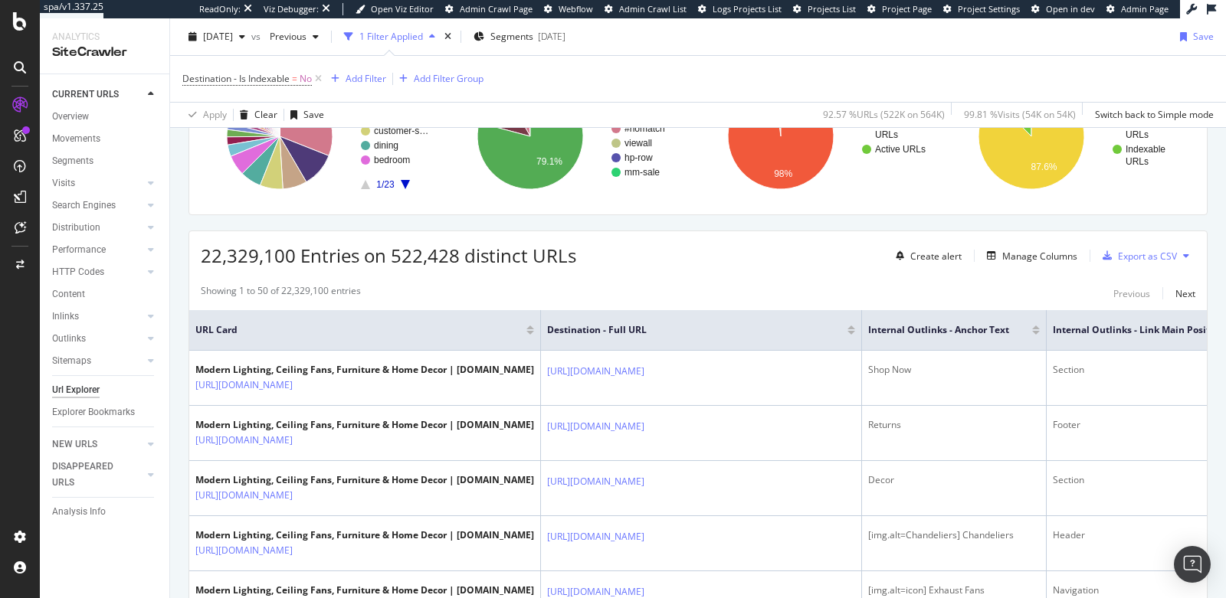
scroll to position [290, 0]
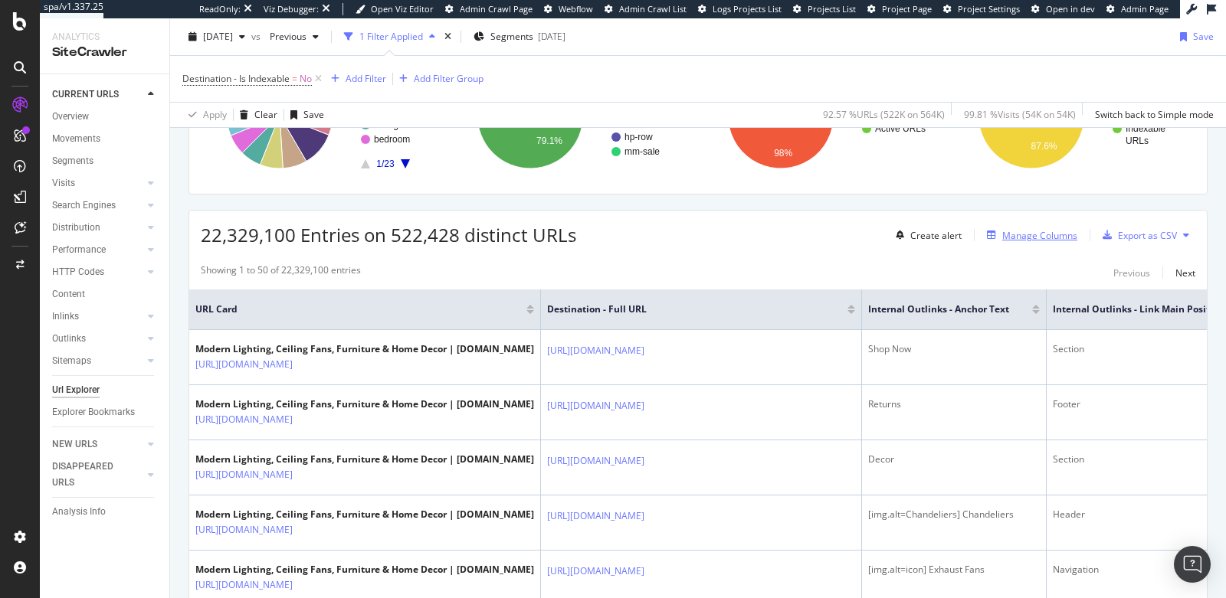
click at [1014, 232] on div "Manage Columns" at bounding box center [1039, 235] width 75 height 13
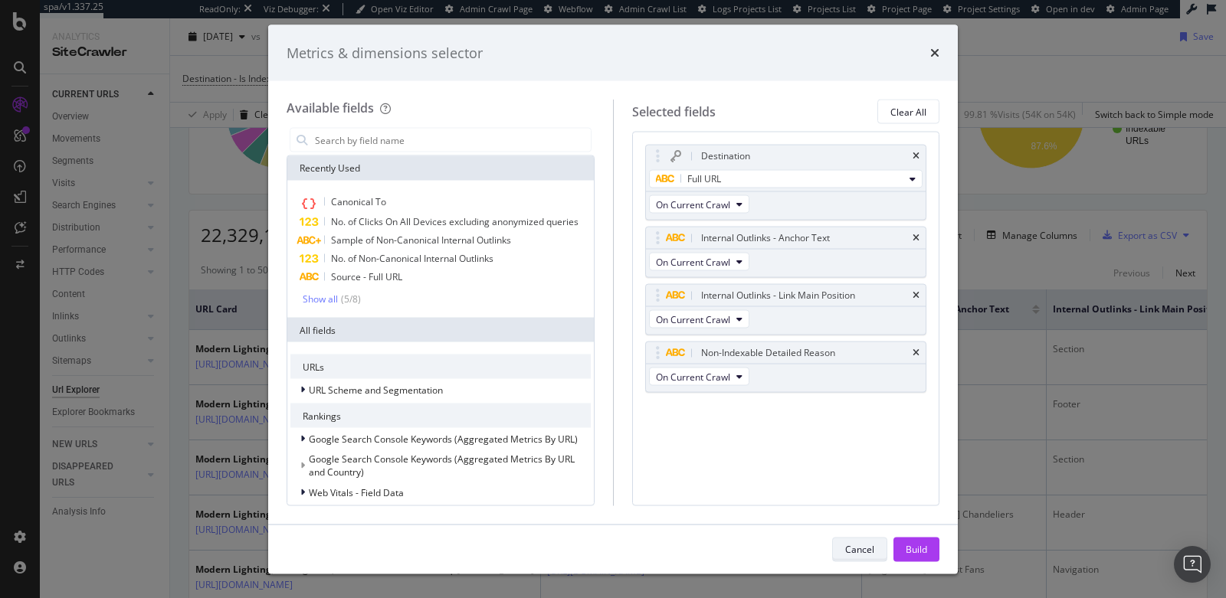
click at [862, 547] on div "Cancel" at bounding box center [859, 548] width 29 height 13
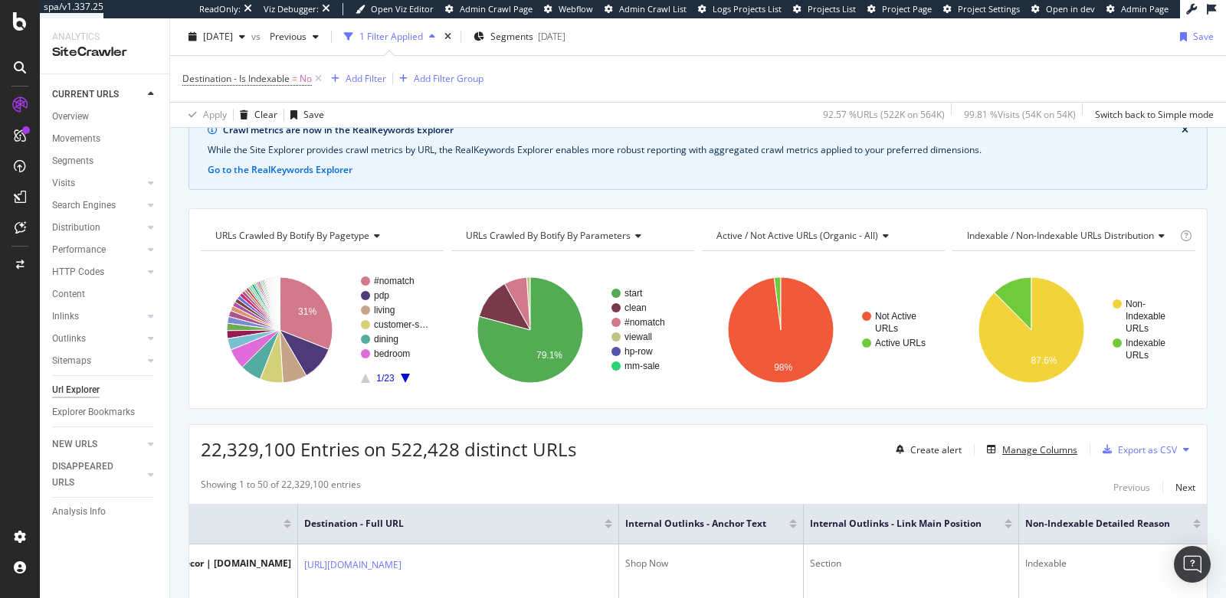
scroll to position [0, 0]
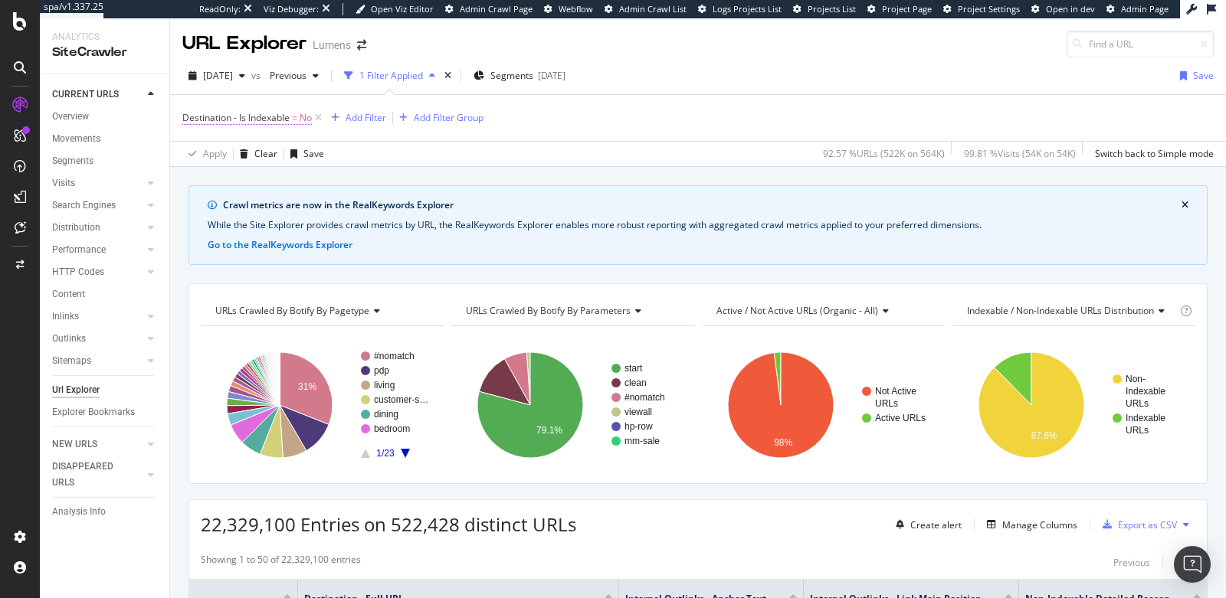
click at [288, 114] on span "Destination - Is Indexable" at bounding box center [235, 117] width 107 height 13
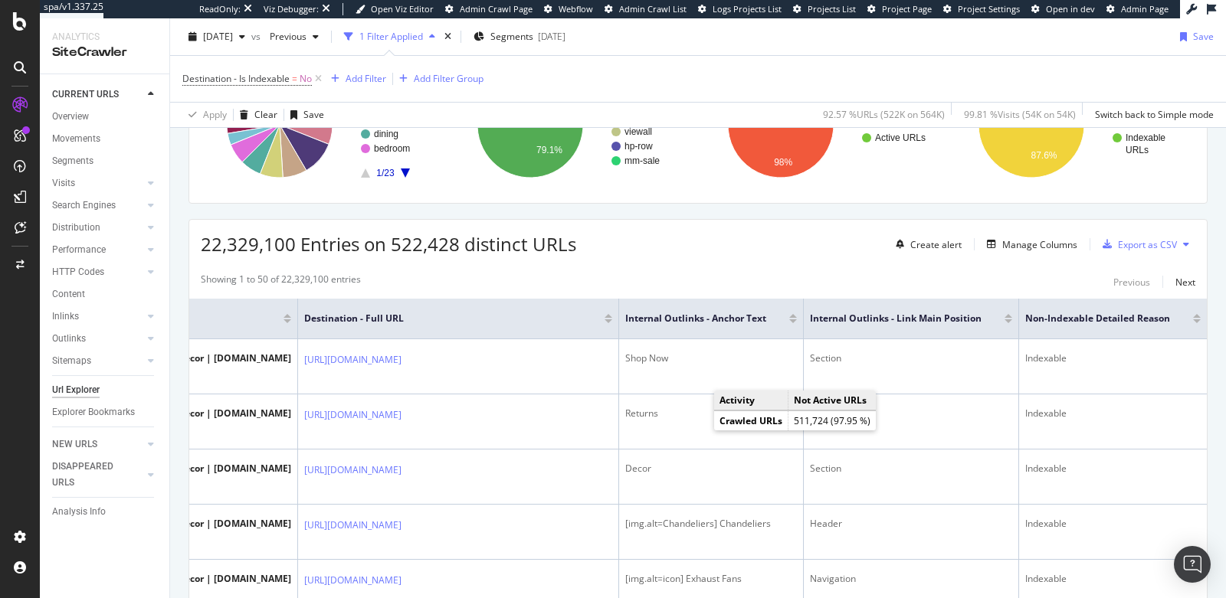
scroll to position [287, 0]
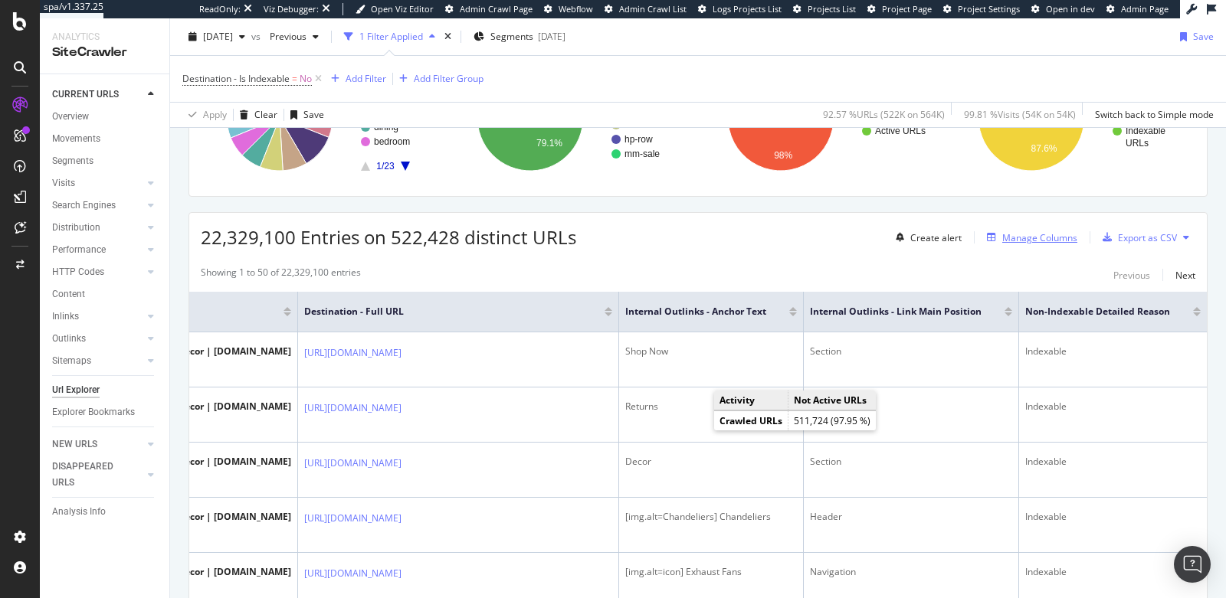
click at [1002, 231] on div "Manage Columns" at bounding box center [1039, 237] width 75 height 13
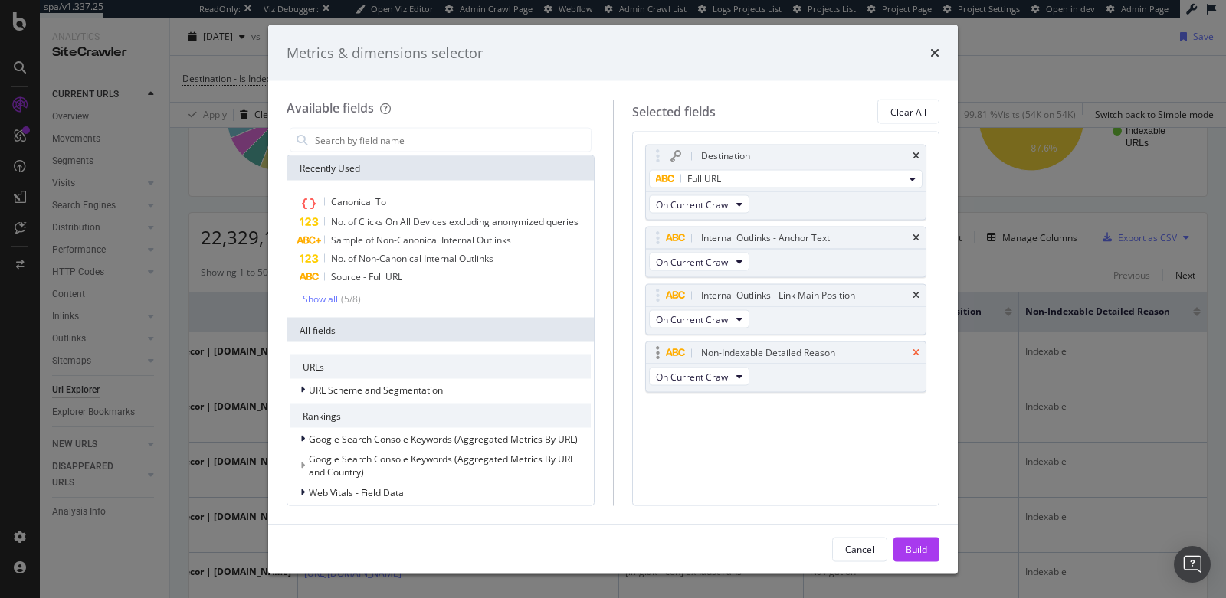
click at [918, 352] on icon "times" at bounding box center [915, 353] width 7 height 9
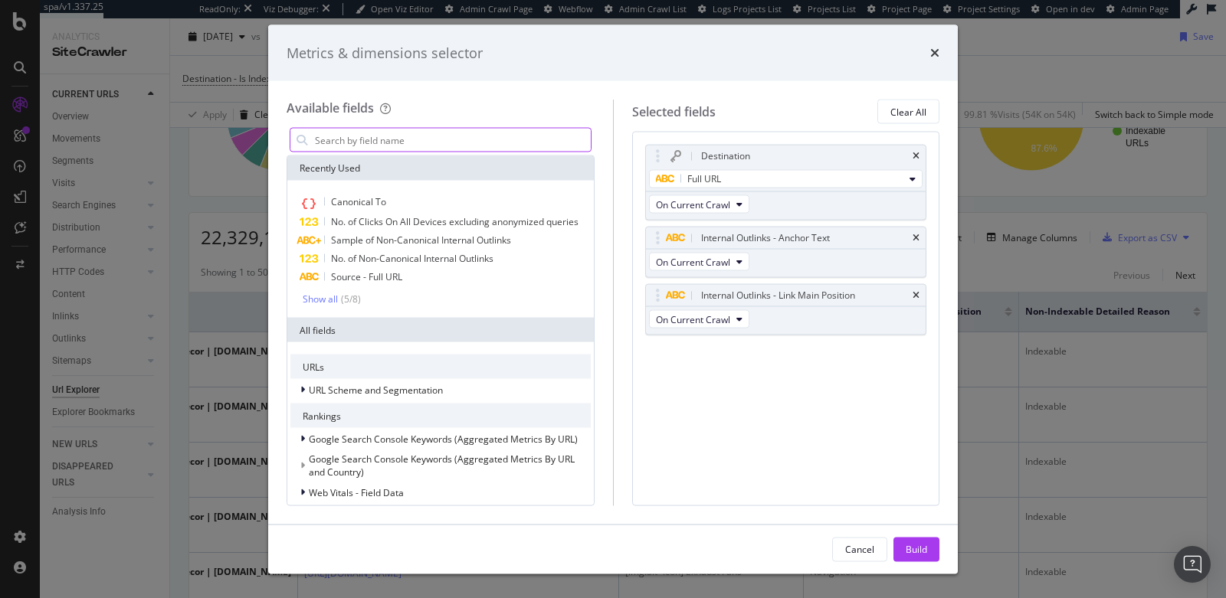
click at [443, 146] on input "modal" at bounding box center [451, 140] width 277 height 23
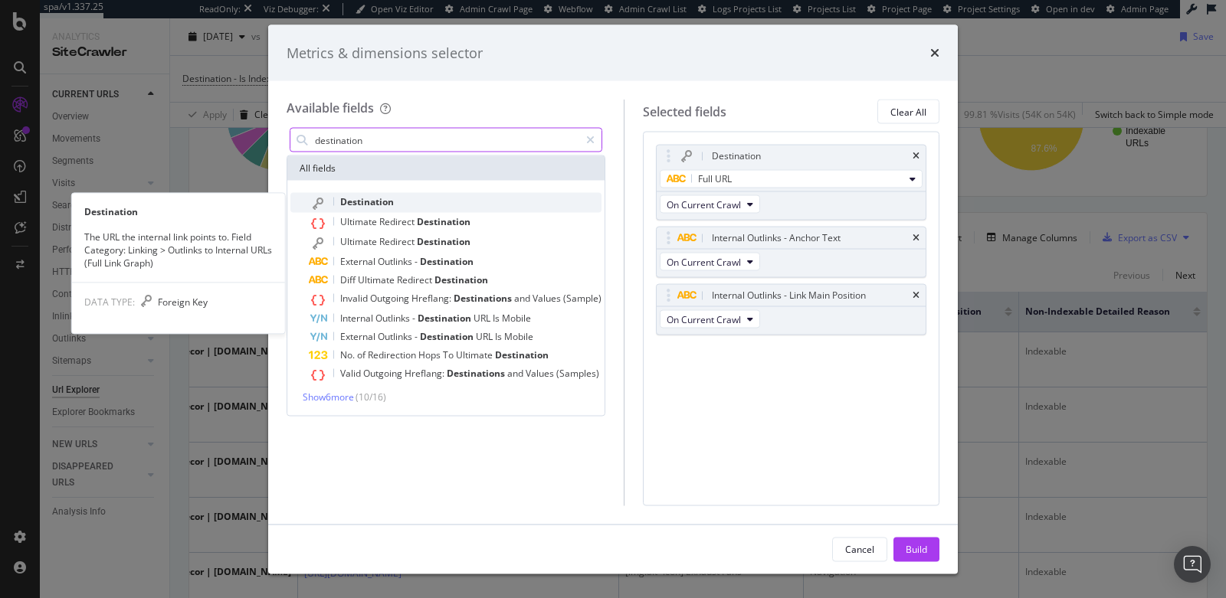
type input "destination"
click at [442, 200] on div "Destination" at bounding box center [455, 203] width 293 height 20
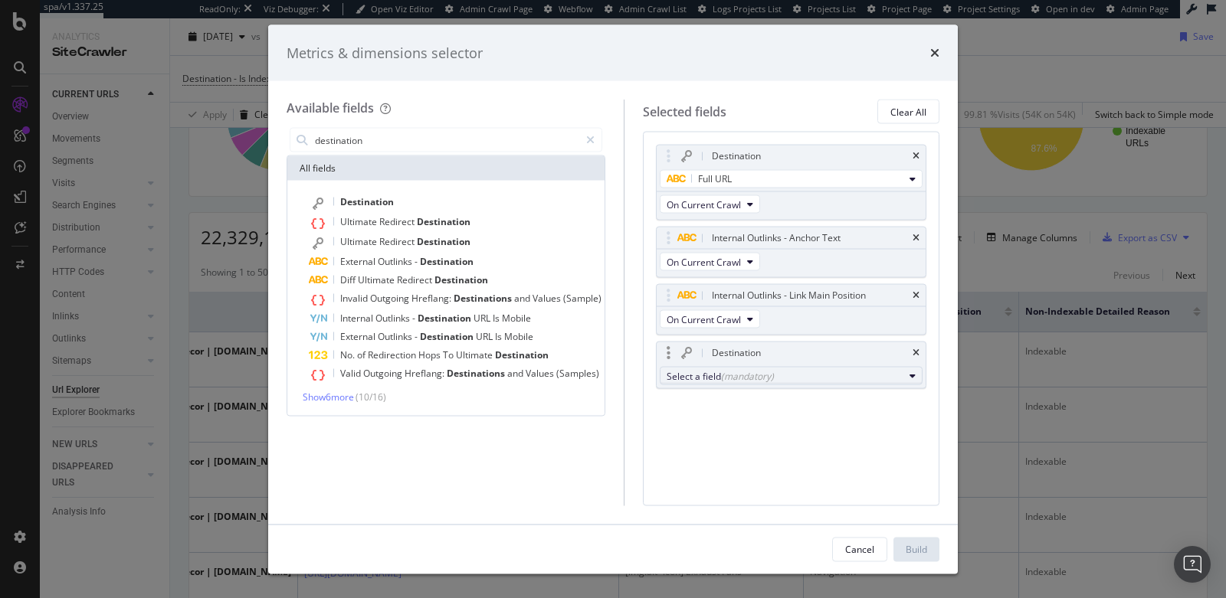
click at [704, 371] on div "Select a field (mandatory)" at bounding box center [784, 375] width 237 height 13
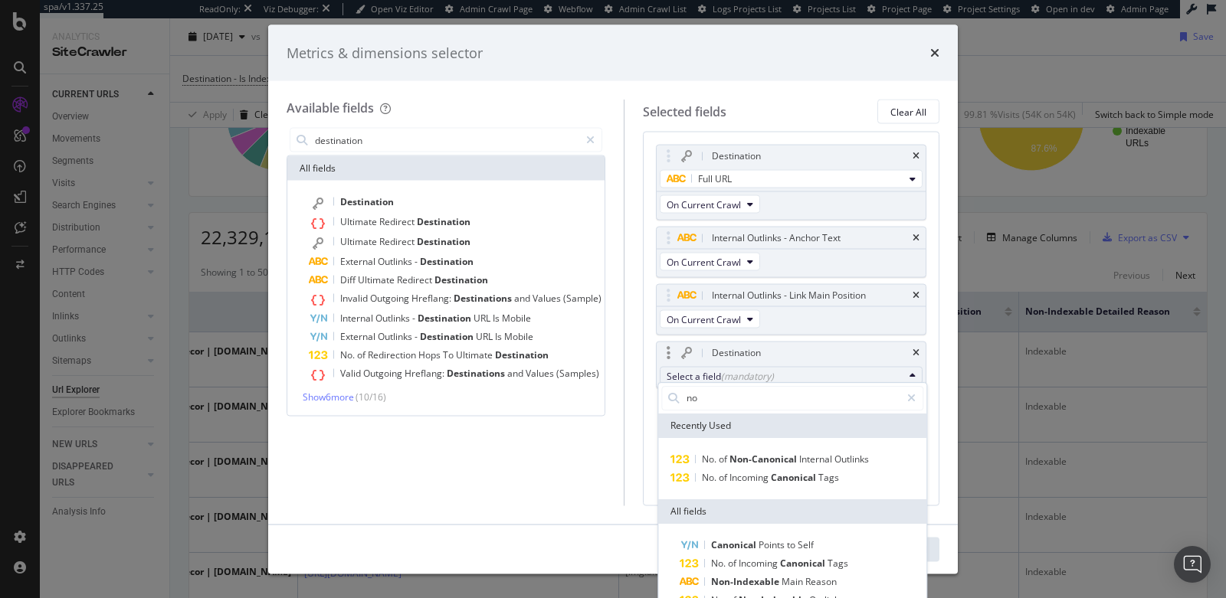
type input "n"
type input "d"
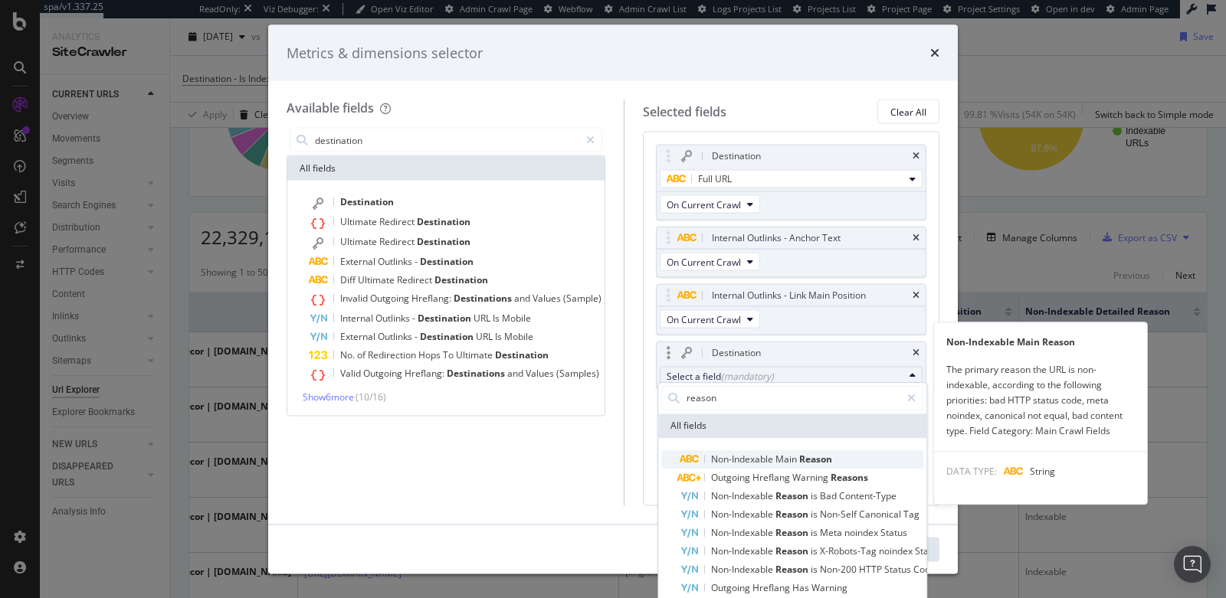
type input "reason"
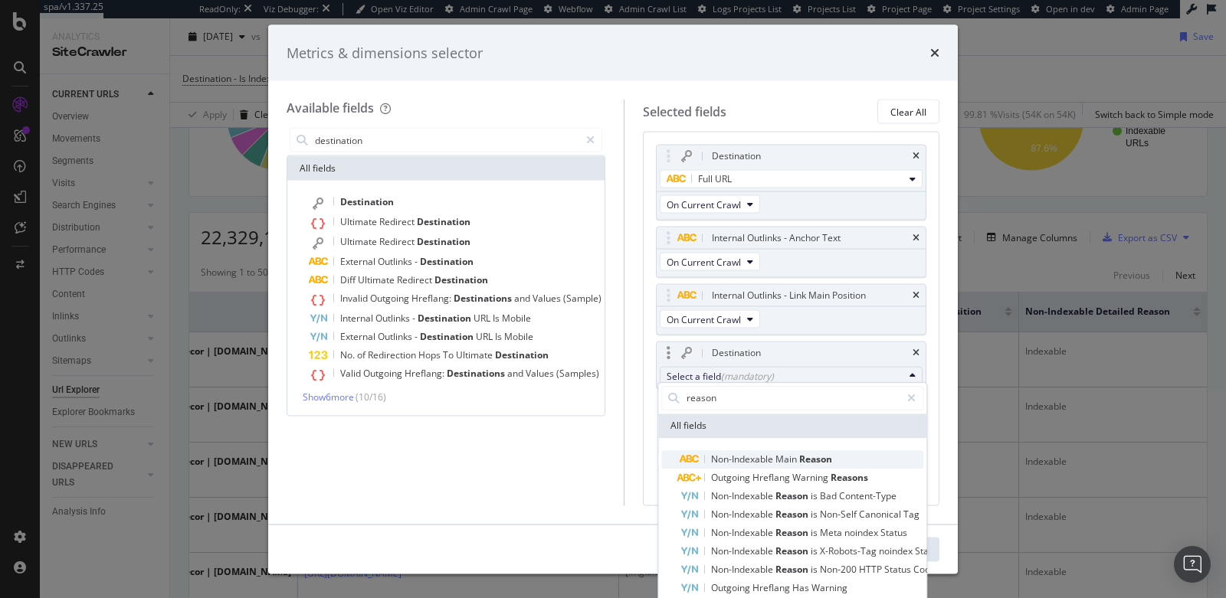
click at [739, 457] on span "Non-Indexable" at bounding box center [743, 459] width 64 height 13
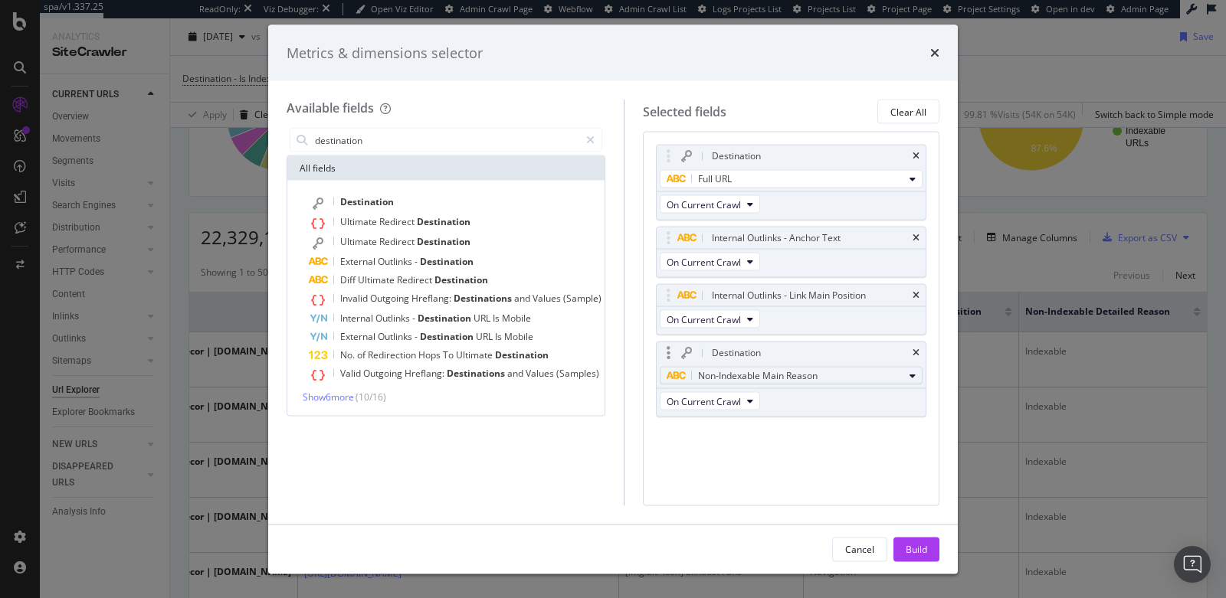
click at [802, 375] on span "Non-Indexable Main Reason" at bounding box center [757, 375] width 119 height 13
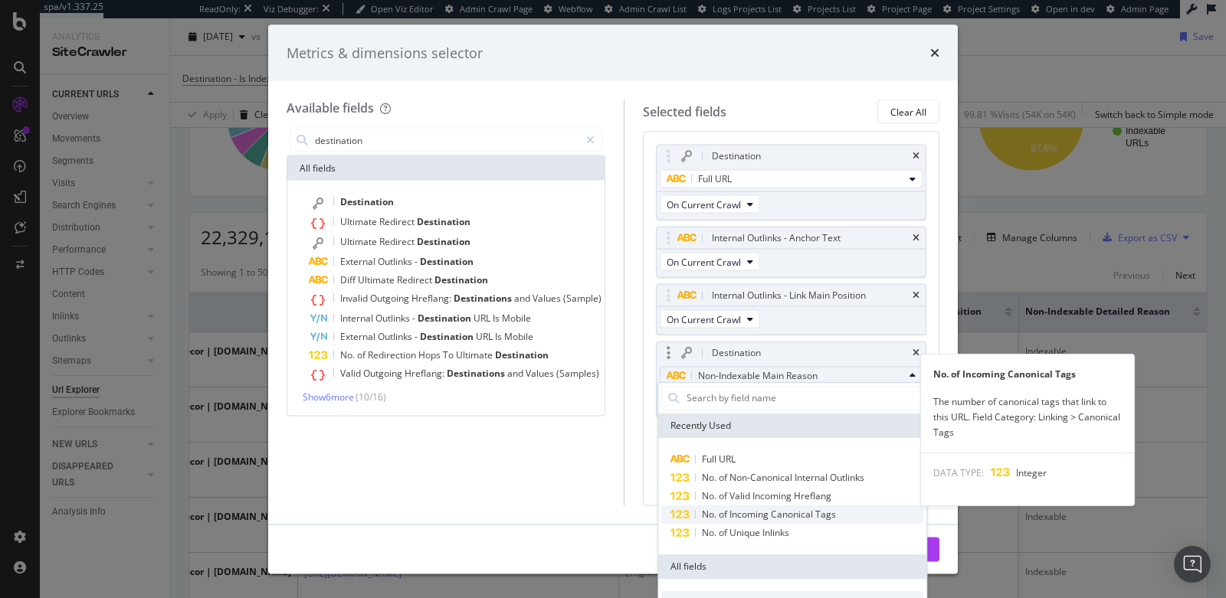
scroll to position [28, 0]
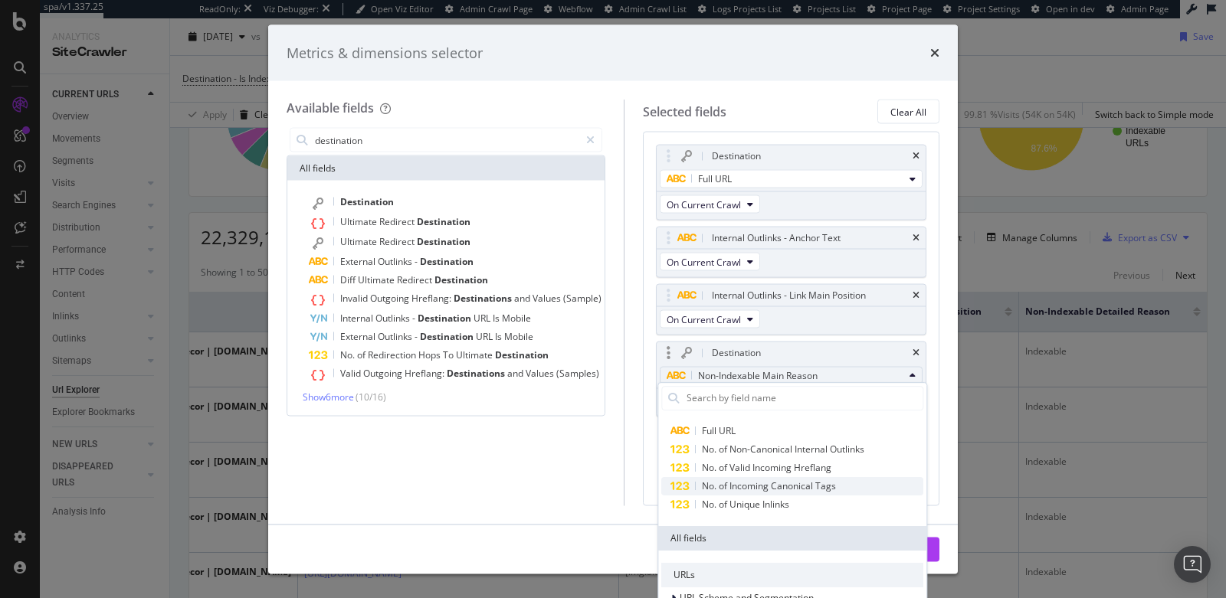
type input "i"
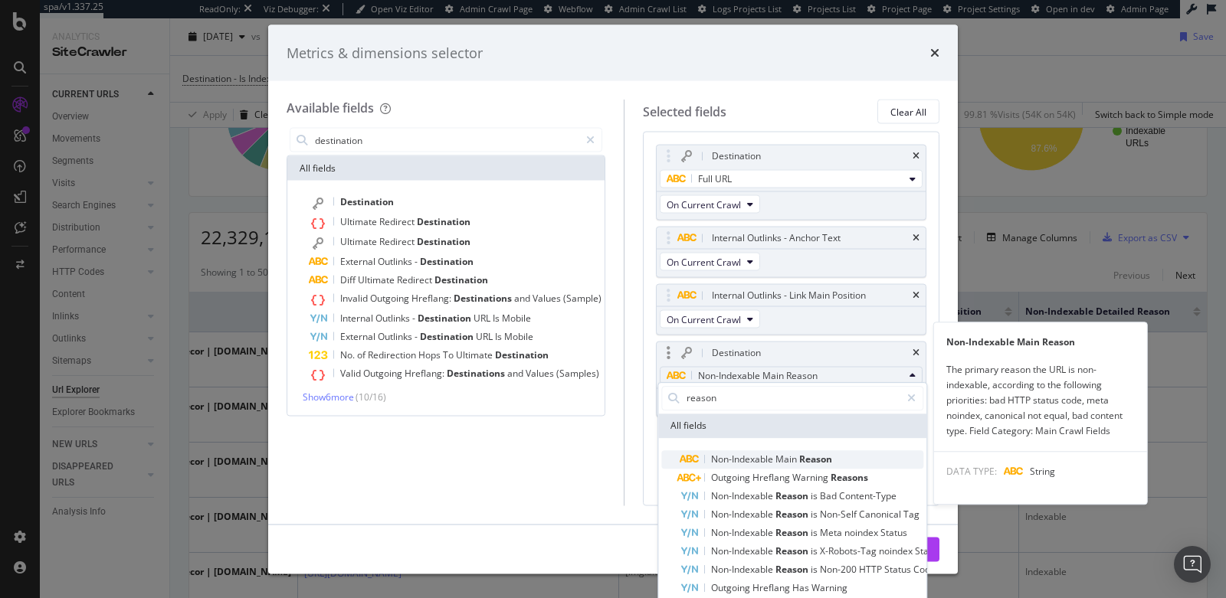
type input "reason"
click at [771, 454] on span "Non-Indexable" at bounding box center [743, 459] width 64 height 13
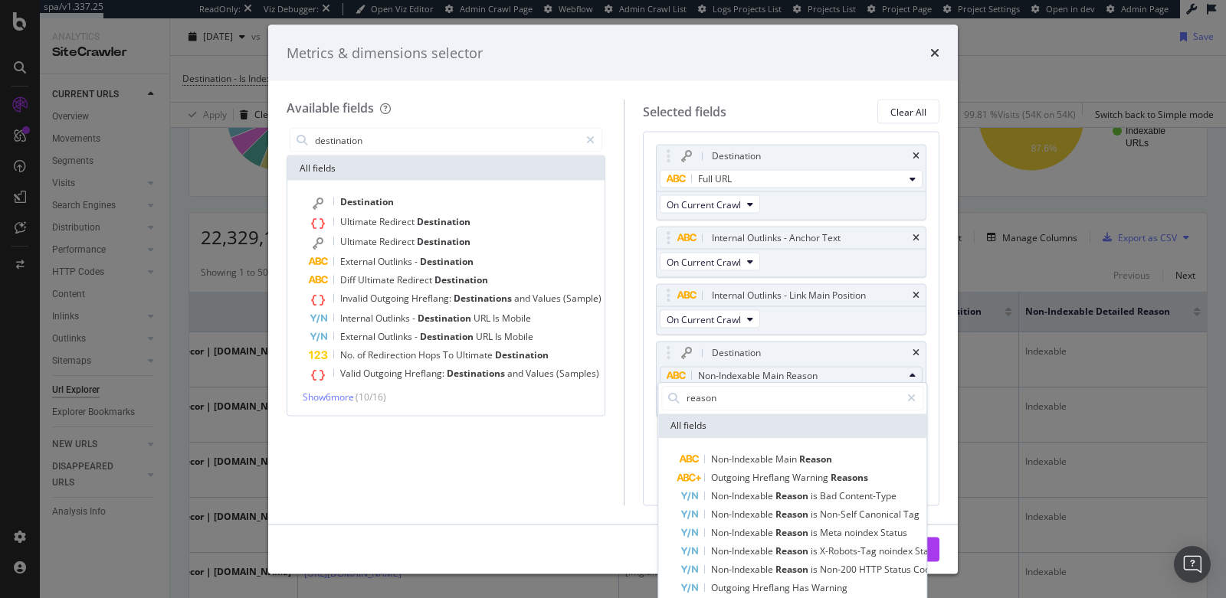
click at [579, 470] on div "destination All fields Destination Ultimate Redirect Destination Ultimate Redir…" at bounding box center [445, 315] width 319 height 381
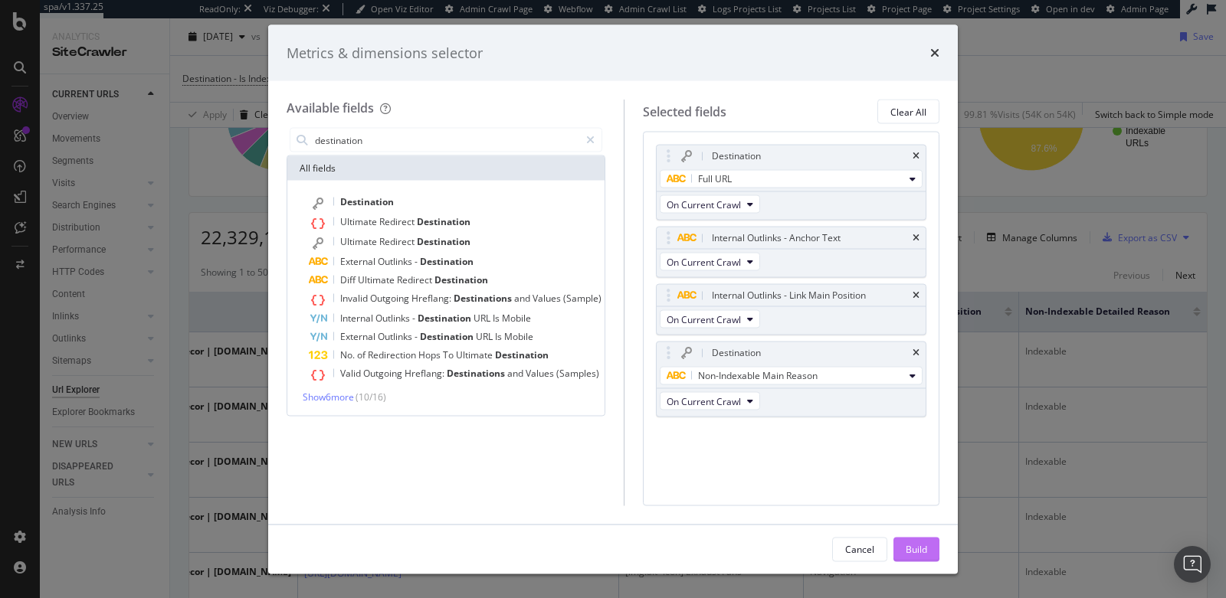
click at [928, 552] on button "Build" at bounding box center [916, 549] width 46 height 25
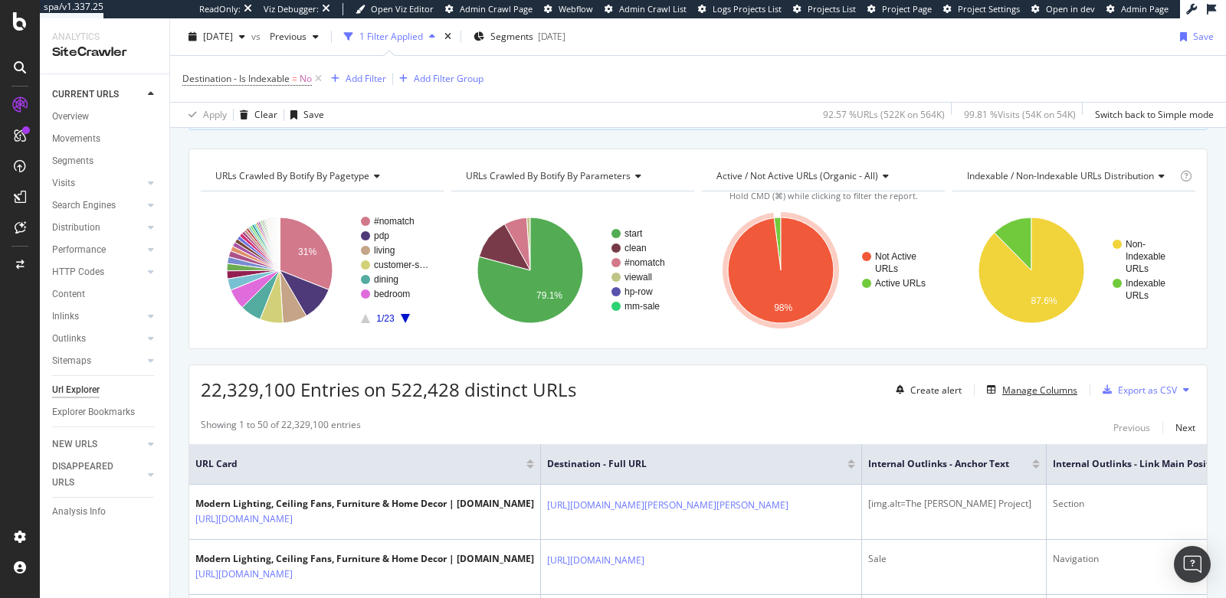
scroll to position [123, 0]
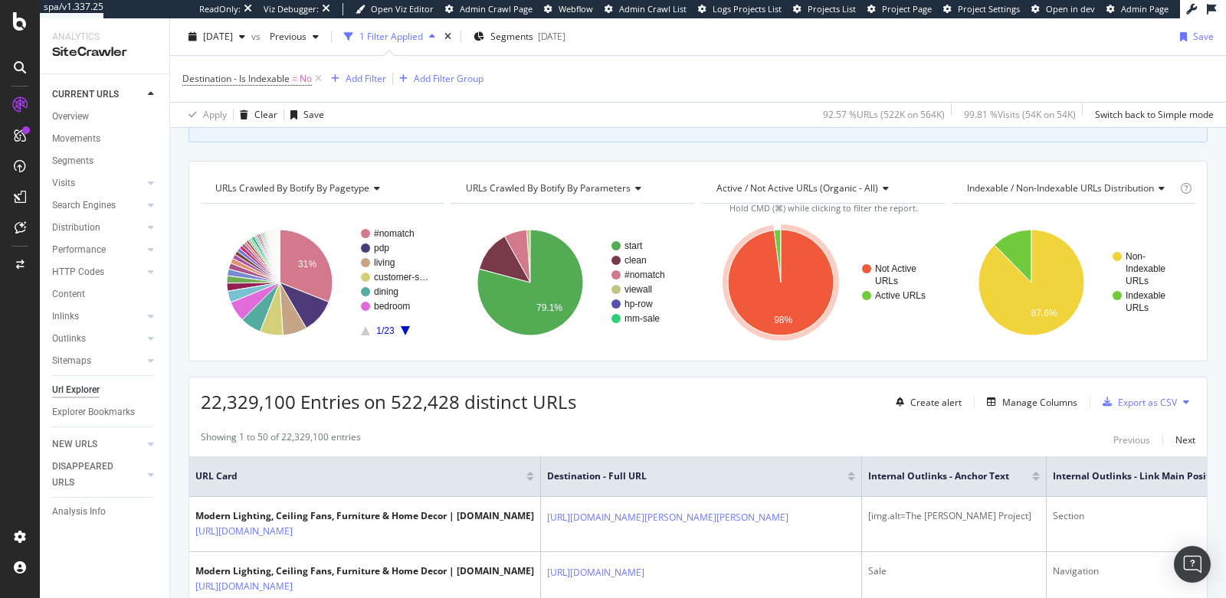
click at [594, 187] on span "URLs Crawled By Botify By parameters" at bounding box center [548, 188] width 165 height 13
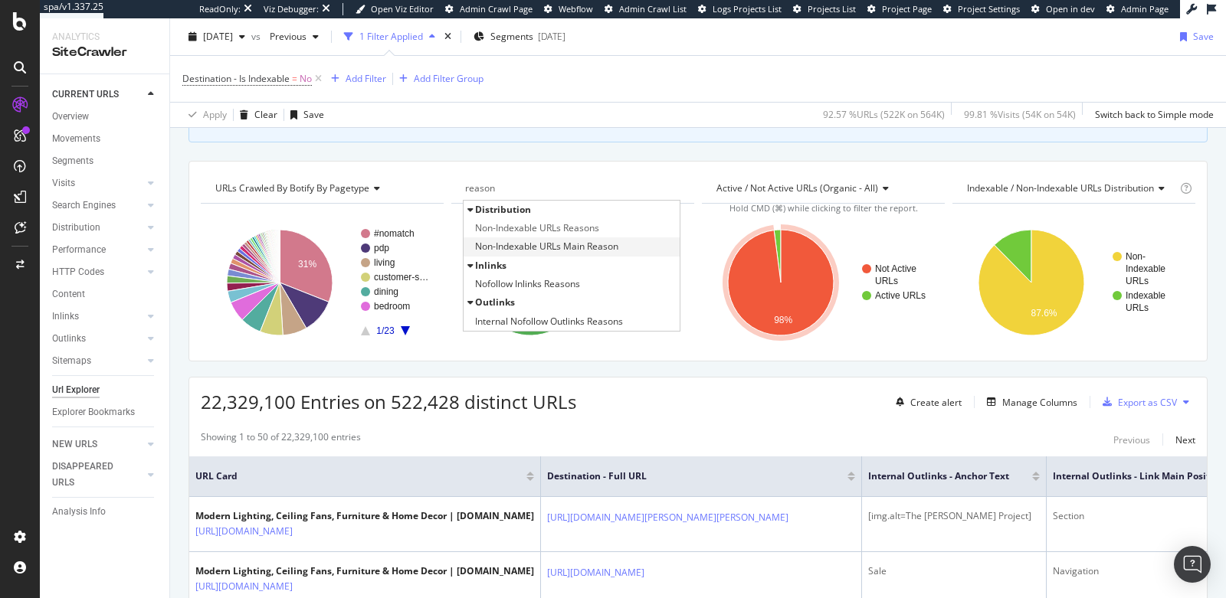
type input "reason"
click at [591, 243] on span "Non-Indexable URLs Main Reason" at bounding box center [546, 246] width 143 height 15
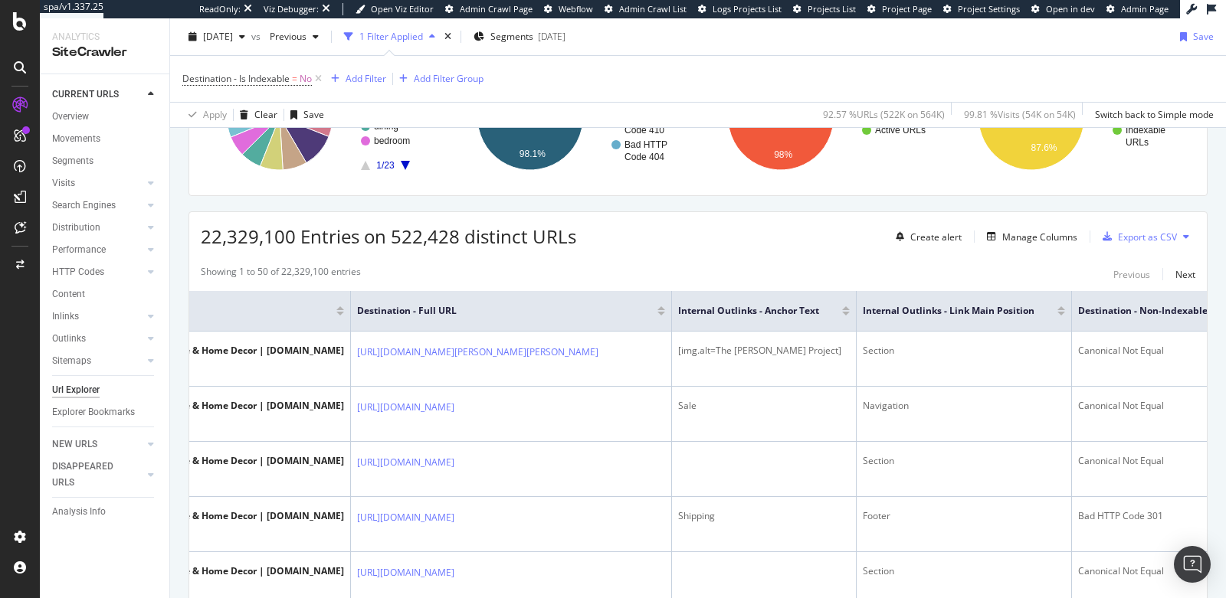
scroll to position [0, 342]
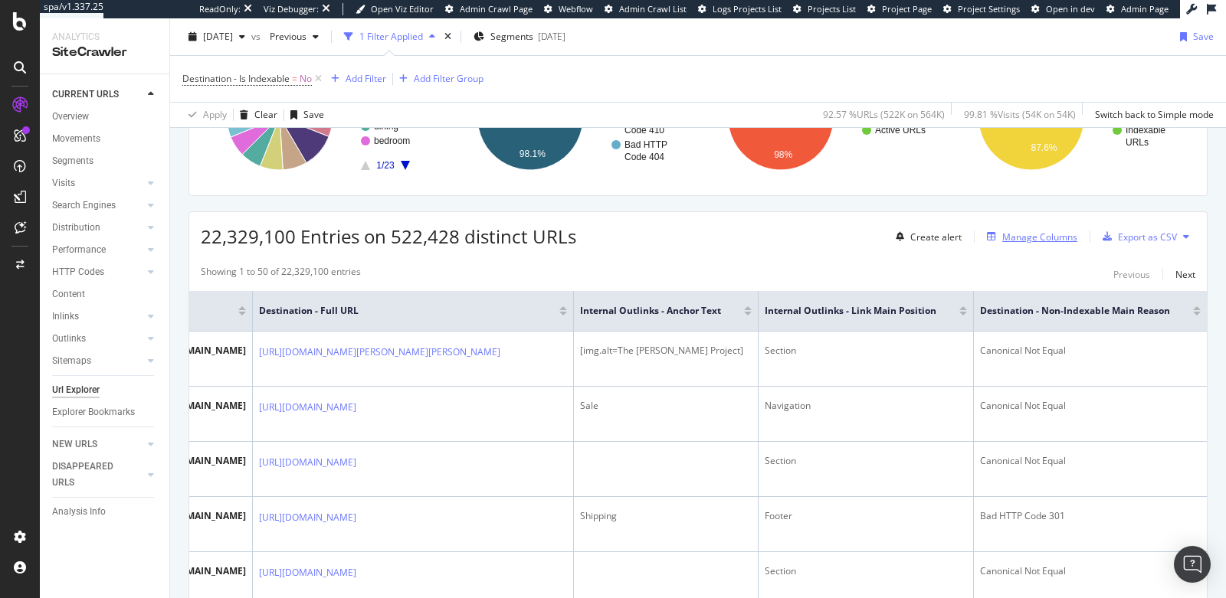
click at [1025, 234] on div "Manage Columns" at bounding box center [1039, 237] width 75 height 13
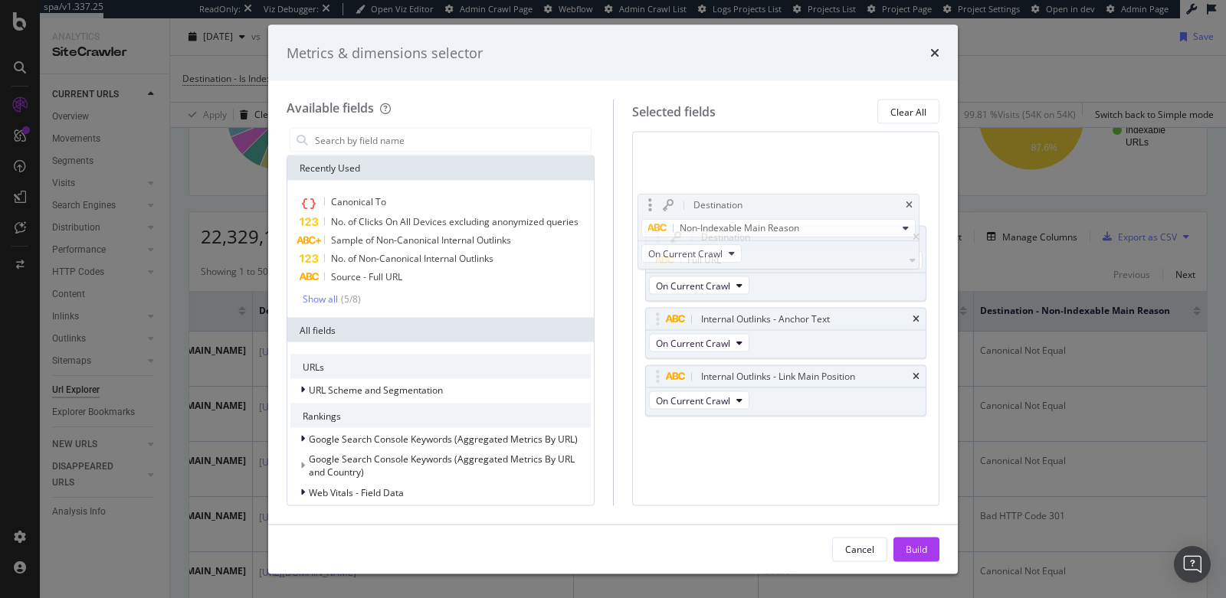
drag, startPoint x: 656, startPoint y: 355, endPoint x: 657, endPoint y: 213, distance: 142.5
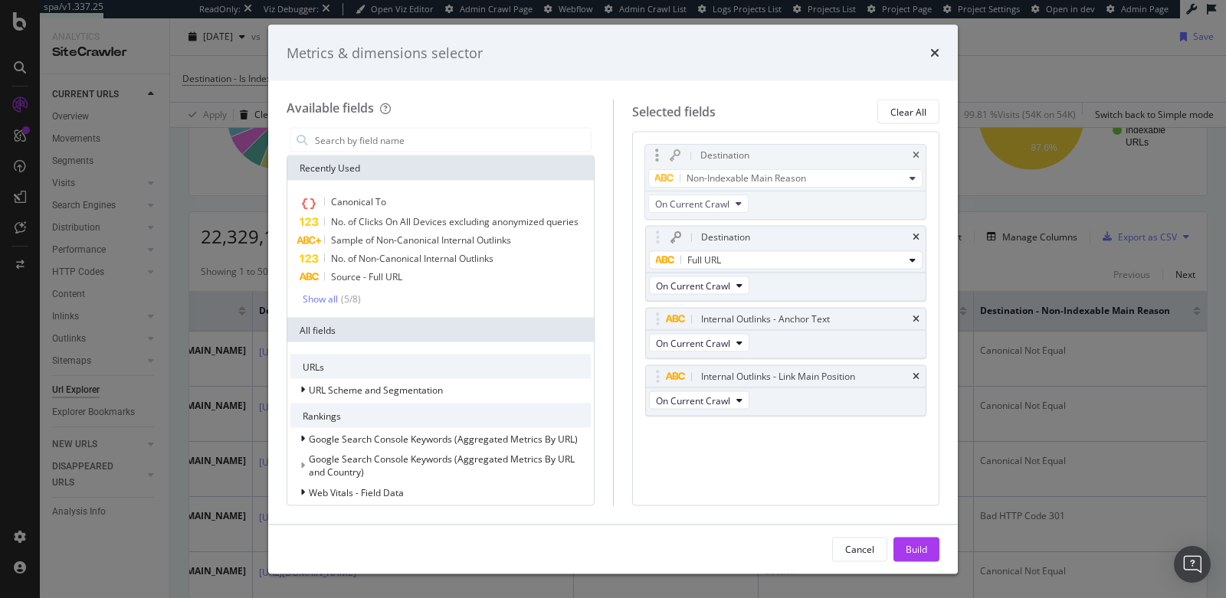
click at [657, 213] on body "spa/v1.337.25 ReadOnly: Viz Debugger: Open Viz Editor Admin Crawl Page Webflow …" at bounding box center [613, 299] width 1226 height 598
drag, startPoint x: 660, startPoint y: 153, endPoint x: 660, endPoint y: 232, distance: 78.9
click at [930, 545] on button "Build" at bounding box center [916, 549] width 46 height 25
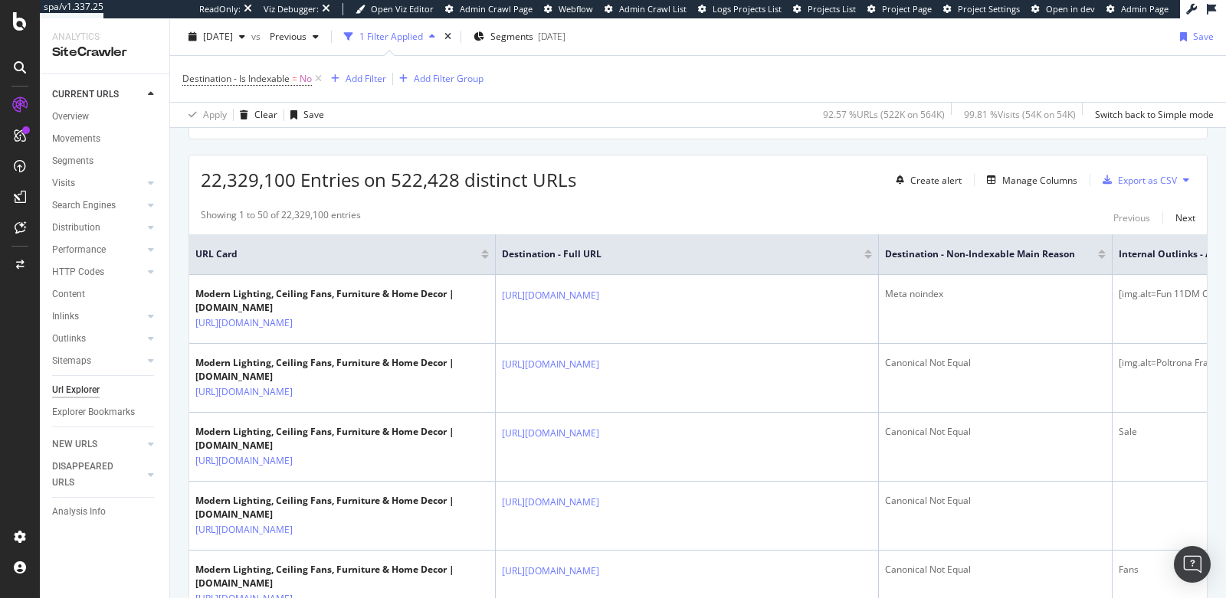
scroll to position [349, 0]
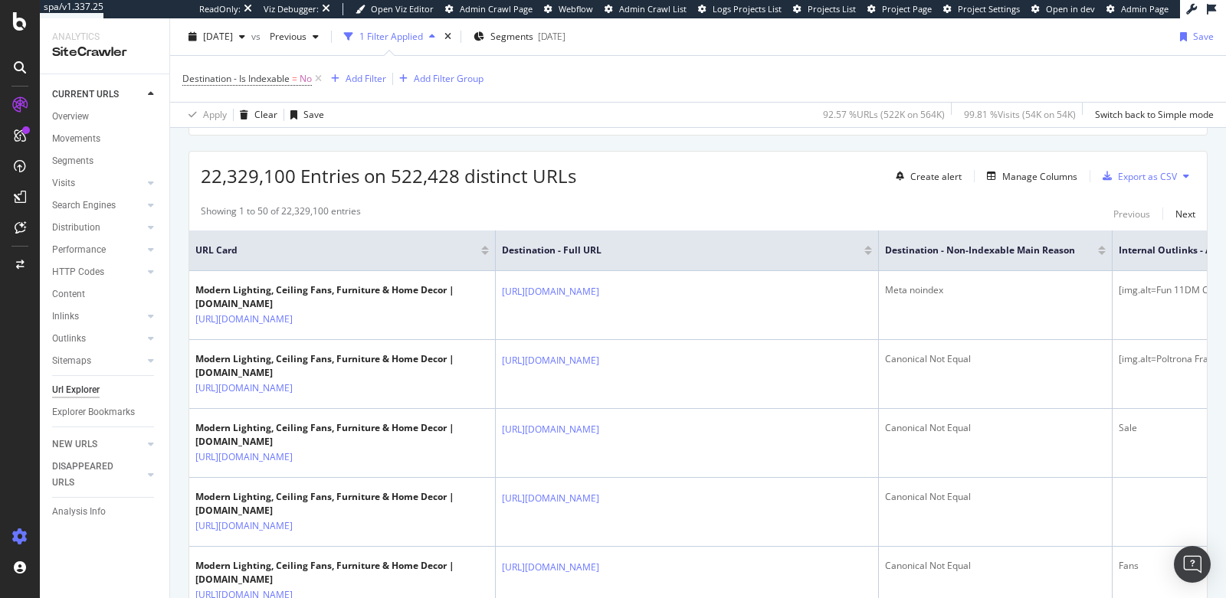
click at [18, 538] on icon at bounding box center [19, 536] width 15 height 15
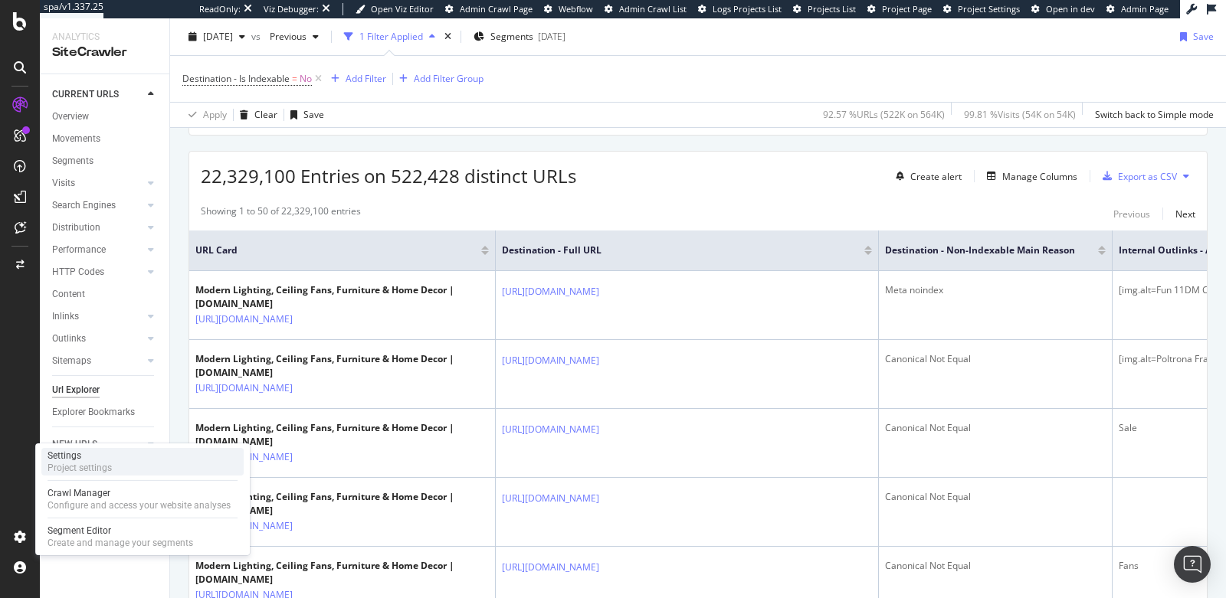
click at [83, 460] on div "Settings" at bounding box center [79, 456] width 64 height 12
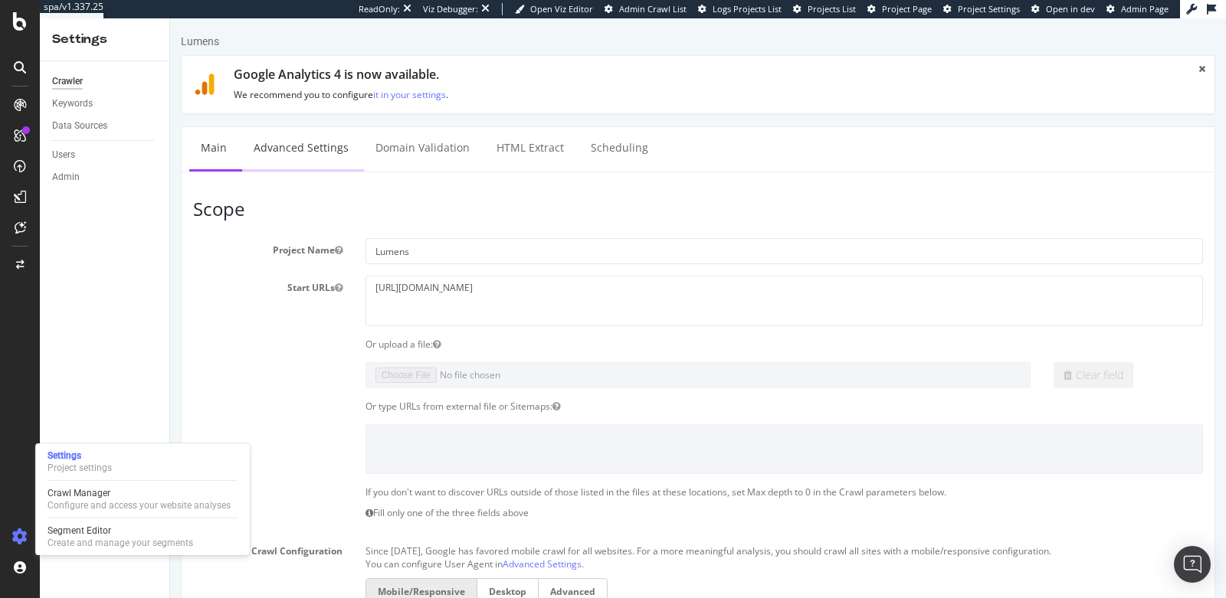
click at [310, 146] on link "Advanced Settings" at bounding box center [301, 148] width 118 height 42
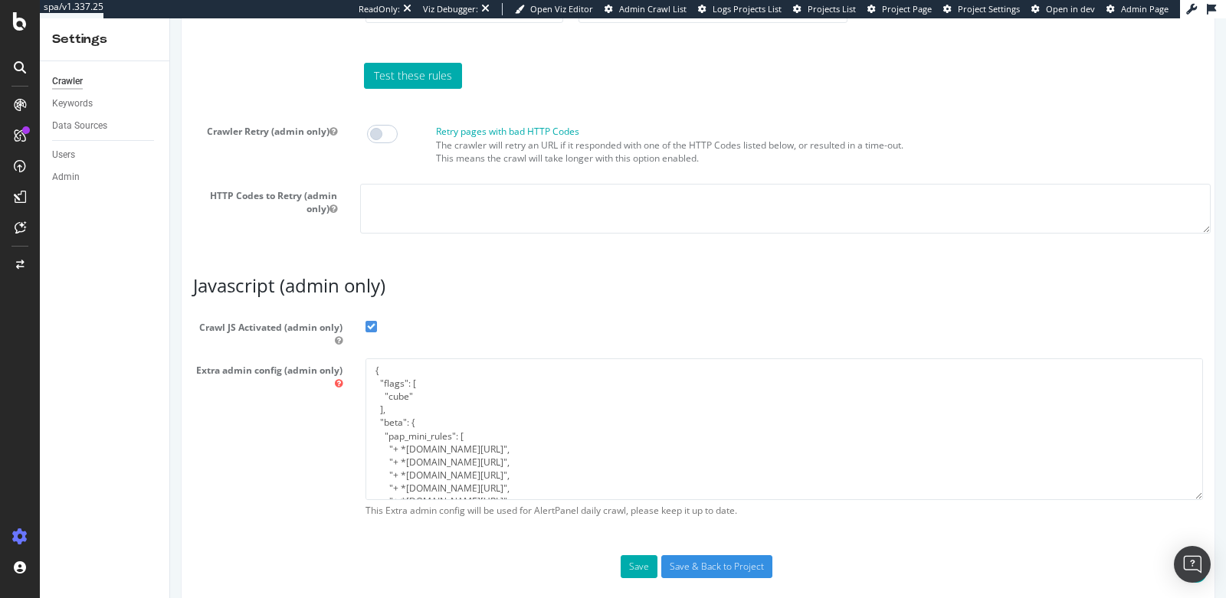
scroll to position [1285, 0]
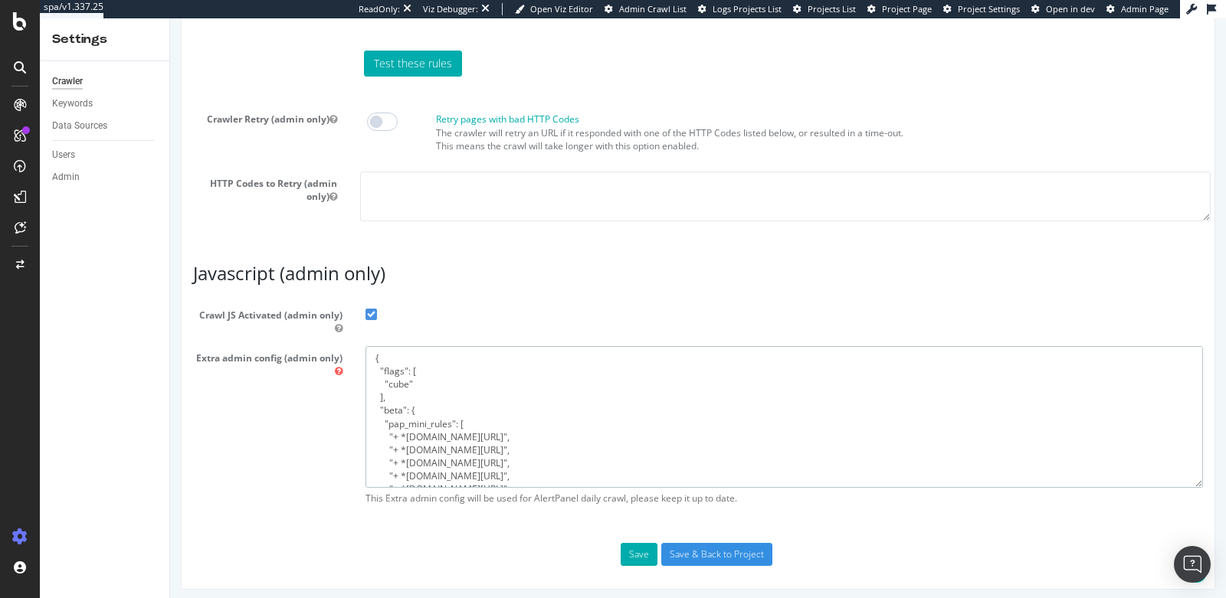
click at [418, 435] on textarea "{ "flags": [ "cube" ], "beta": { "pap_mini_rules": [ "+ *newrelic.com/*", "+ *l…" at bounding box center [783, 417] width 837 height 142
paste textarea "{ "flags": [ "cube" ], "beta": { "pap_mini_rules": [ "+ *deliveryapi-tx4*", "+ …"
type textarea "{ "flags": [ "cube" ], "beta": { "pap_mini_rules": [ "+ *new{ "flags": [ "cube"…"
click at [630, 548] on button "Save" at bounding box center [638, 554] width 37 height 23
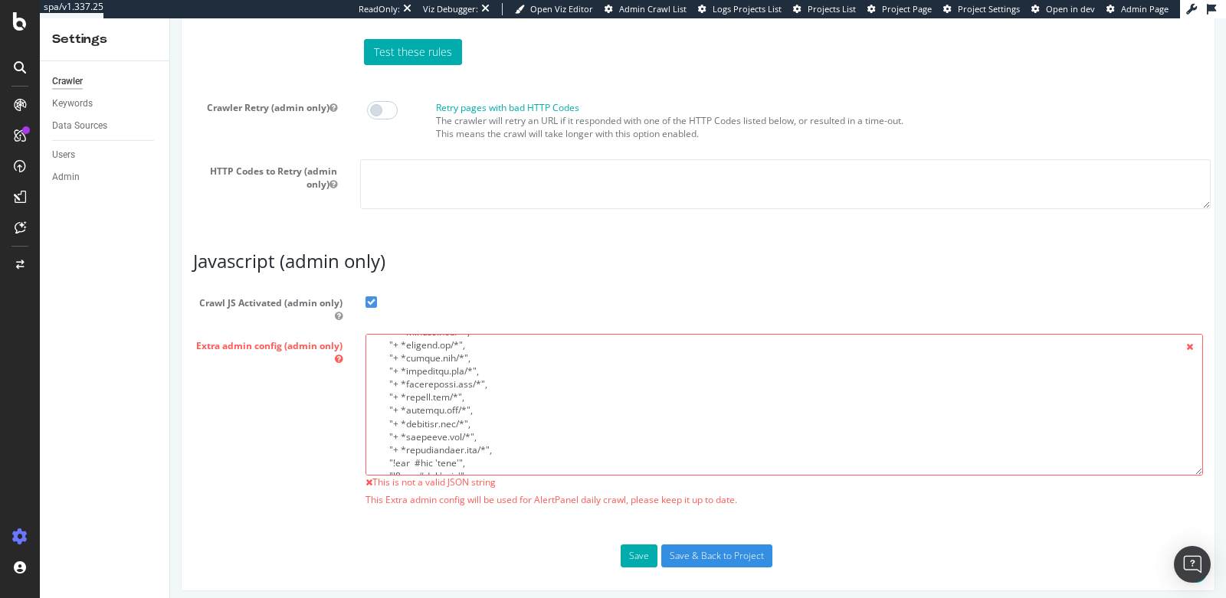
scroll to position [628, 0]
click at [532, 400] on textarea at bounding box center [783, 405] width 837 height 142
paste textarea "{ "flags": [ "cube" ], "beta": { "pap_mini_rules": [ "+ *deliveryapi-tx4*", "+ …"
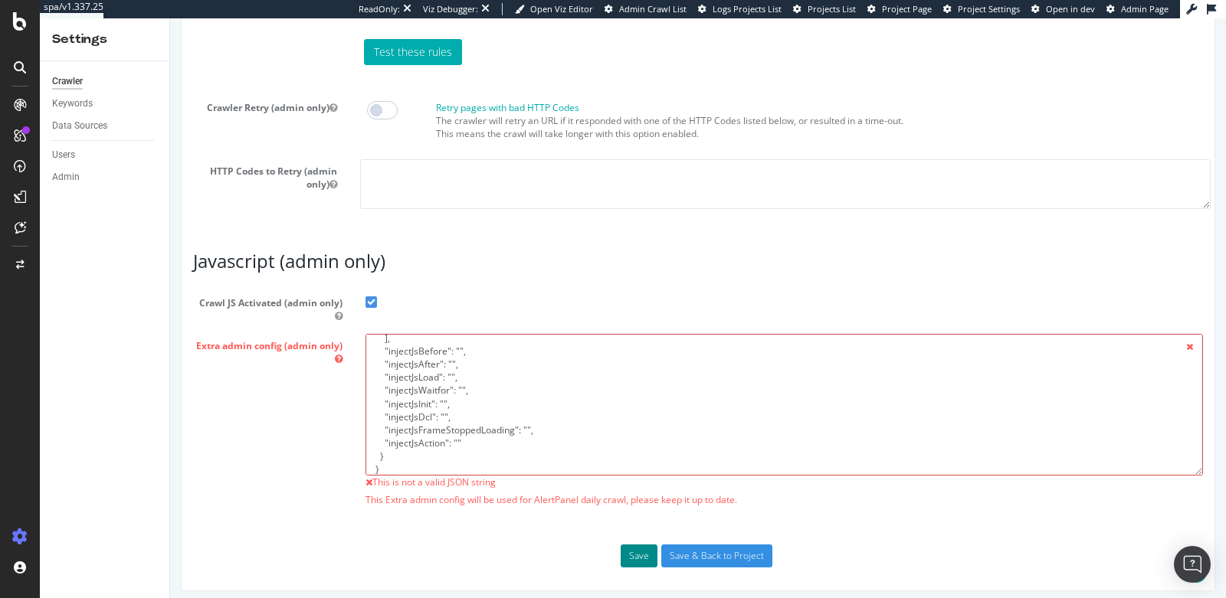
type textarea "{ "flags": [ "cube" ], "beta": { "pap_mini_rules": [ "+ *deliveryapi-tx4*", "+ …"
click at [629, 551] on button "Save" at bounding box center [638, 556] width 37 height 23
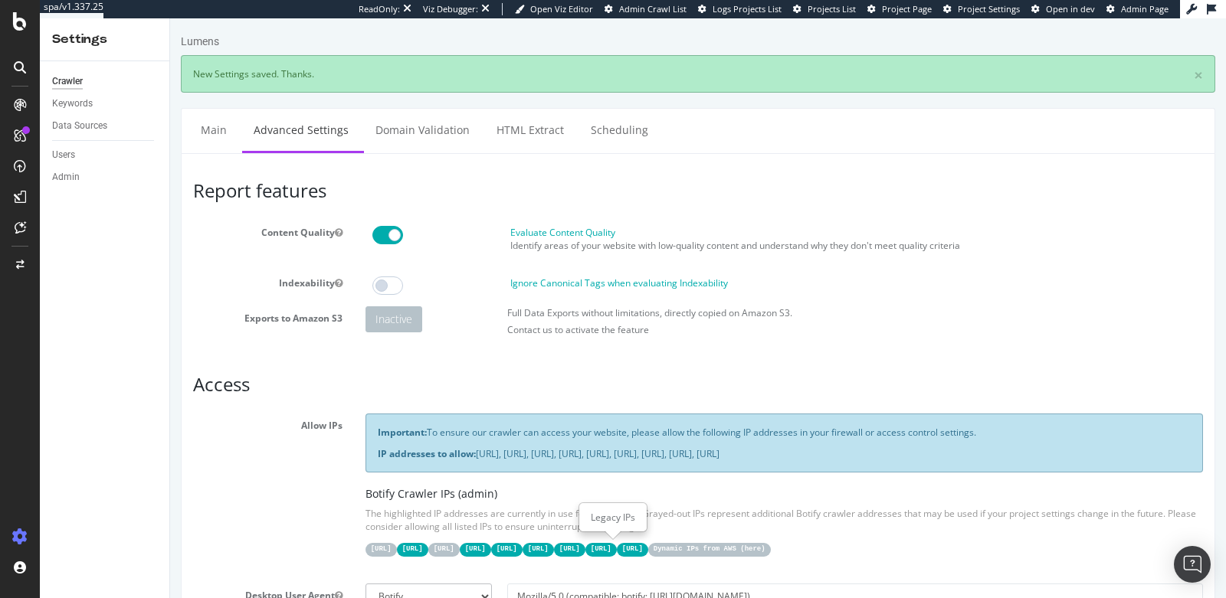
scroll to position [0, 0]
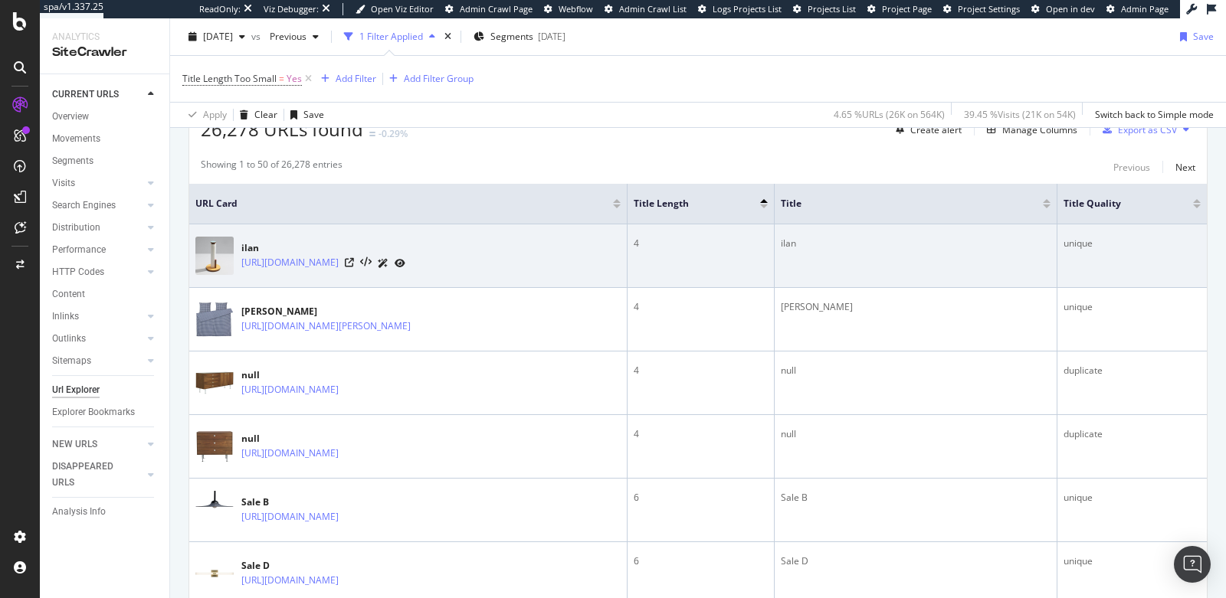
scroll to position [403, 0]
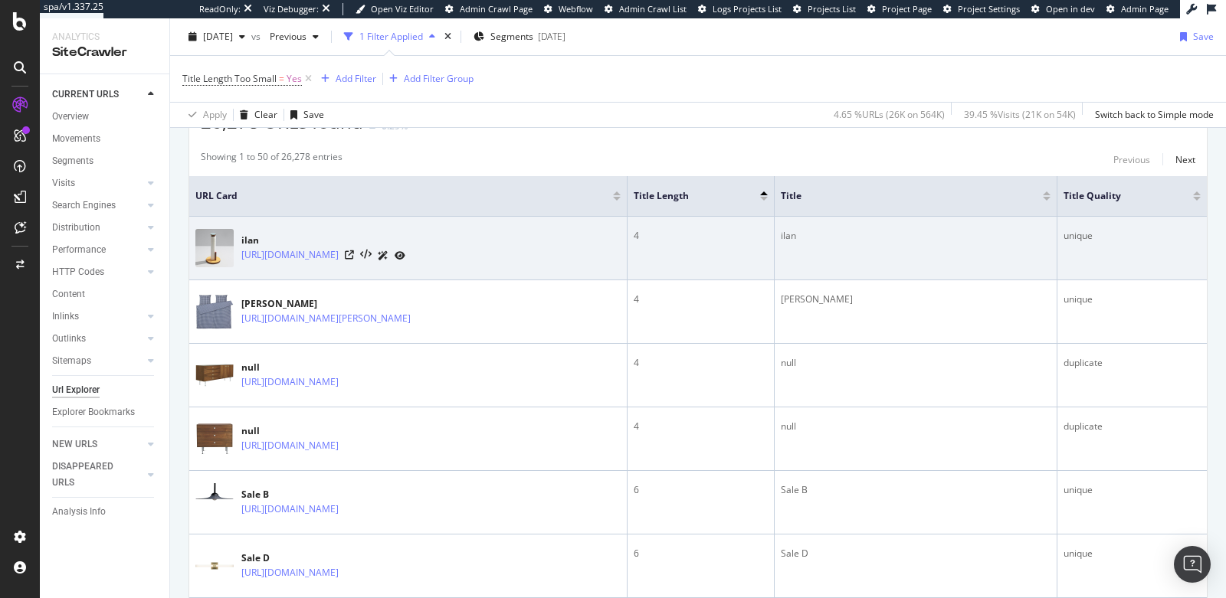
drag, startPoint x: 372, startPoint y: 254, endPoint x: 238, endPoint y: 258, distance: 134.1
click at [238, 258] on div "ilan https://www.lumens.com/ilan/" at bounding box center [407, 248] width 425 height 38
copy link "https://www.lumens.com/ilan/"
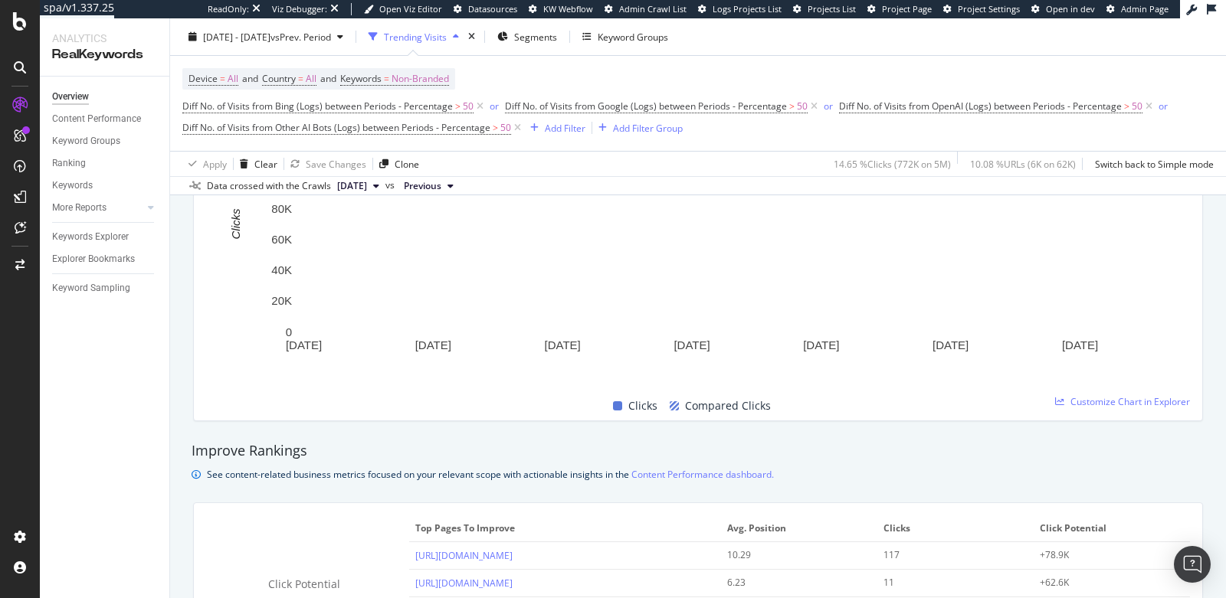
scroll to position [826, 0]
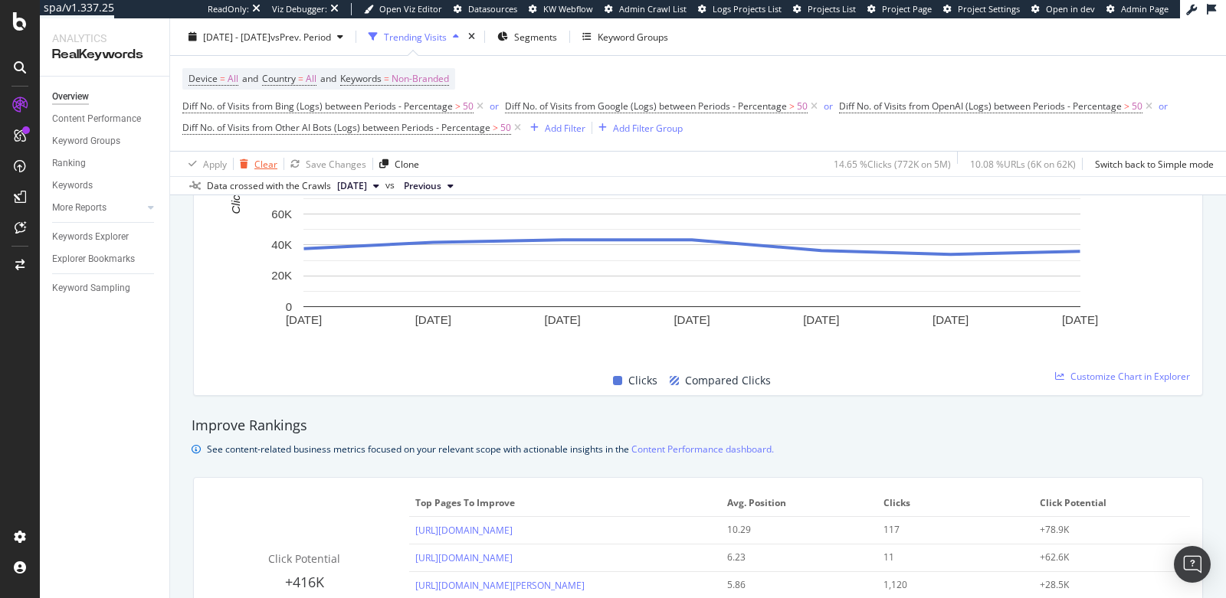
click at [254, 164] on div "Clear" at bounding box center [265, 163] width 23 height 13
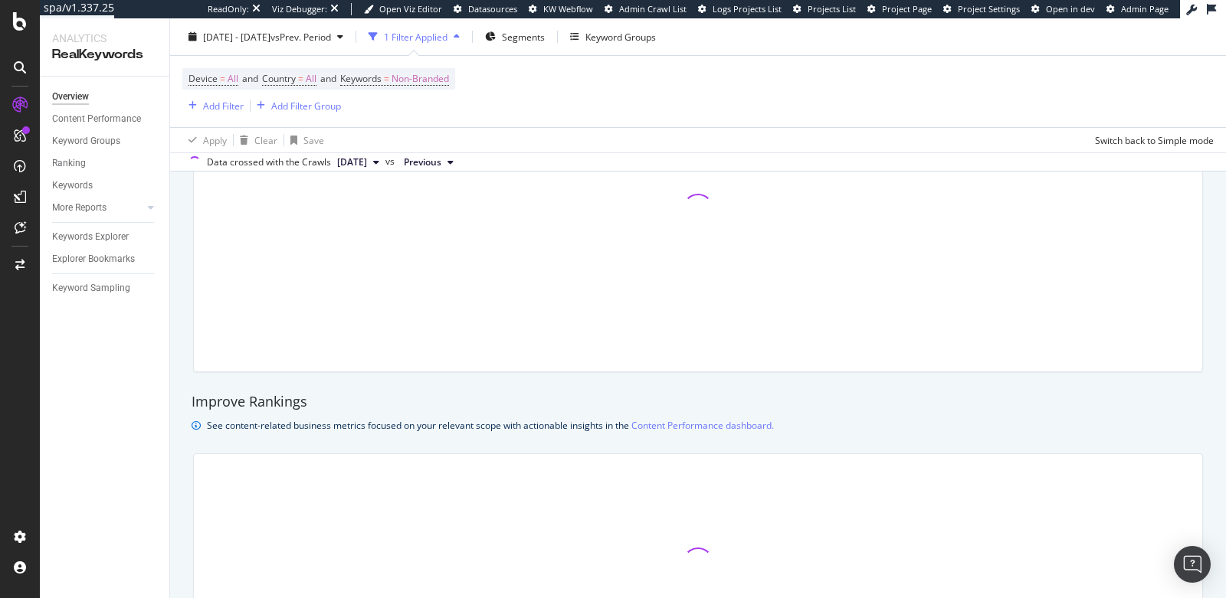
scroll to position [803, 0]
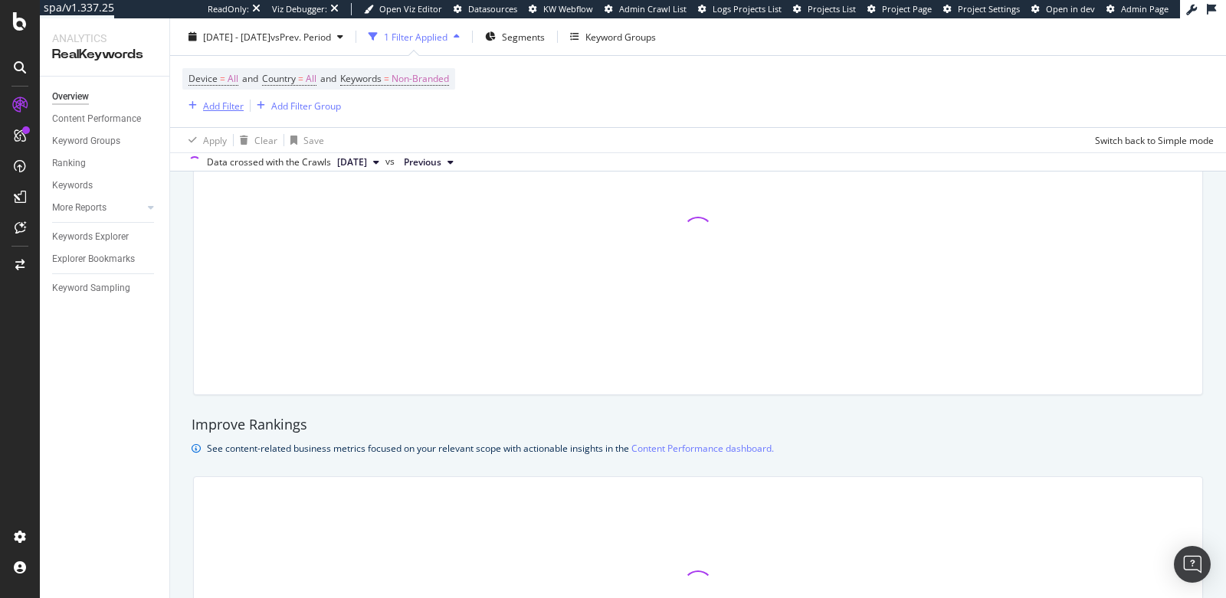
click at [217, 109] on div "Add Filter" at bounding box center [223, 105] width 41 height 13
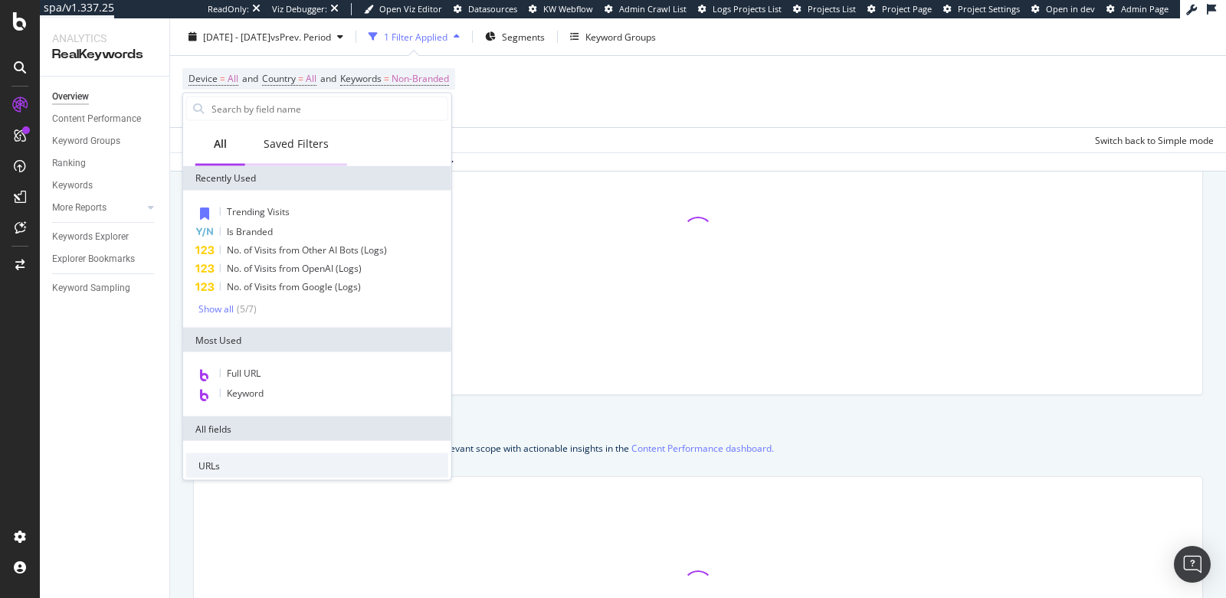
click at [296, 141] on div "Saved Filters" at bounding box center [295, 143] width 65 height 15
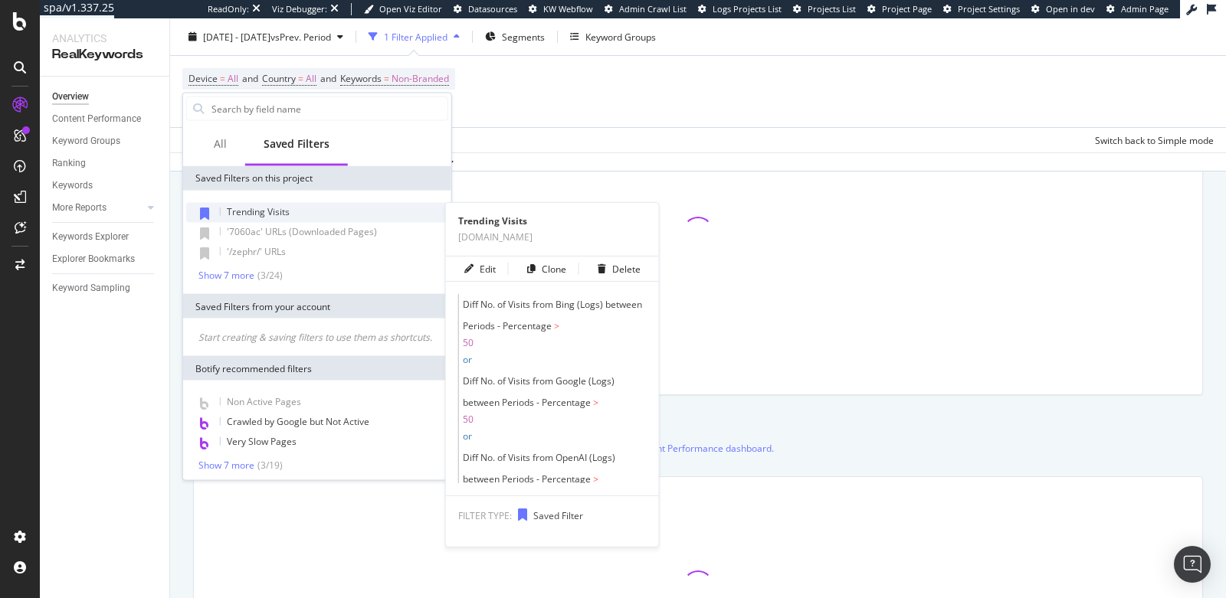
click at [261, 206] on span "Trending Visits" at bounding box center [258, 211] width 63 height 13
